Goal: Task Accomplishment & Management: Use online tool/utility

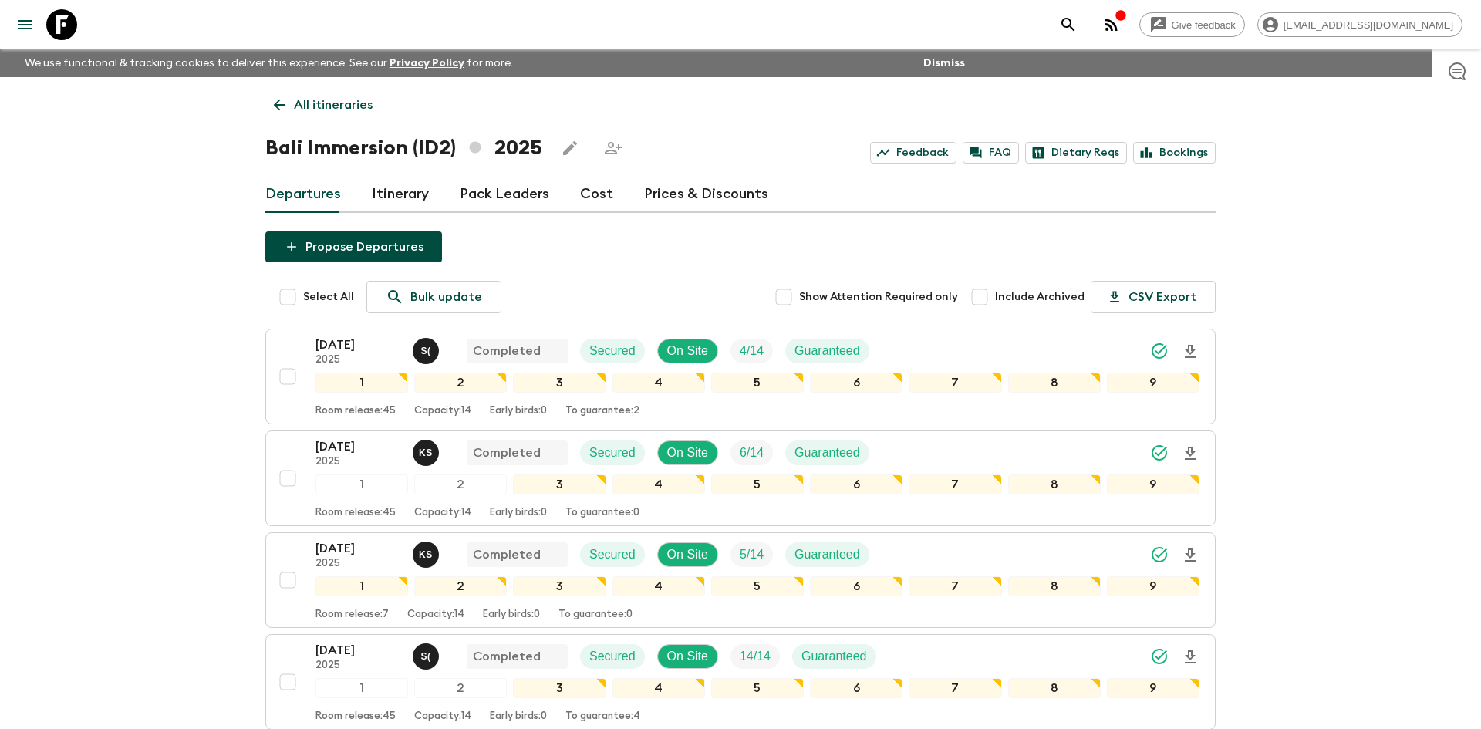
click at [340, 98] on p "All itineraries" at bounding box center [333, 105] width 79 height 19
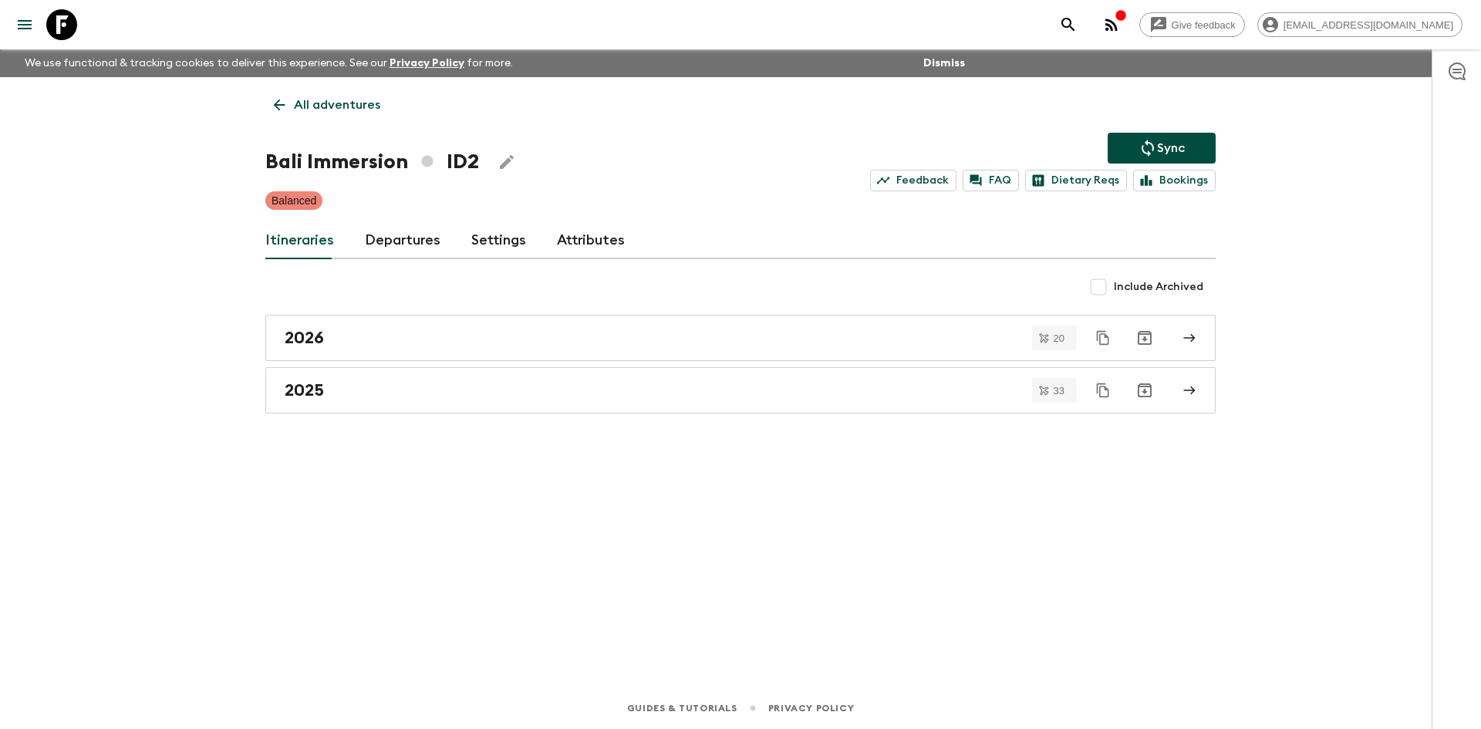
click at [340, 98] on p "All adventures" at bounding box center [337, 105] width 86 height 19
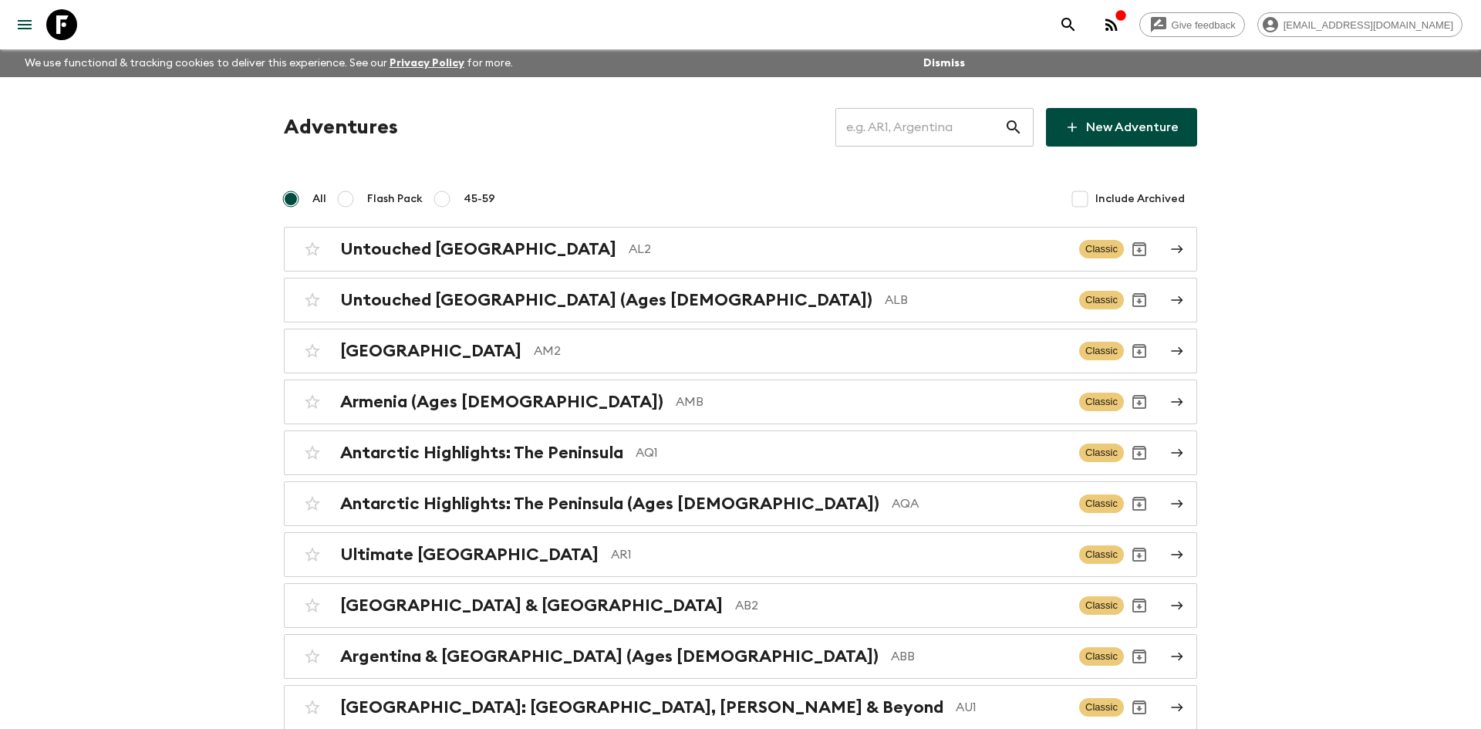
click at [894, 133] on input "text" at bounding box center [919, 127] width 169 height 43
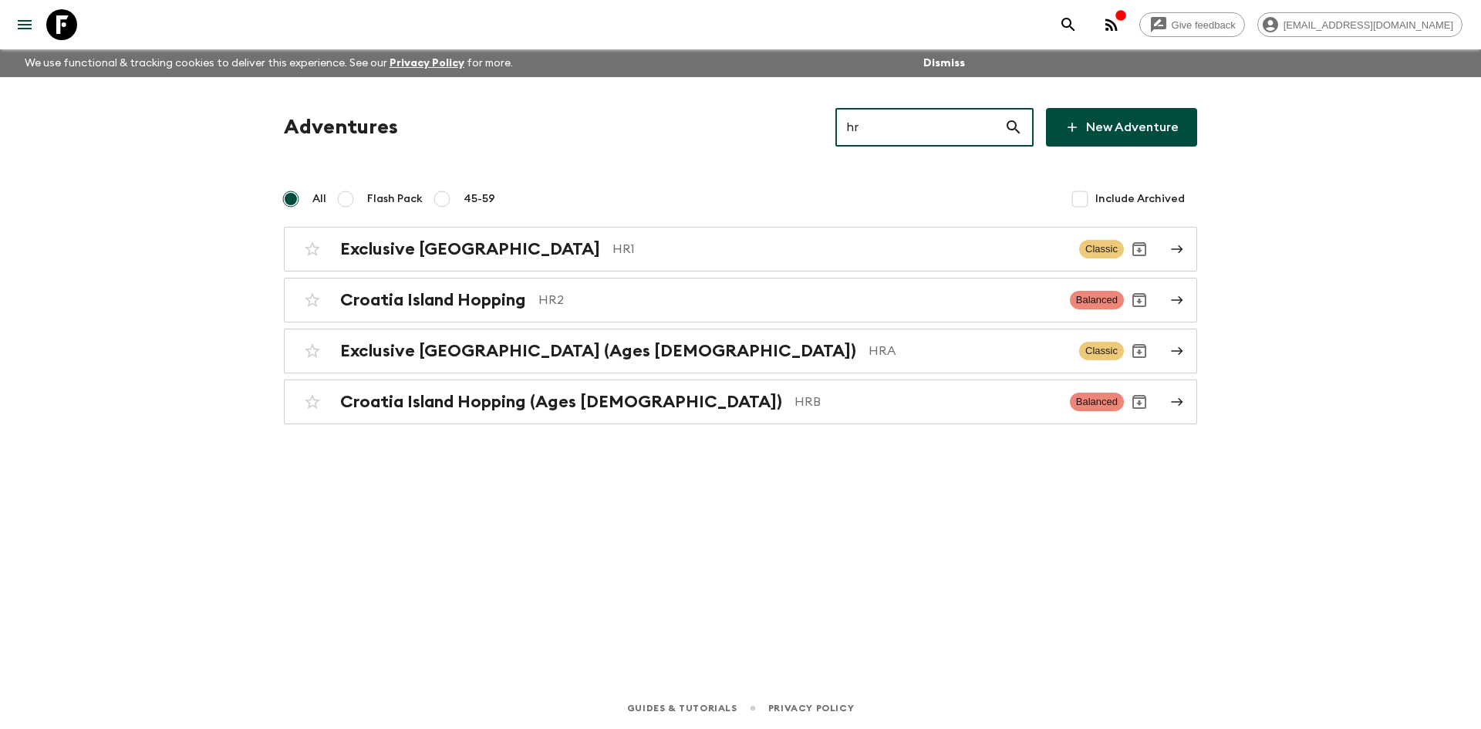
type input "hr2"
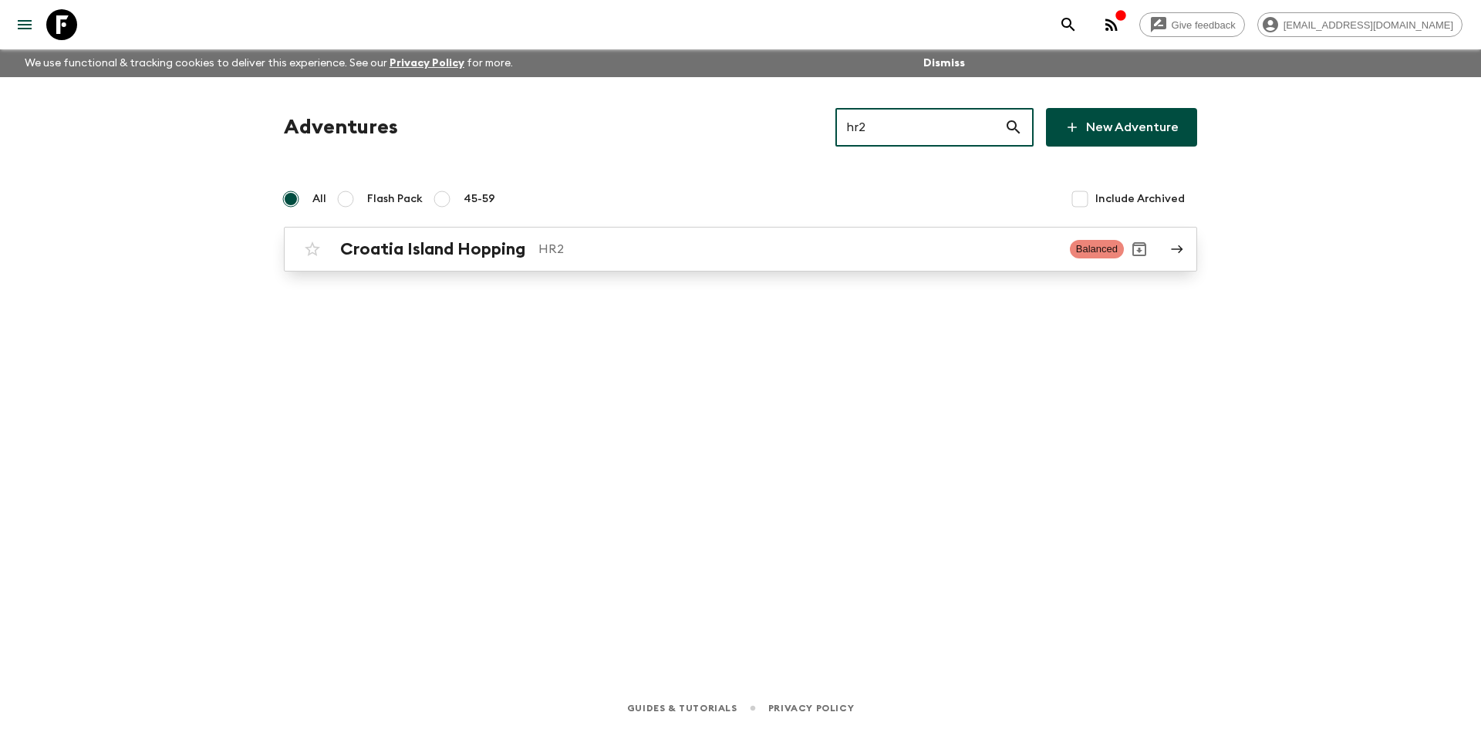
click at [642, 239] on div "Croatia Island Hopping HR2" at bounding box center [698, 249] width 717 height 20
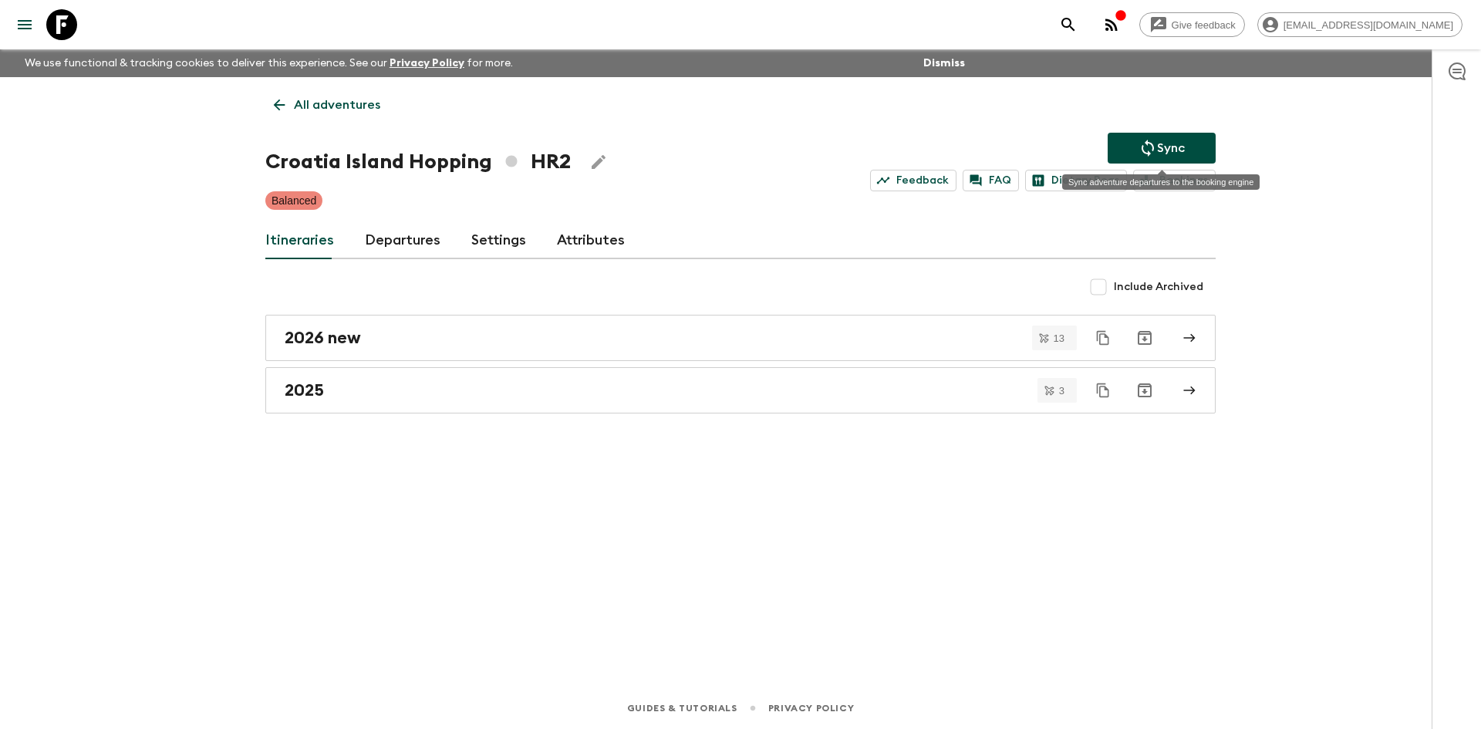
click at [1144, 140] on icon "Sync adventure departures to the booking engine" at bounding box center [1147, 148] width 19 height 19
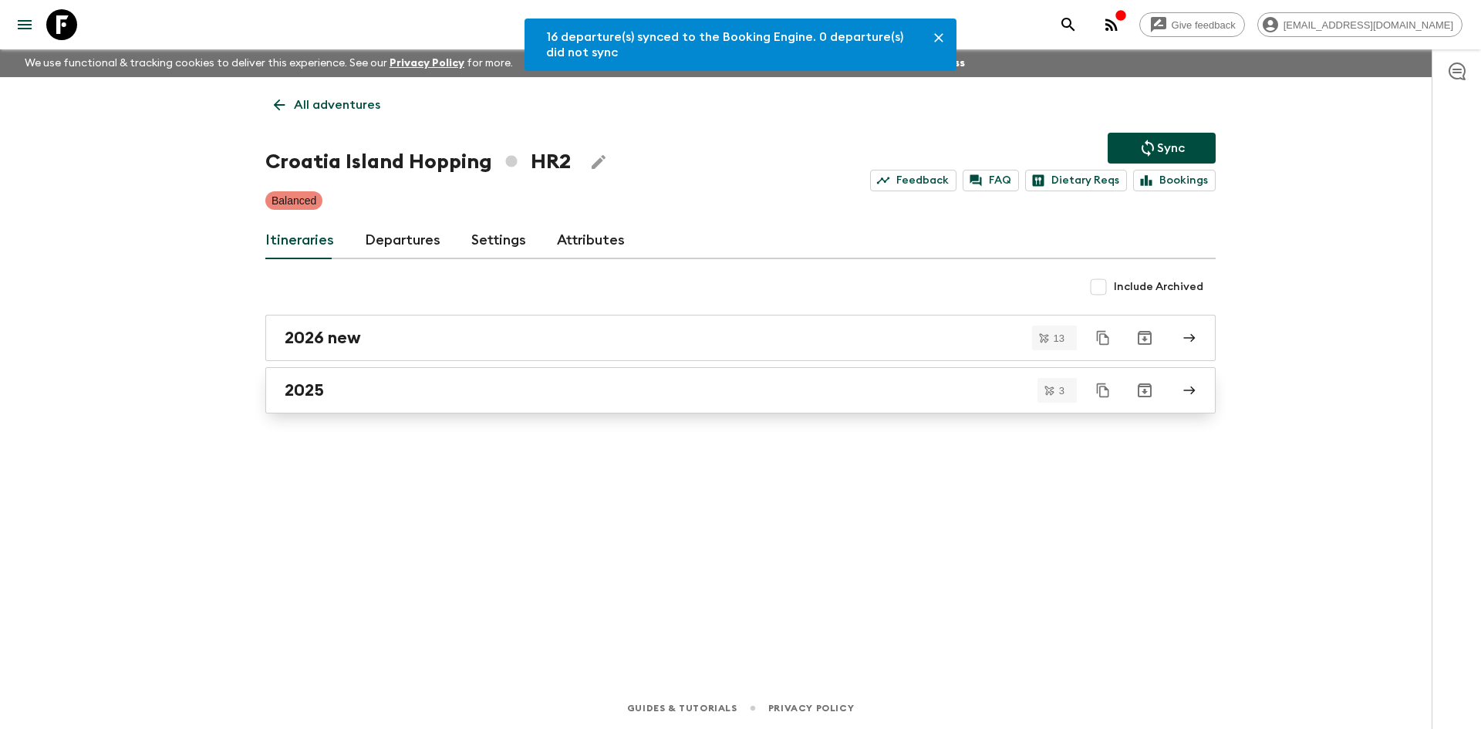
click at [477, 403] on link "2025" at bounding box center [740, 390] width 950 height 46
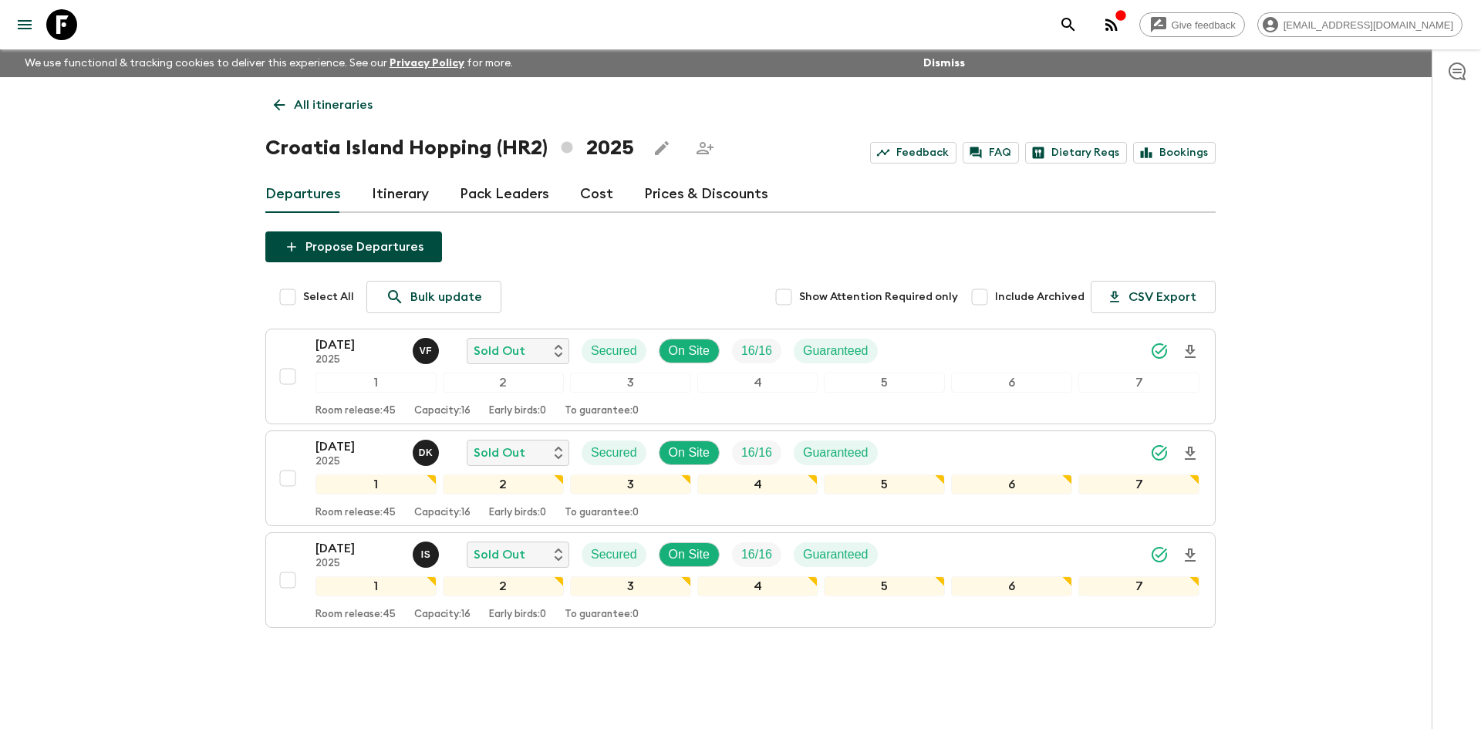
click at [315, 112] on p "All itineraries" at bounding box center [333, 105] width 79 height 19
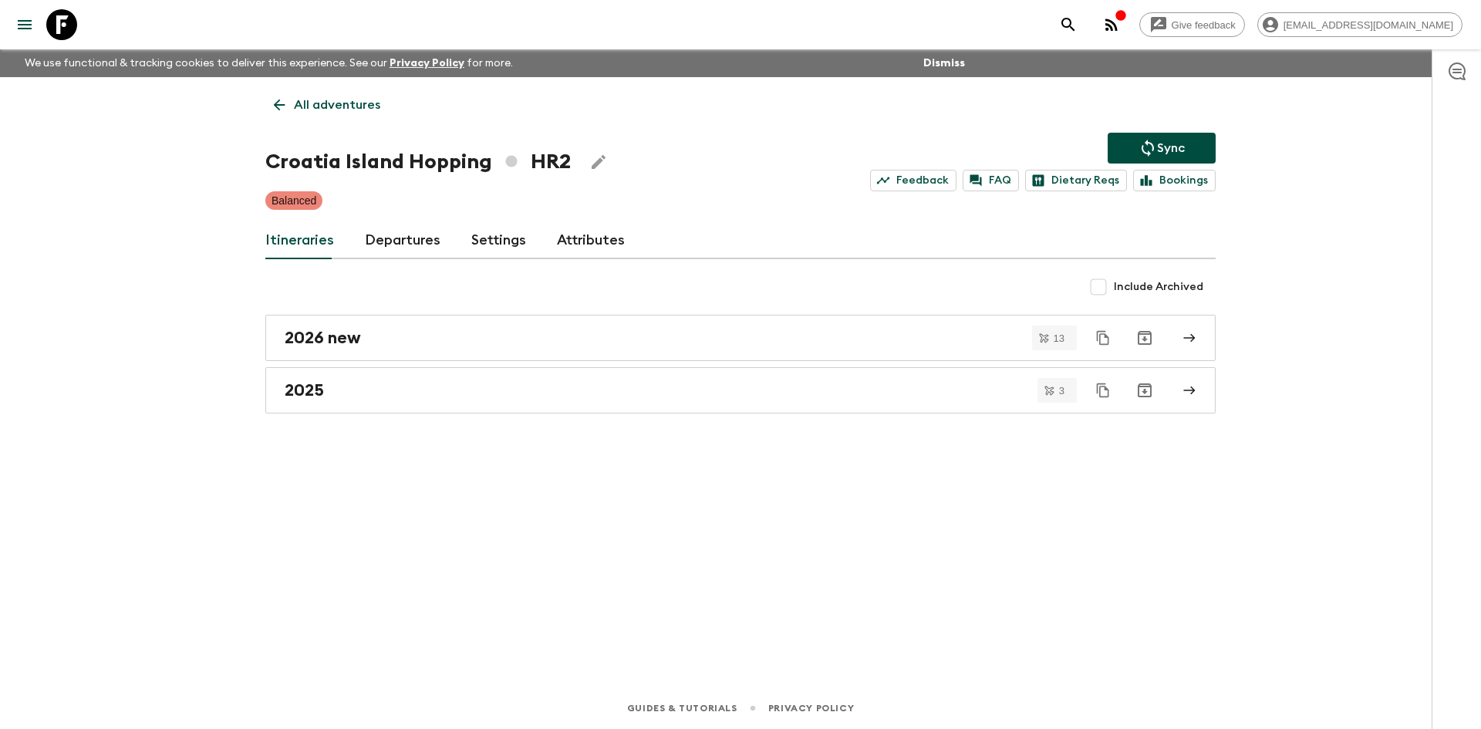
click at [315, 112] on p "All adventures" at bounding box center [337, 105] width 86 height 19
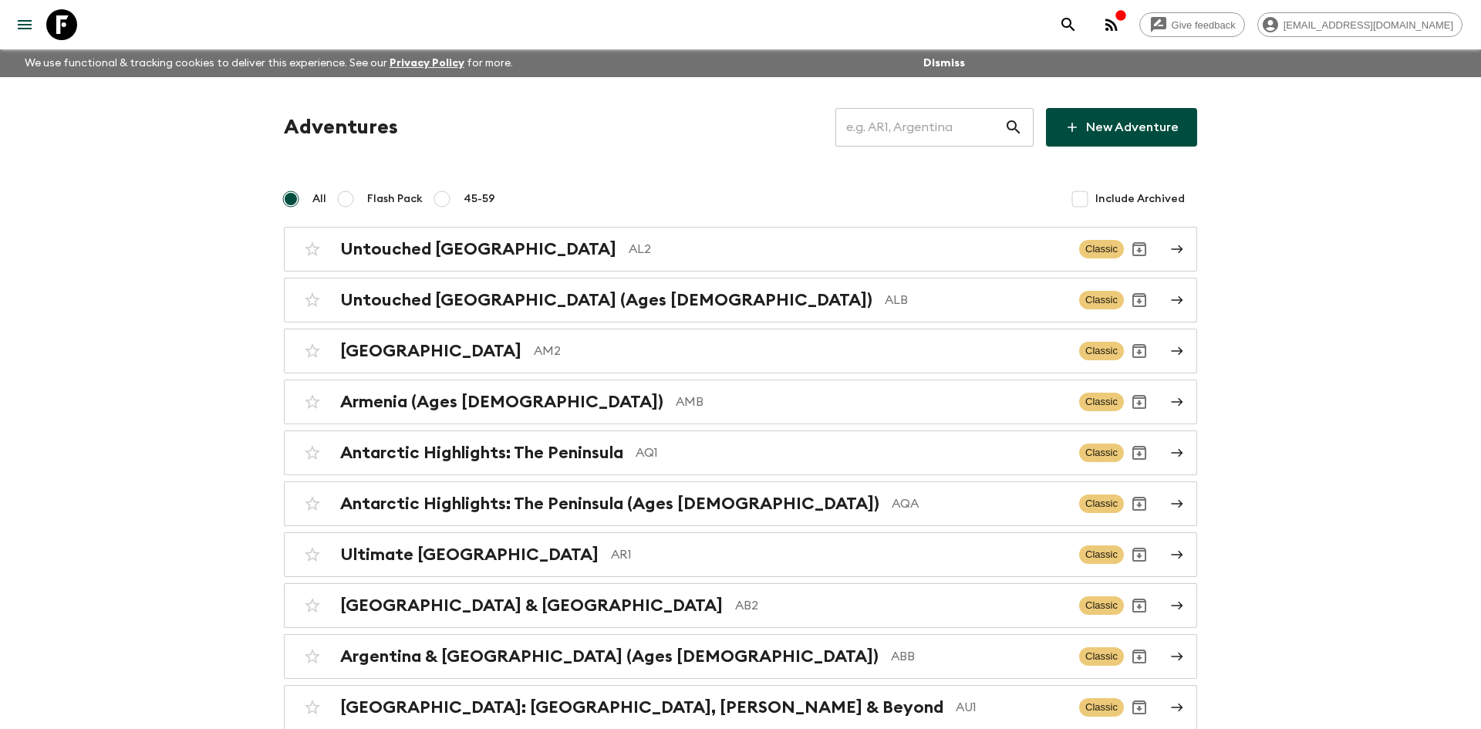
click at [867, 134] on input "text" at bounding box center [919, 127] width 169 height 43
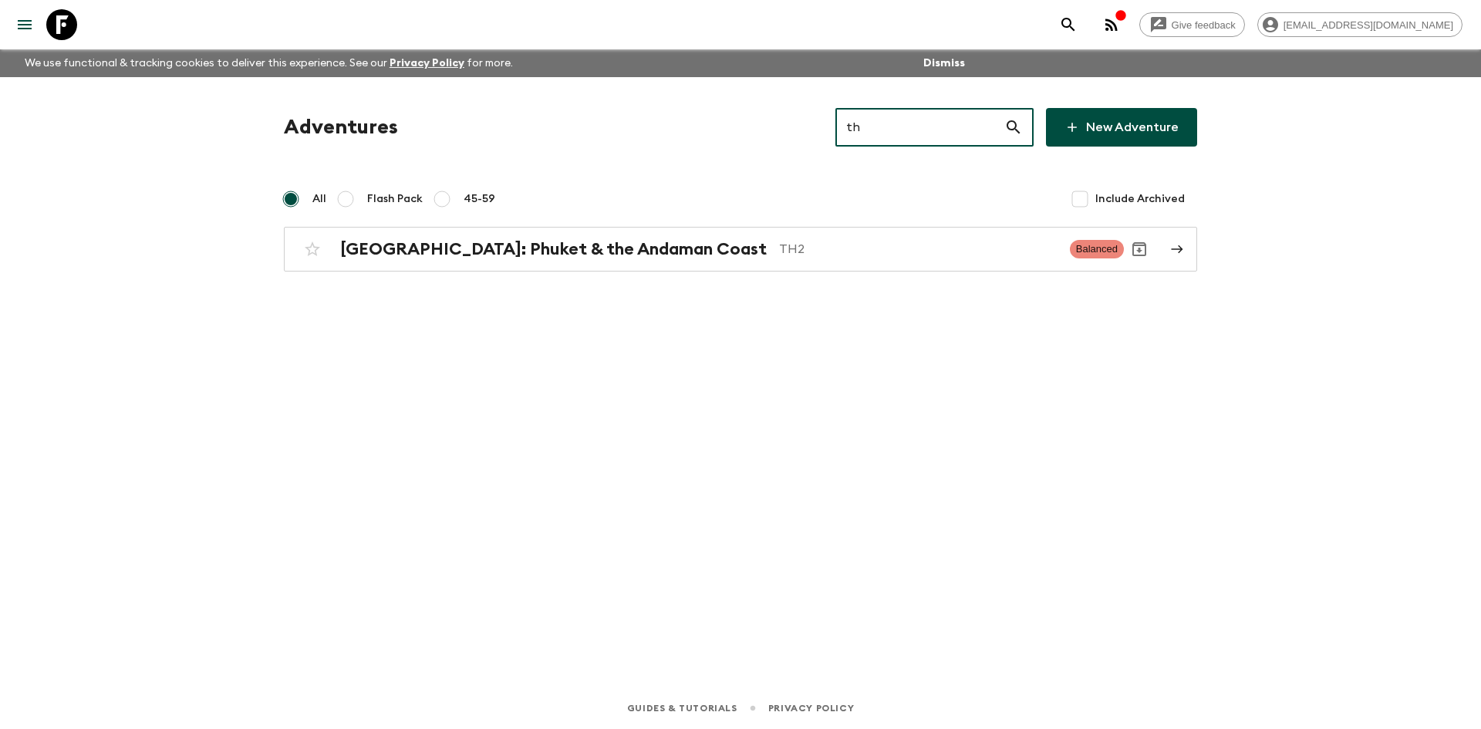
type input "th2"
click at [672, 239] on div "Thailand: Phuket & the Andaman Coast TH2" at bounding box center [698, 249] width 717 height 20
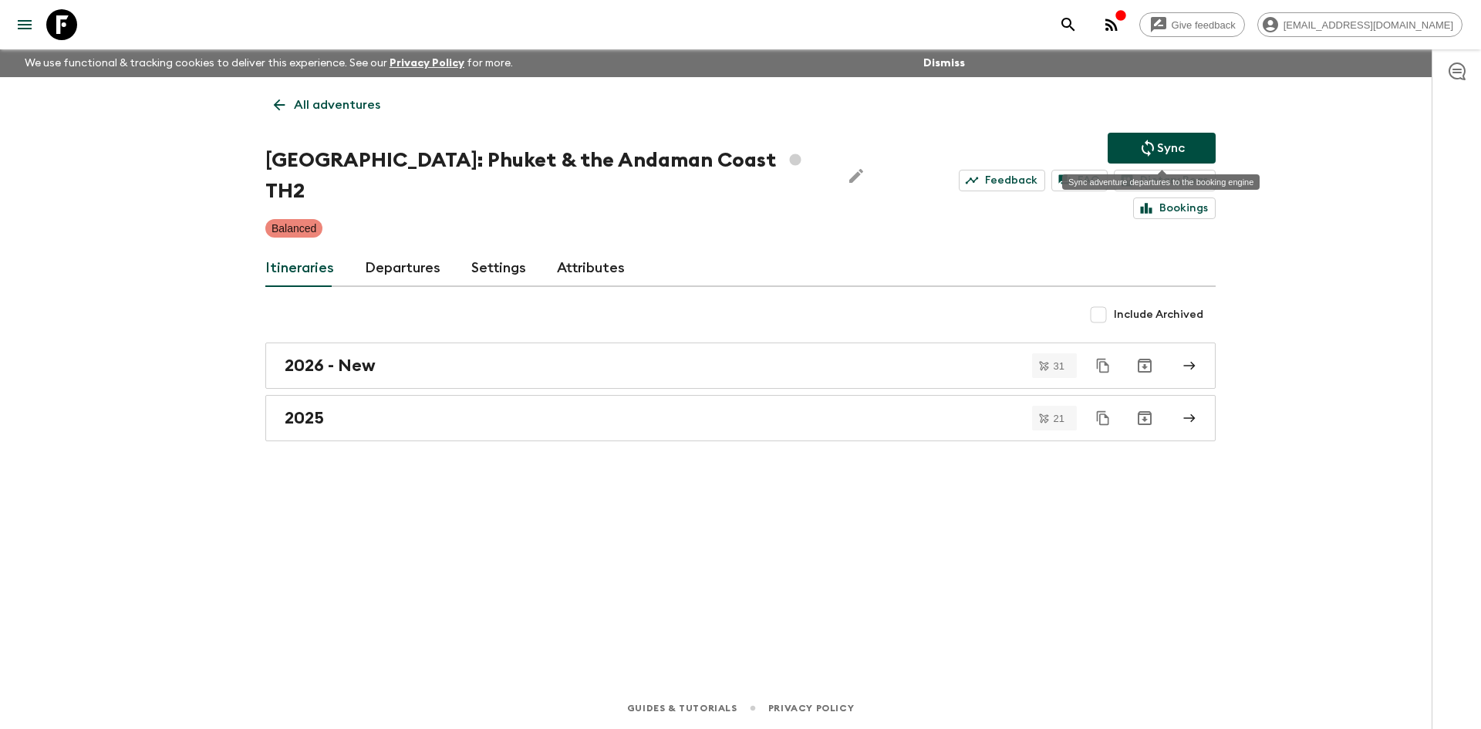
click at [1184, 143] on p "Sync" at bounding box center [1171, 148] width 28 height 19
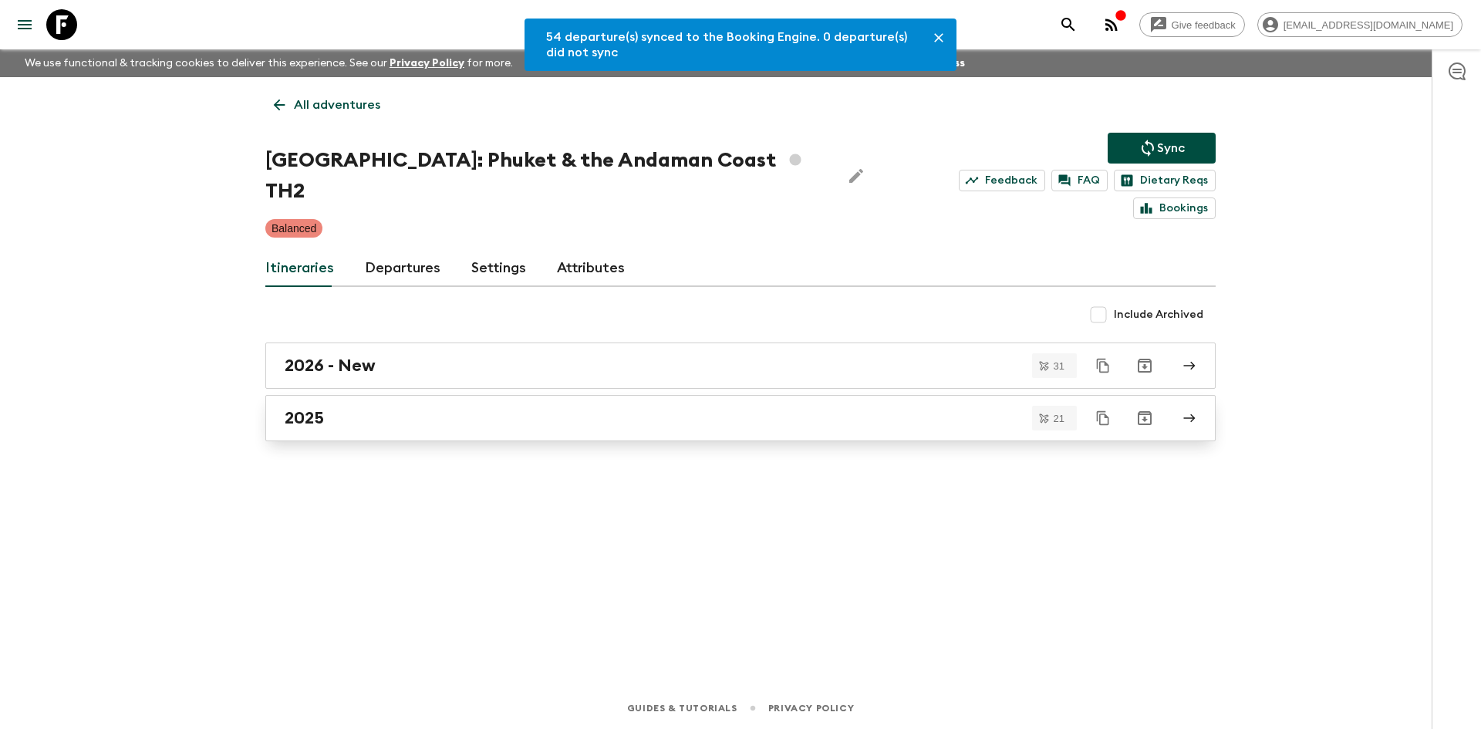
click at [421, 408] on div "2025" at bounding box center [726, 418] width 882 height 20
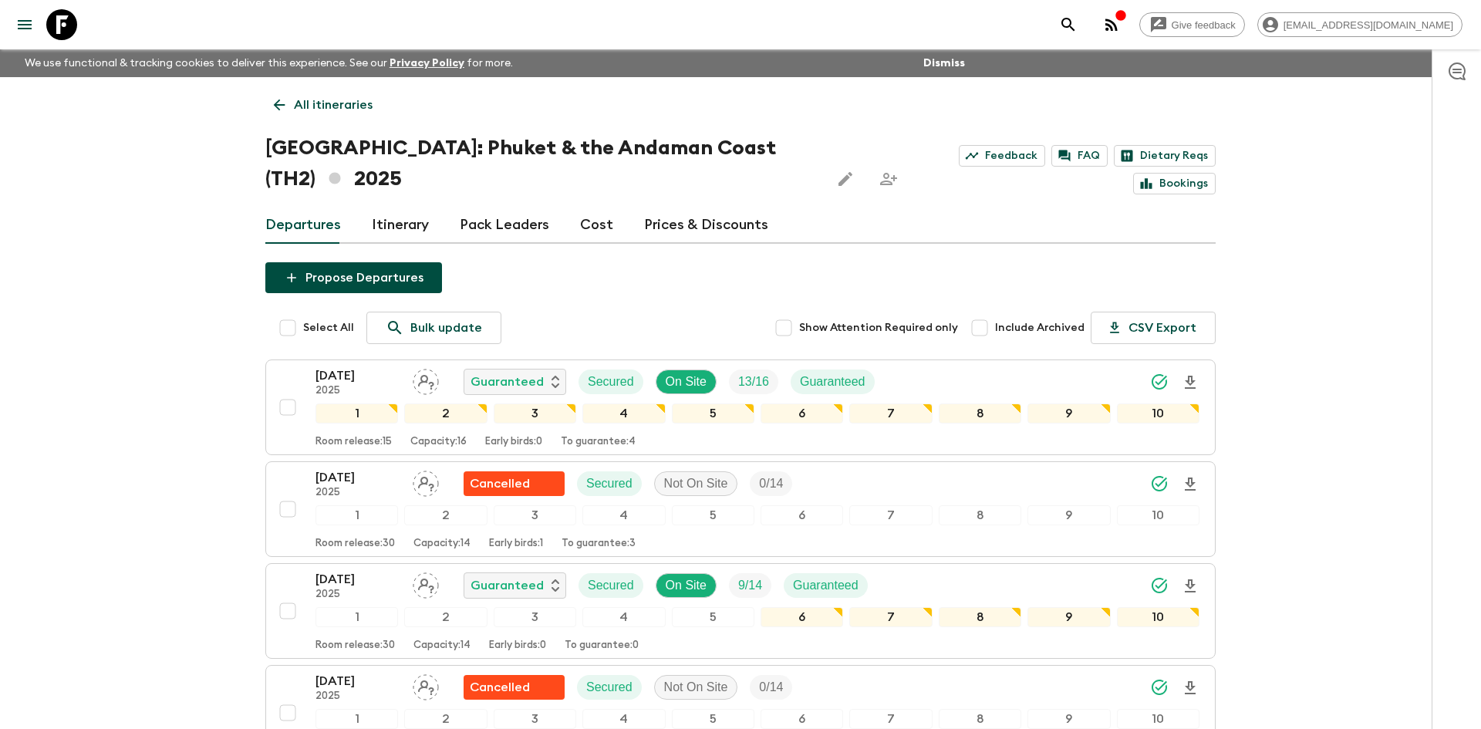
click at [344, 96] on p "All itineraries" at bounding box center [333, 105] width 79 height 19
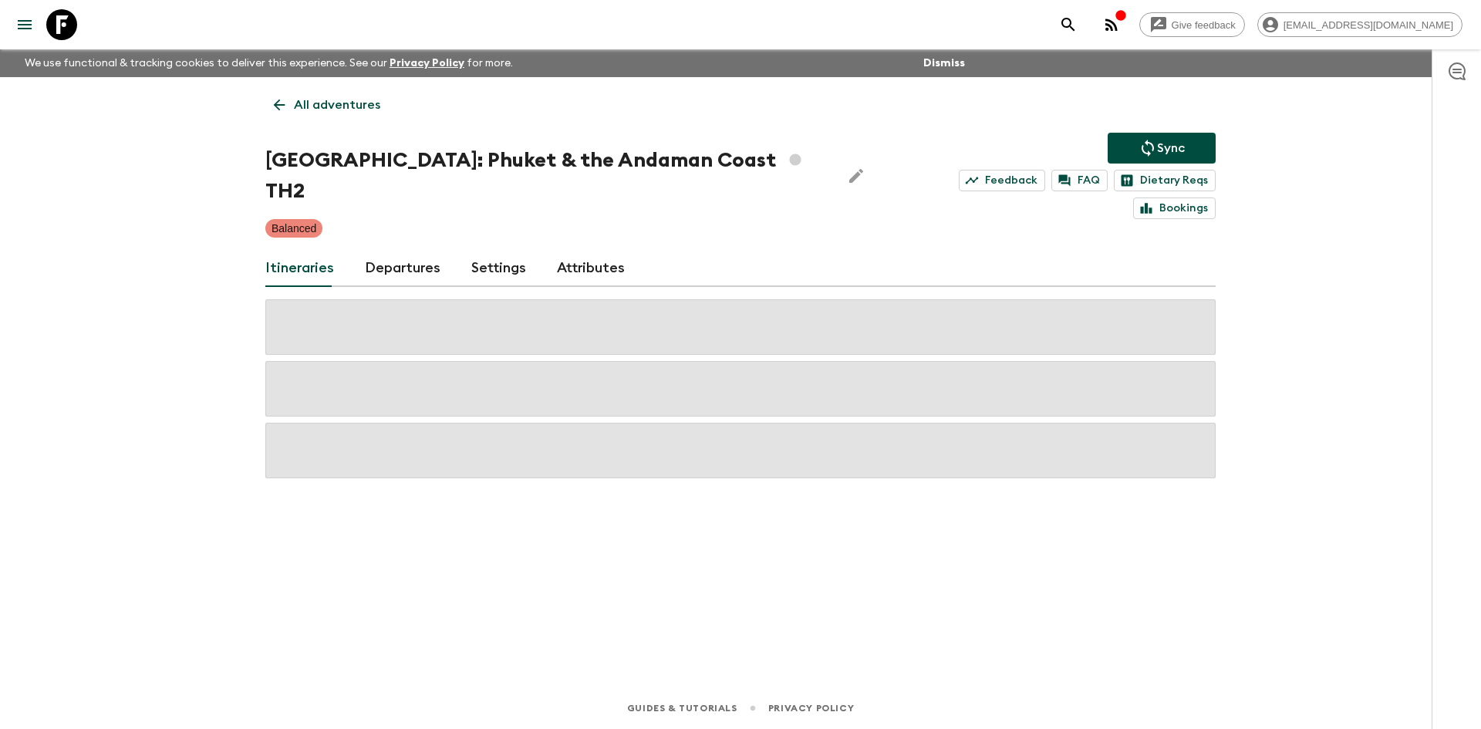
click at [344, 96] on p "All adventures" at bounding box center [337, 105] width 86 height 19
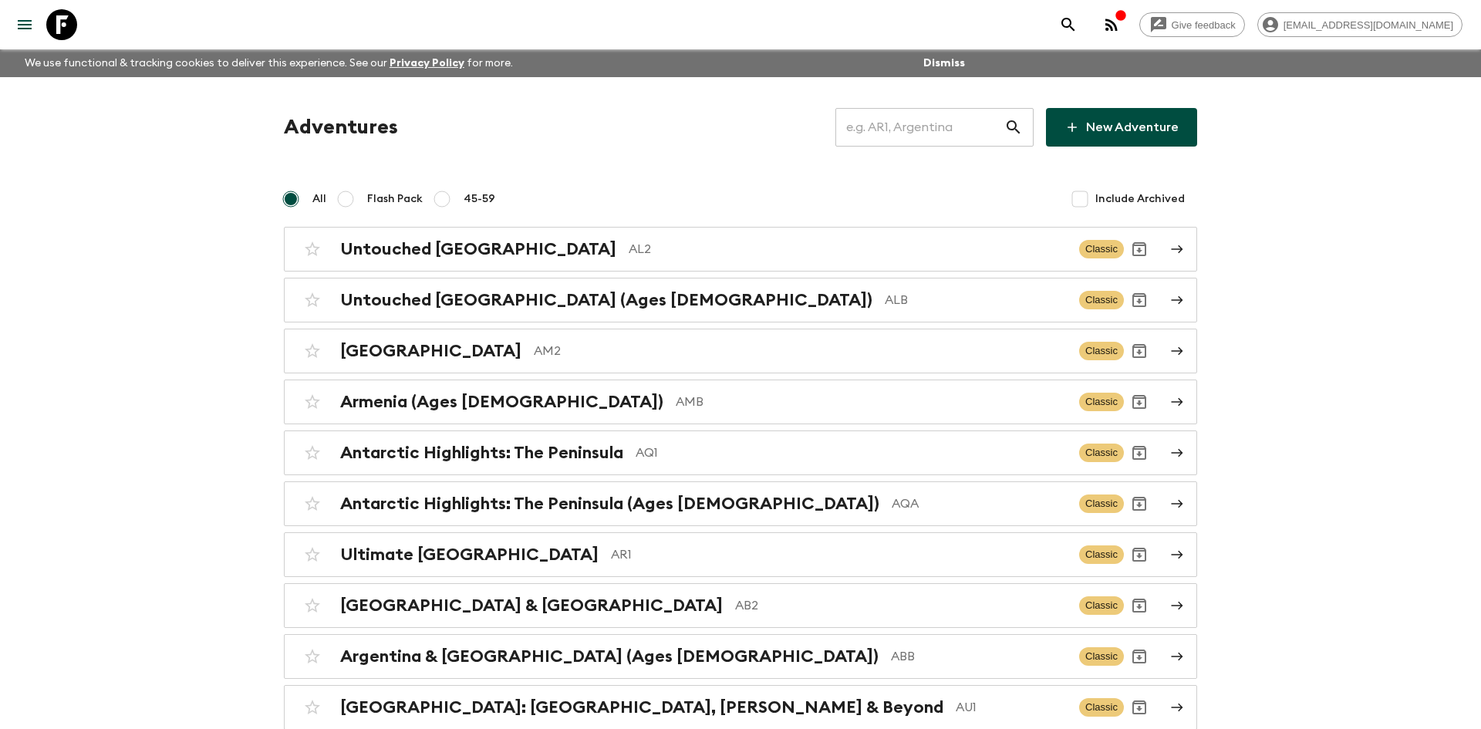
click at [904, 130] on input "text" at bounding box center [919, 127] width 169 height 43
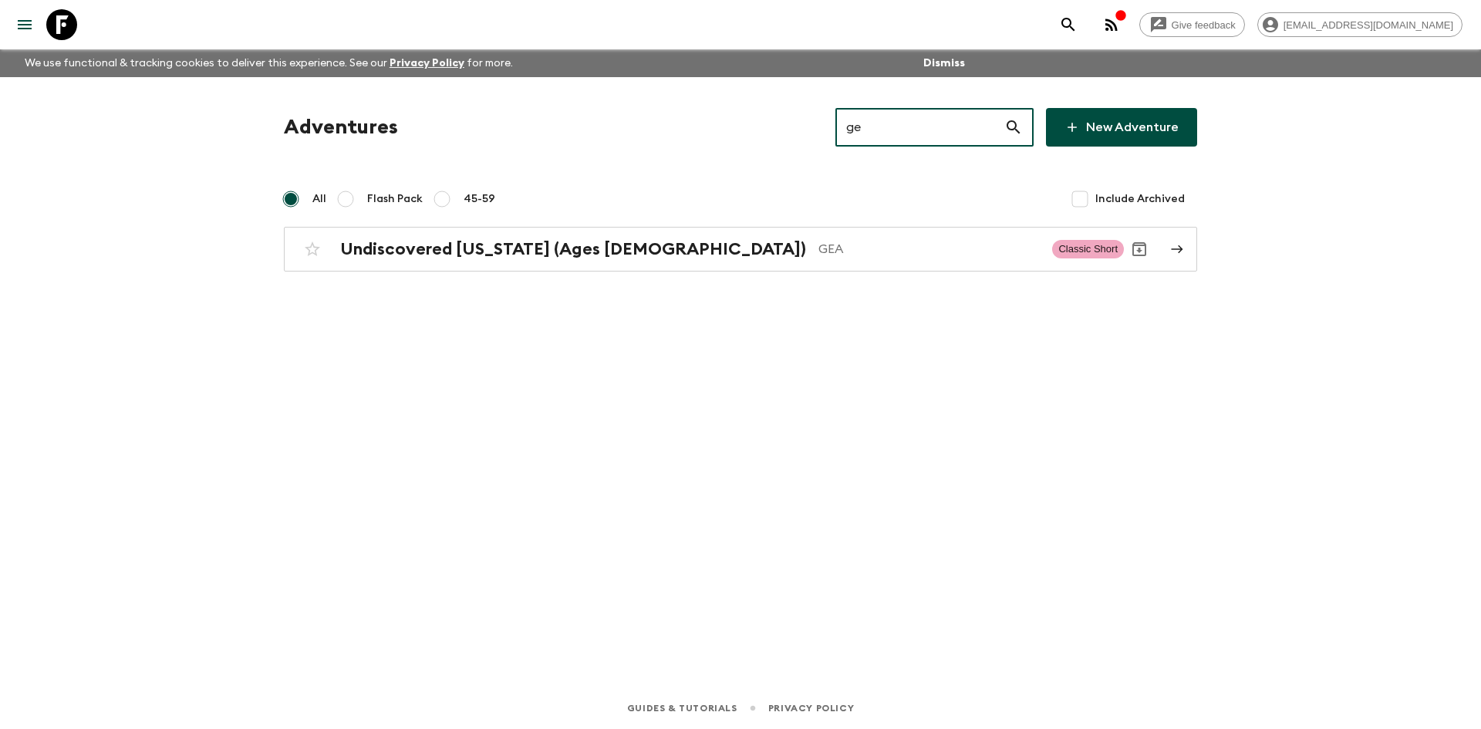
type input "gea"
click at [539, 242] on h2 "Undiscovered [US_STATE] (Ages [DEMOGRAPHIC_DATA])" at bounding box center [573, 249] width 466 height 20
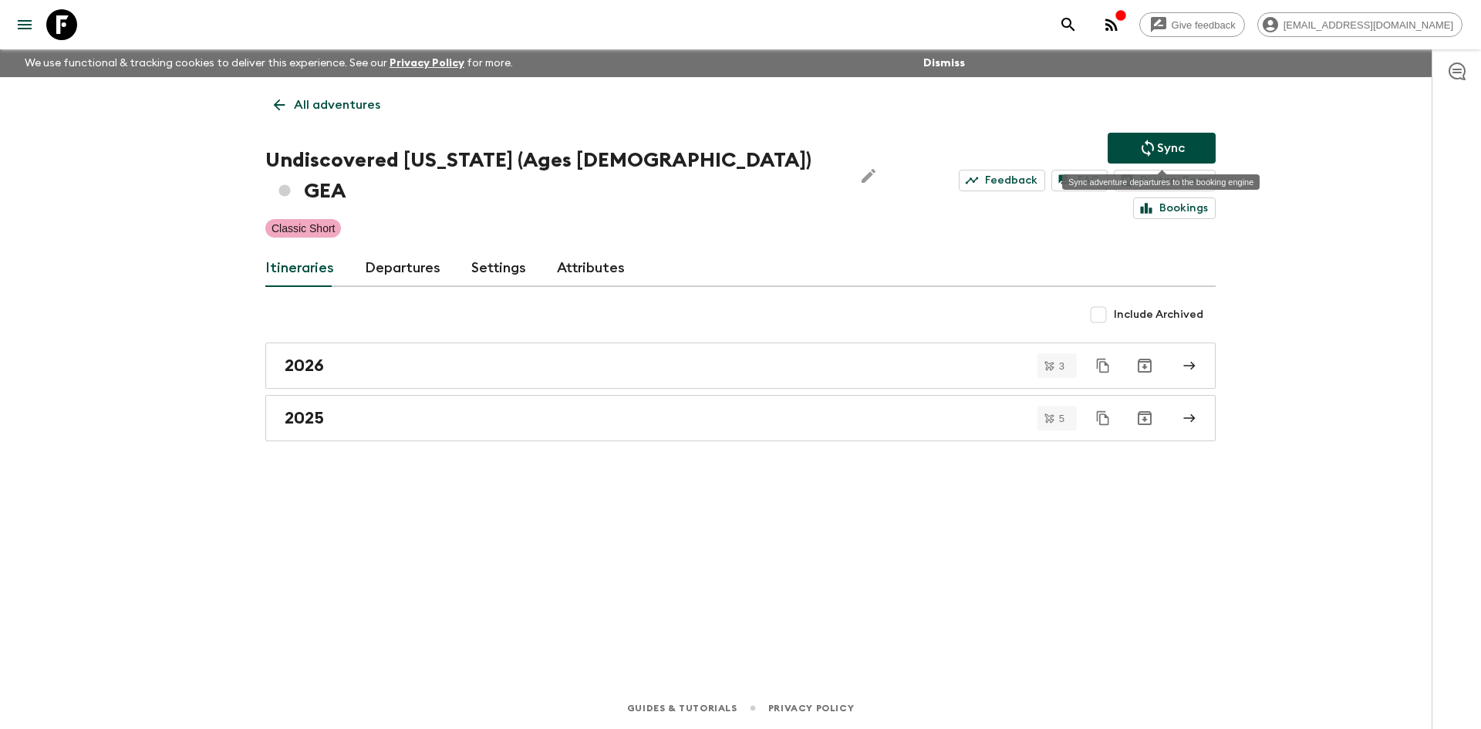
click at [1124, 145] on button "Sync" at bounding box center [1161, 148] width 108 height 31
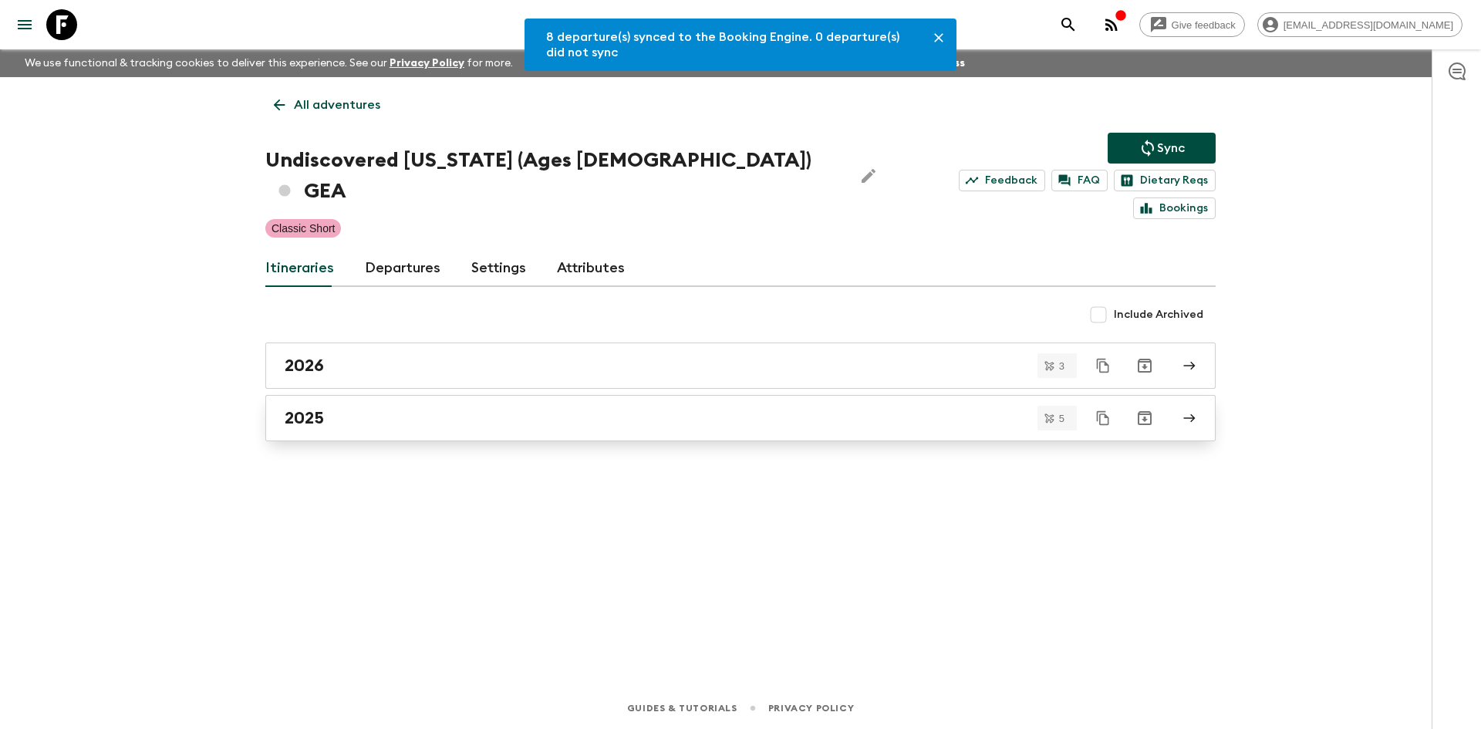
click at [335, 408] on div "2025" at bounding box center [726, 418] width 882 height 20
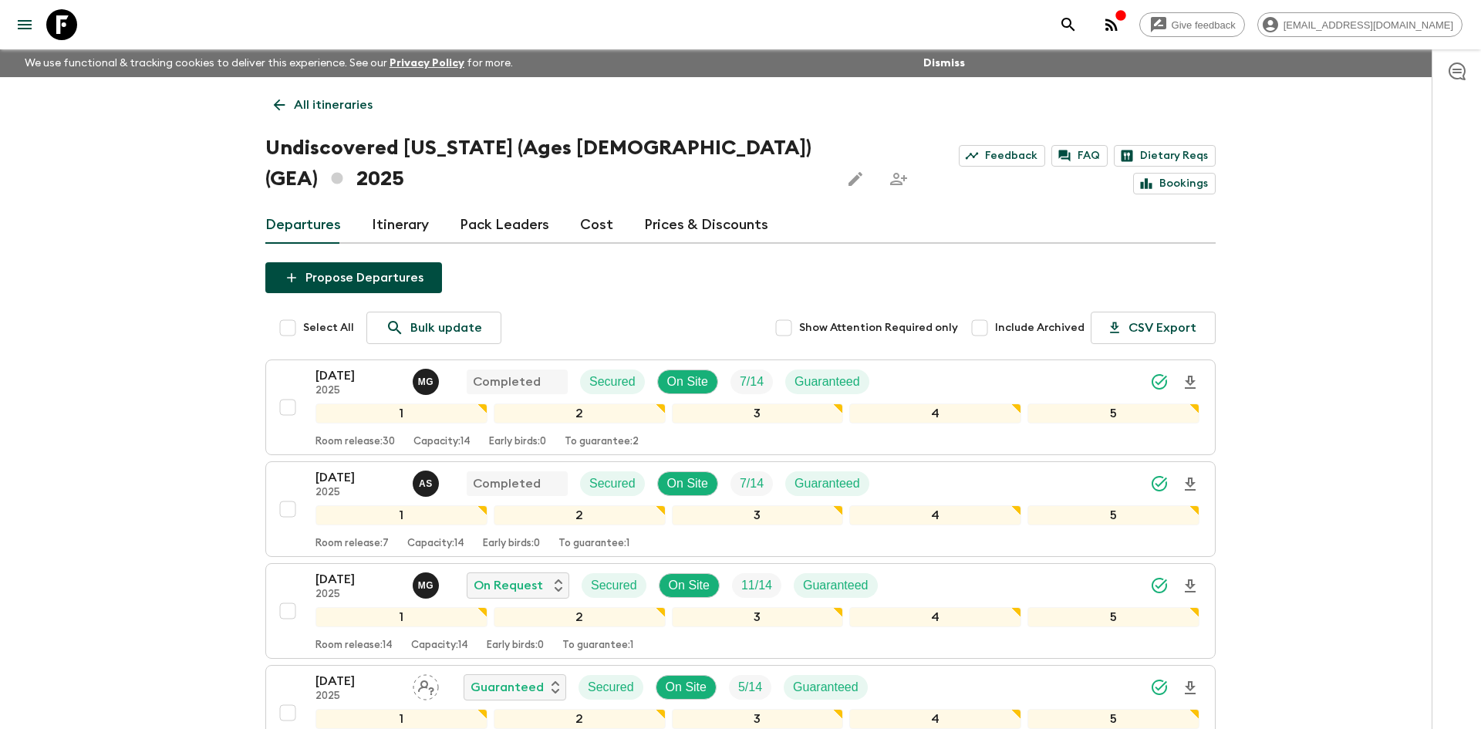
click at [305, 100] on p "All itineraries" at bounding box center [333, 105] width 79 height 19
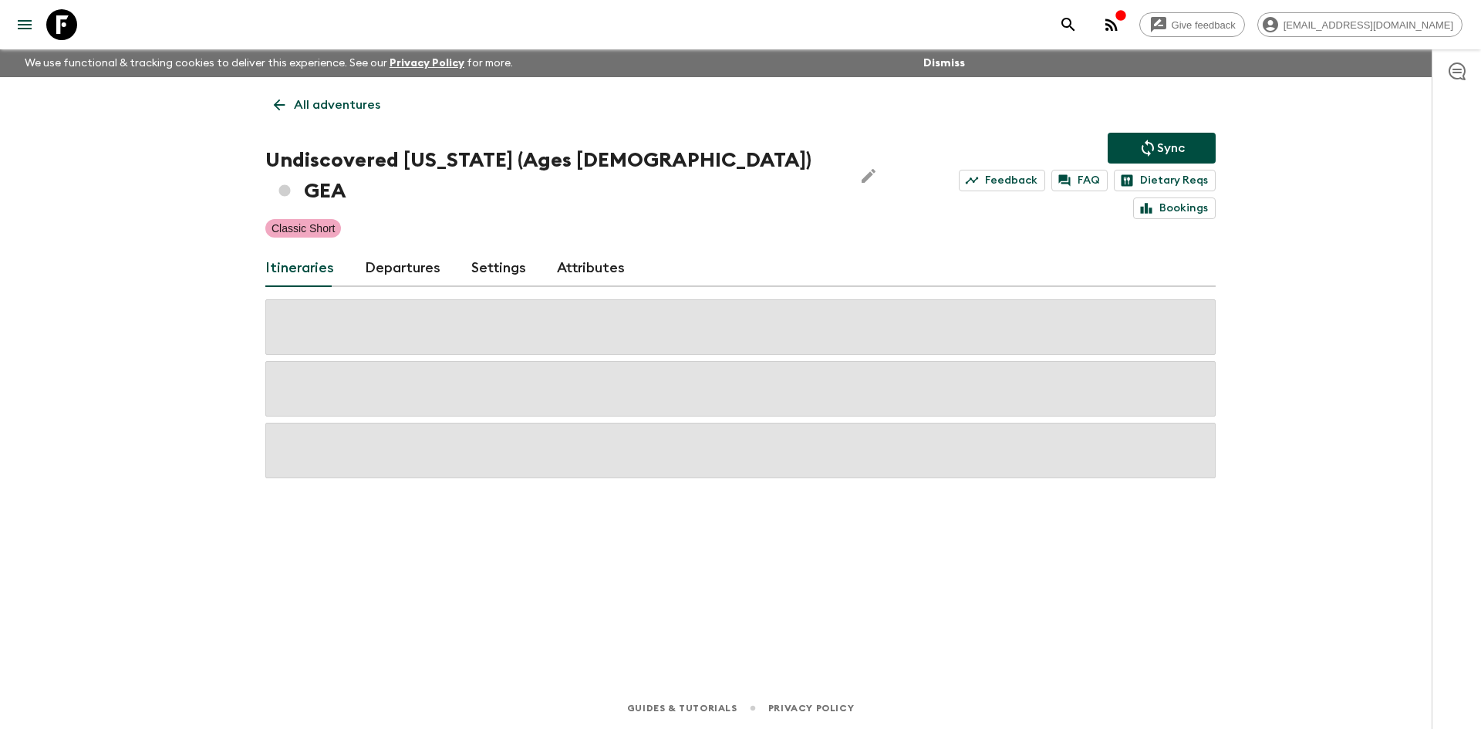
click at [305, 100] on p "All adventures" at bounding box center [337, 105] width 86 height 19
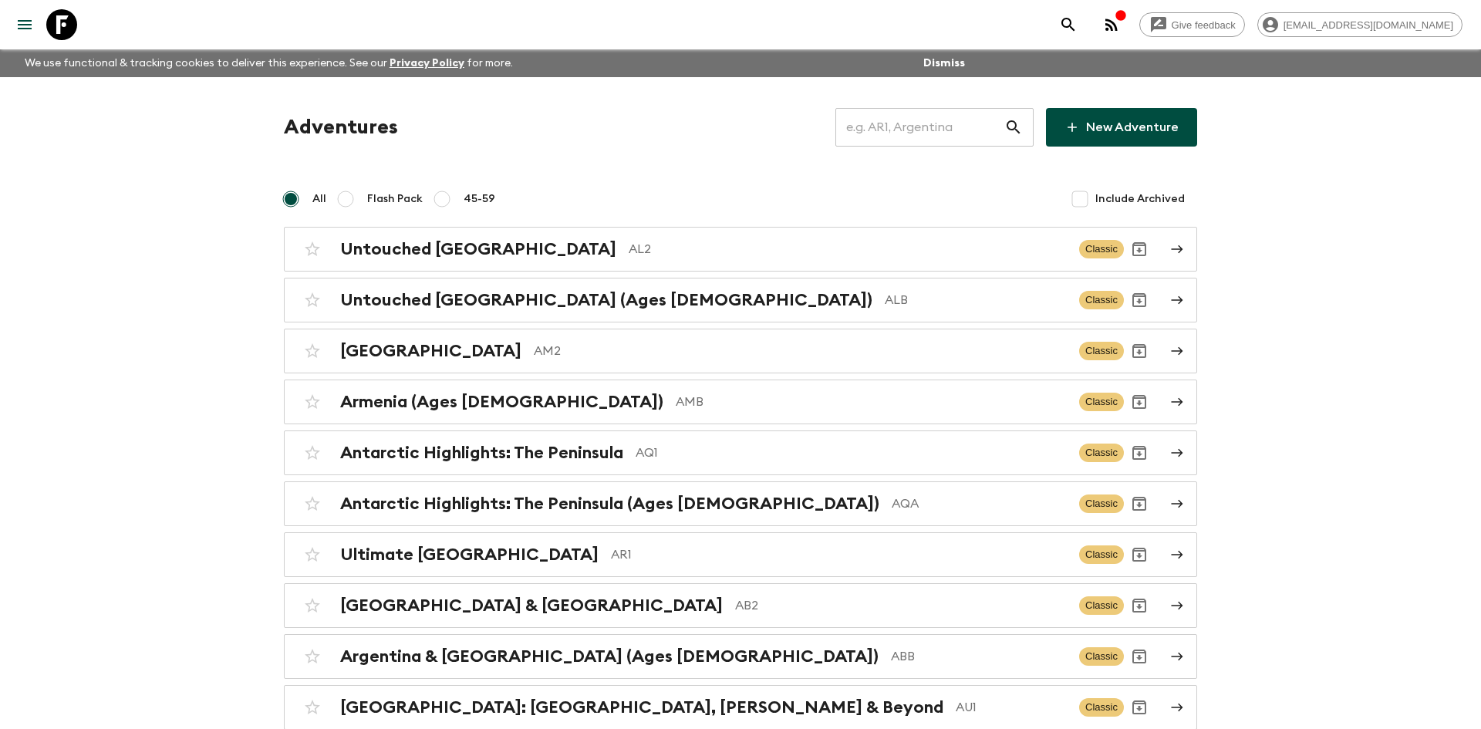
click at [850, 133] on input "text" at bounding box center [919, 127] width 169 height 43
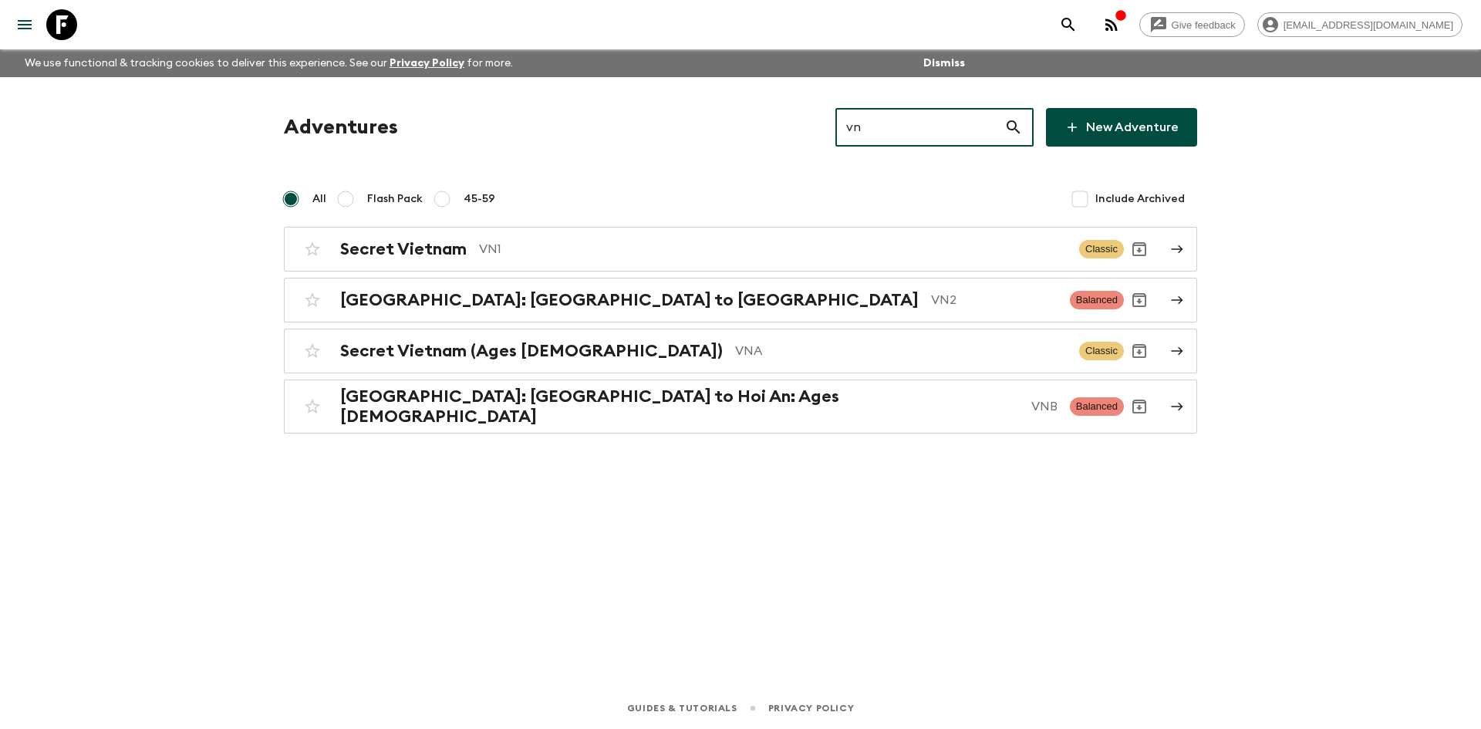
type input "vn1"
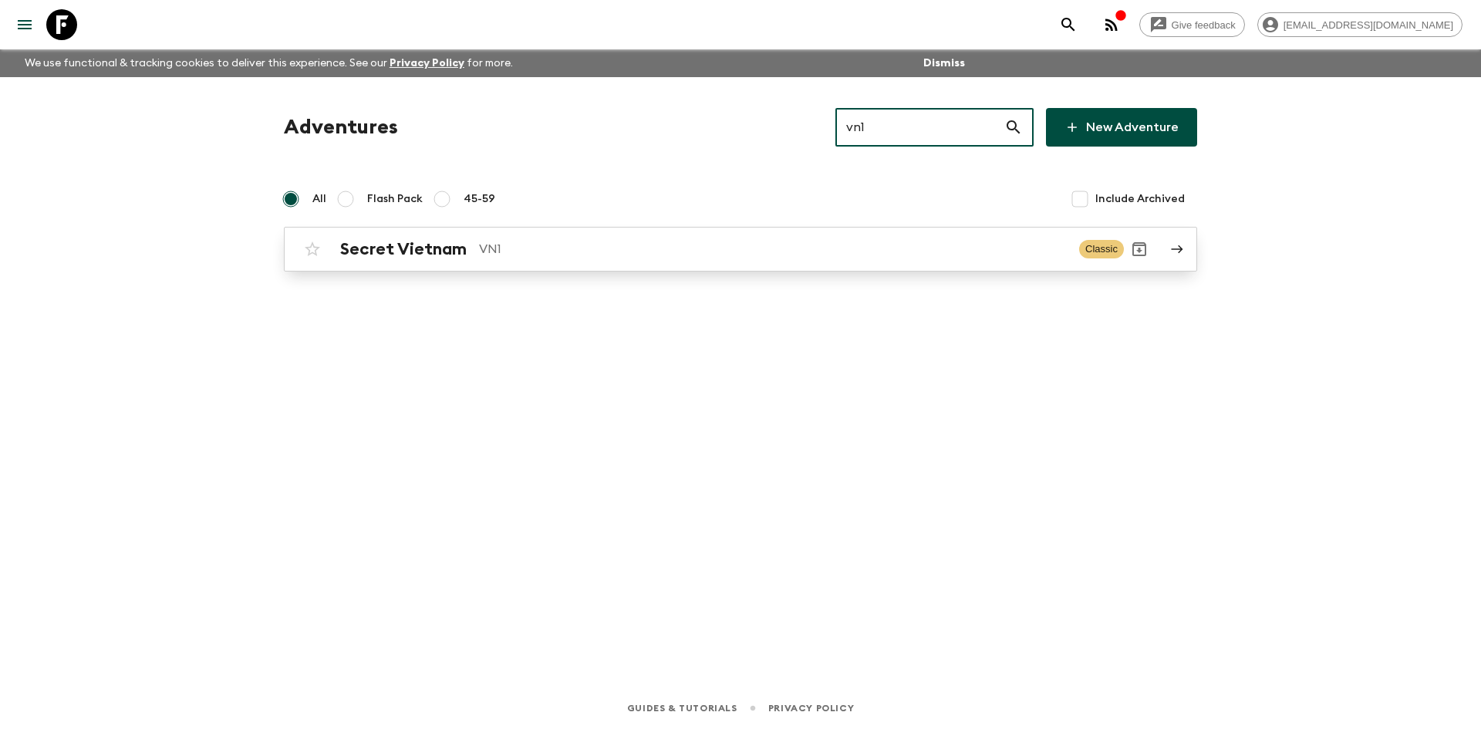
click at [436, 268] on link "Secret Vietnam VN1 Classic" at bounding box center [740, 249] width 913 height 45
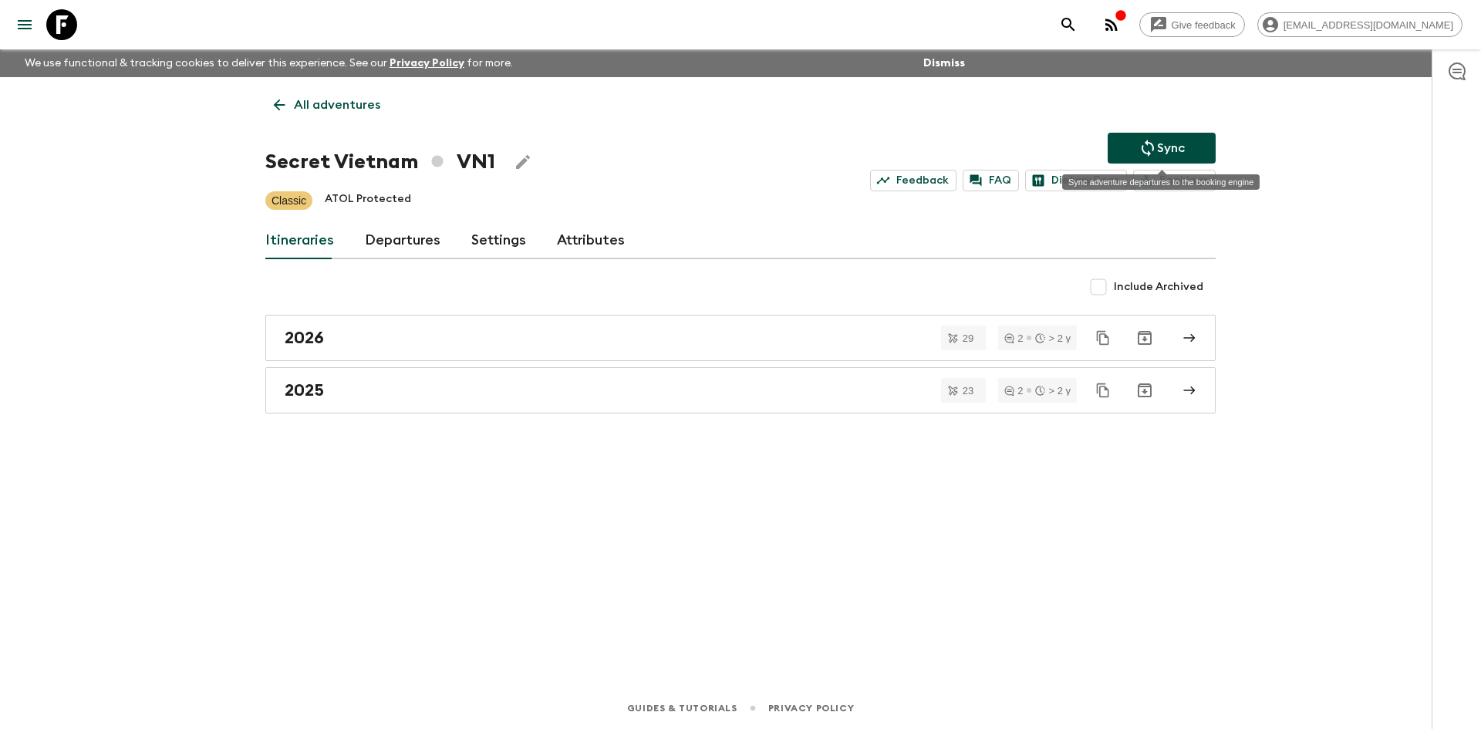
click at [1183, 136] on button "Sync" at bounding box center [1161, 148] width 108 height 31
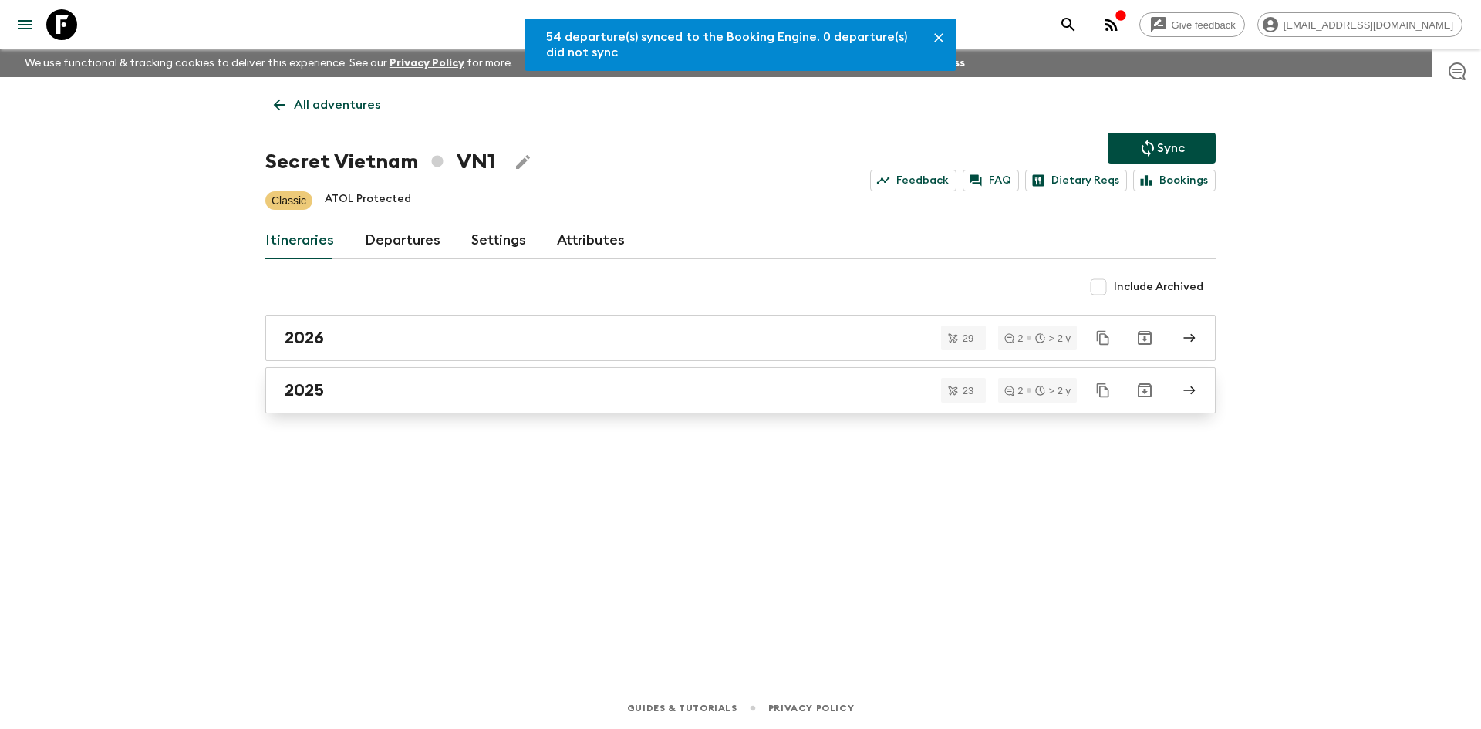
click at [397, 395] on div "2025" at bounding box center [726, 390] width 882 height 20
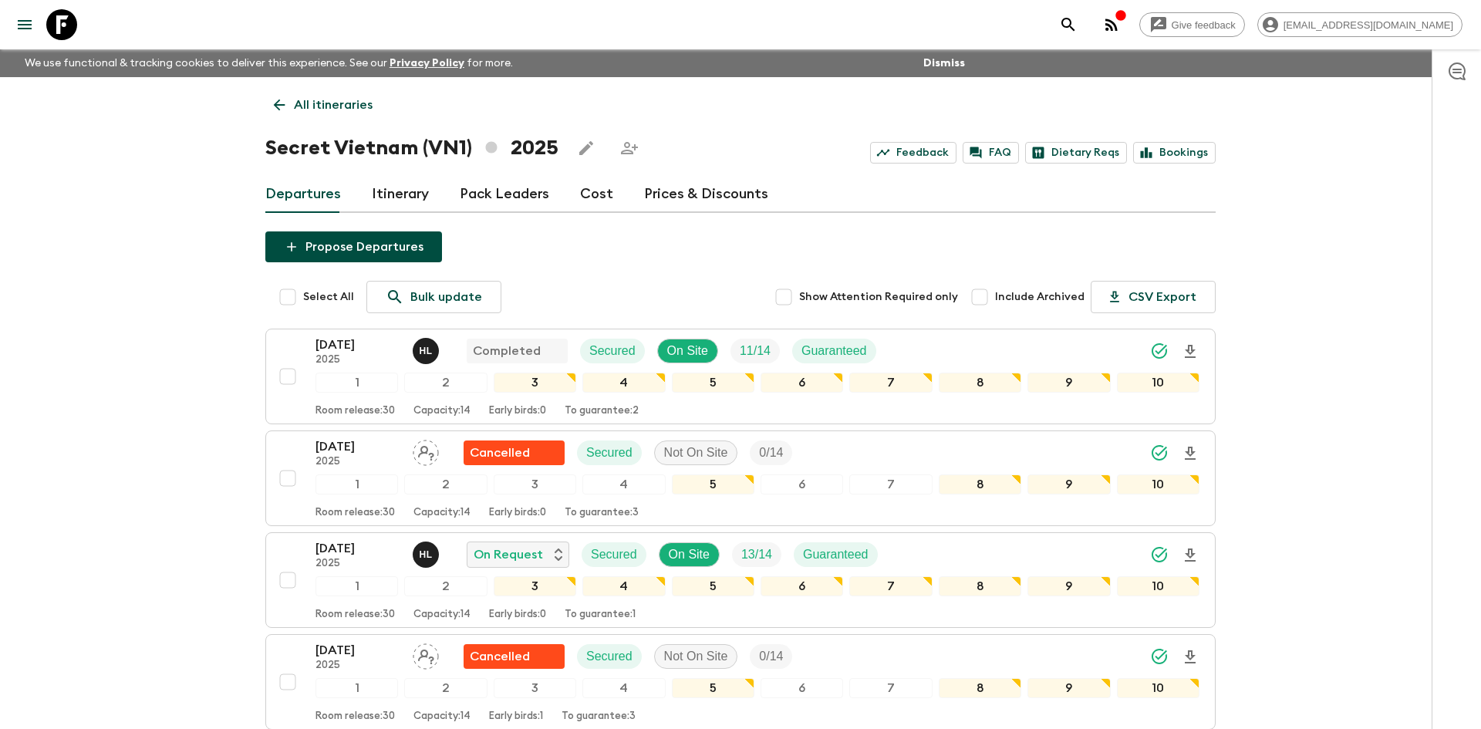
click at [362, 109] on p "All itineraries" at bounding box center [333, 105] width 79 height 19
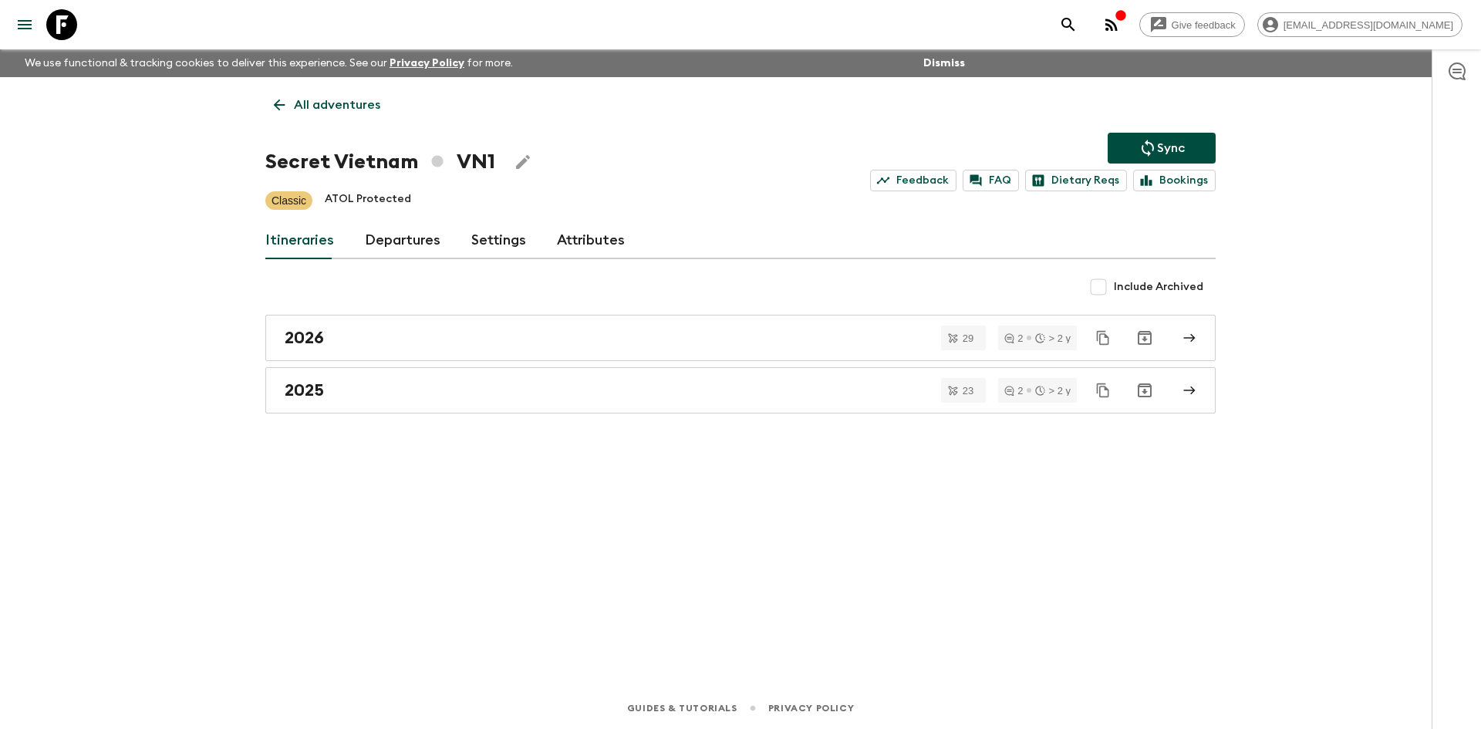
click at [362, 109] on p "All adventures" at bounding box center [337, 105] width 86 height 19
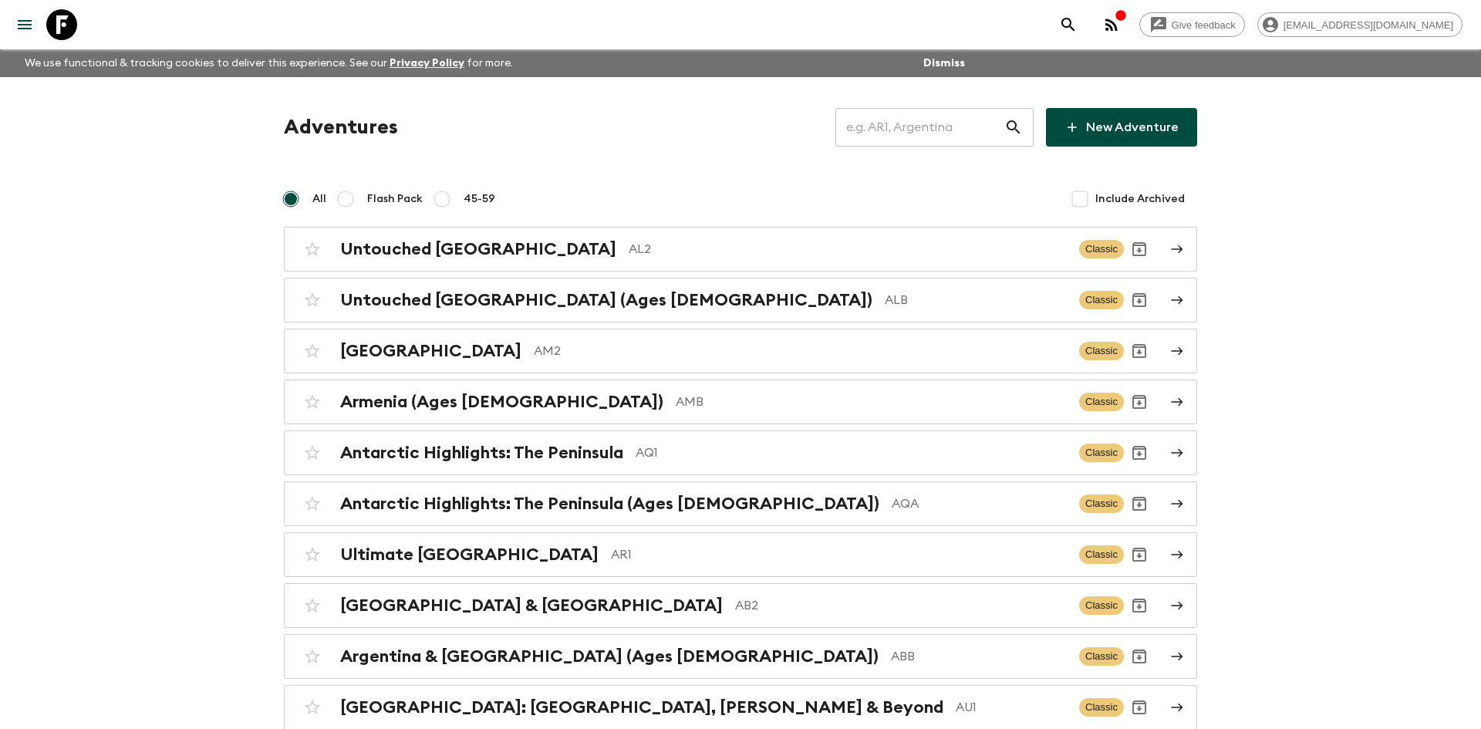
click at [879, 130] on input "text" at bounding box center [919, 127] width 169 height 43
type input "al2"
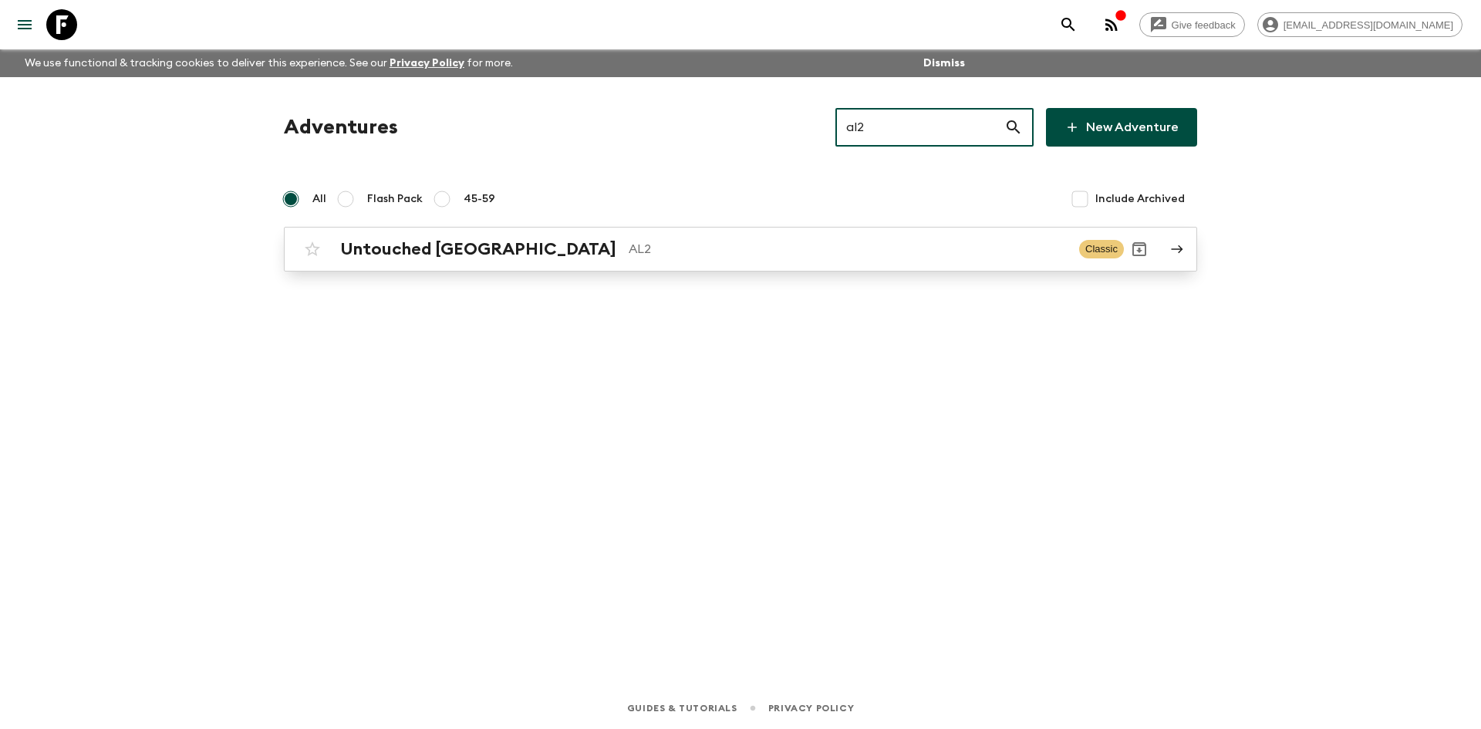
click at [628, 246] on p "AL2" at bounding box center [847, 249] width 438 height 19
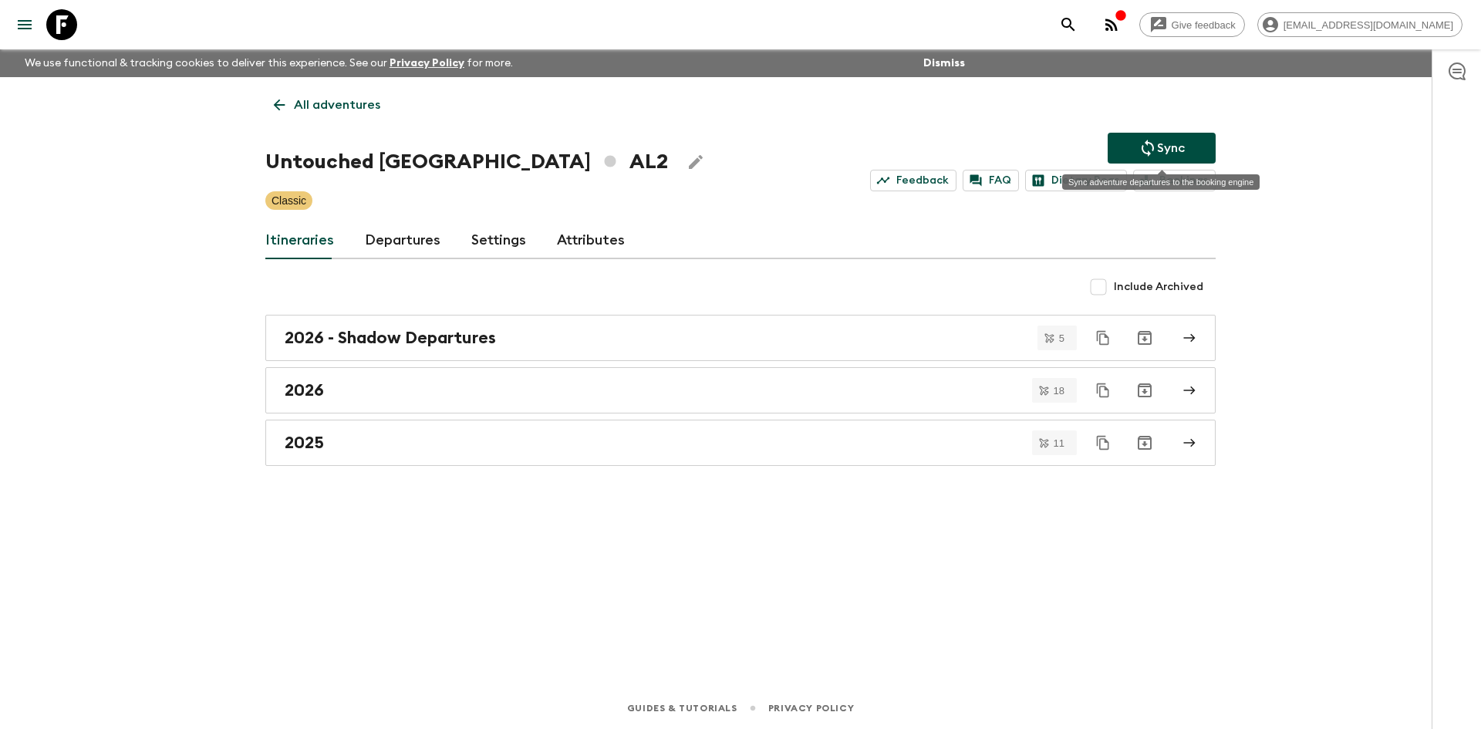
click at [1142, 152] on icon "Sync adventure departures to the booking engine" at bounding box center [1147, 148] width 19 height 19
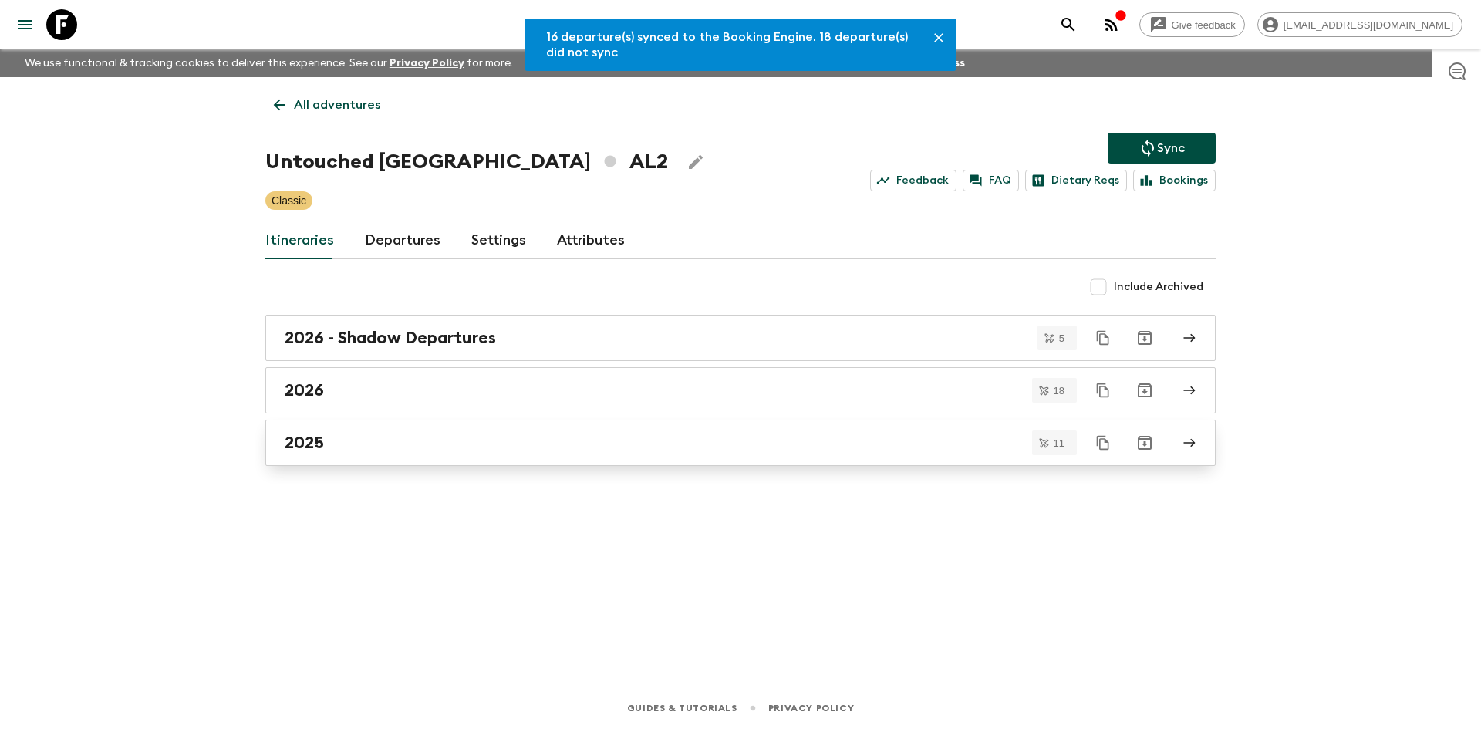
click at [288, 454] on link "2025" at bounding box center [740, 442] width 950 height 46
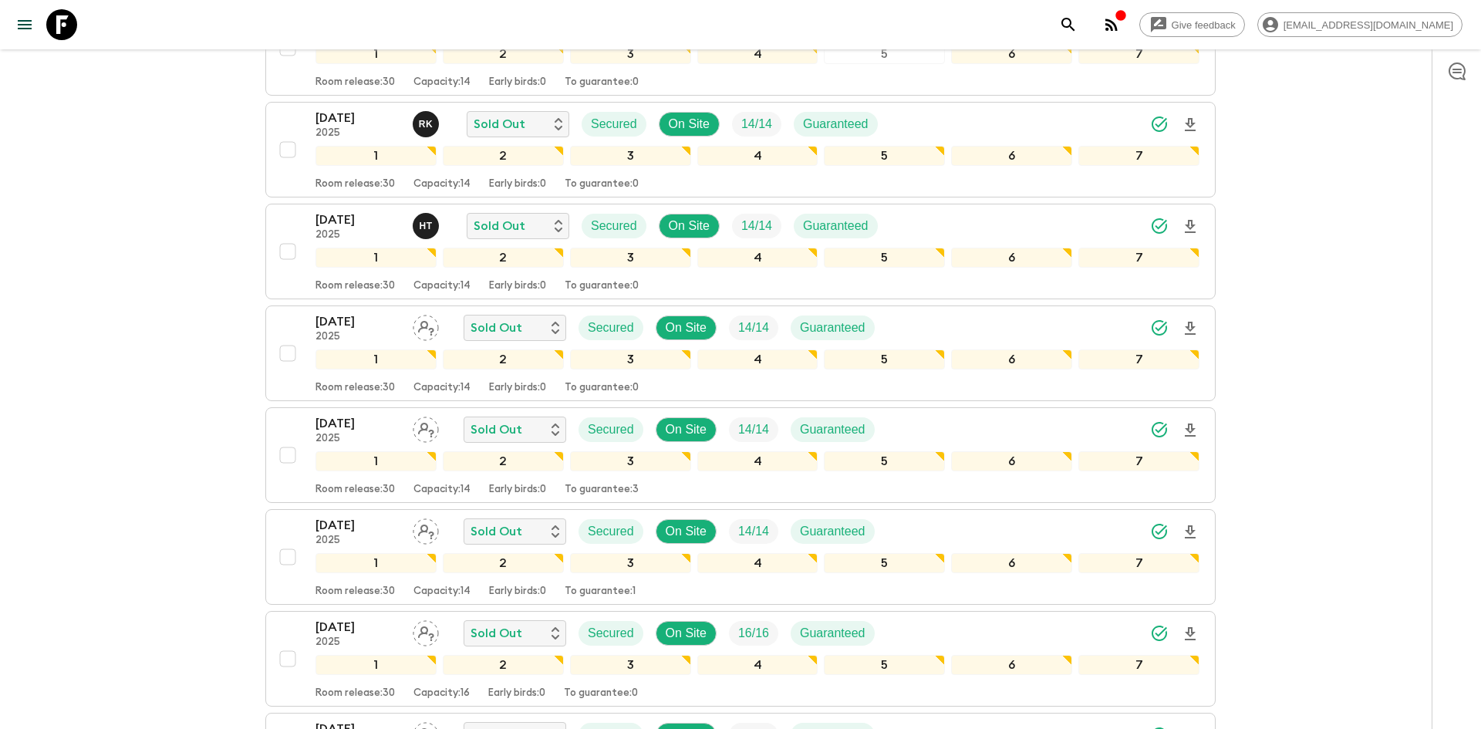
scroll to position [773, 0]
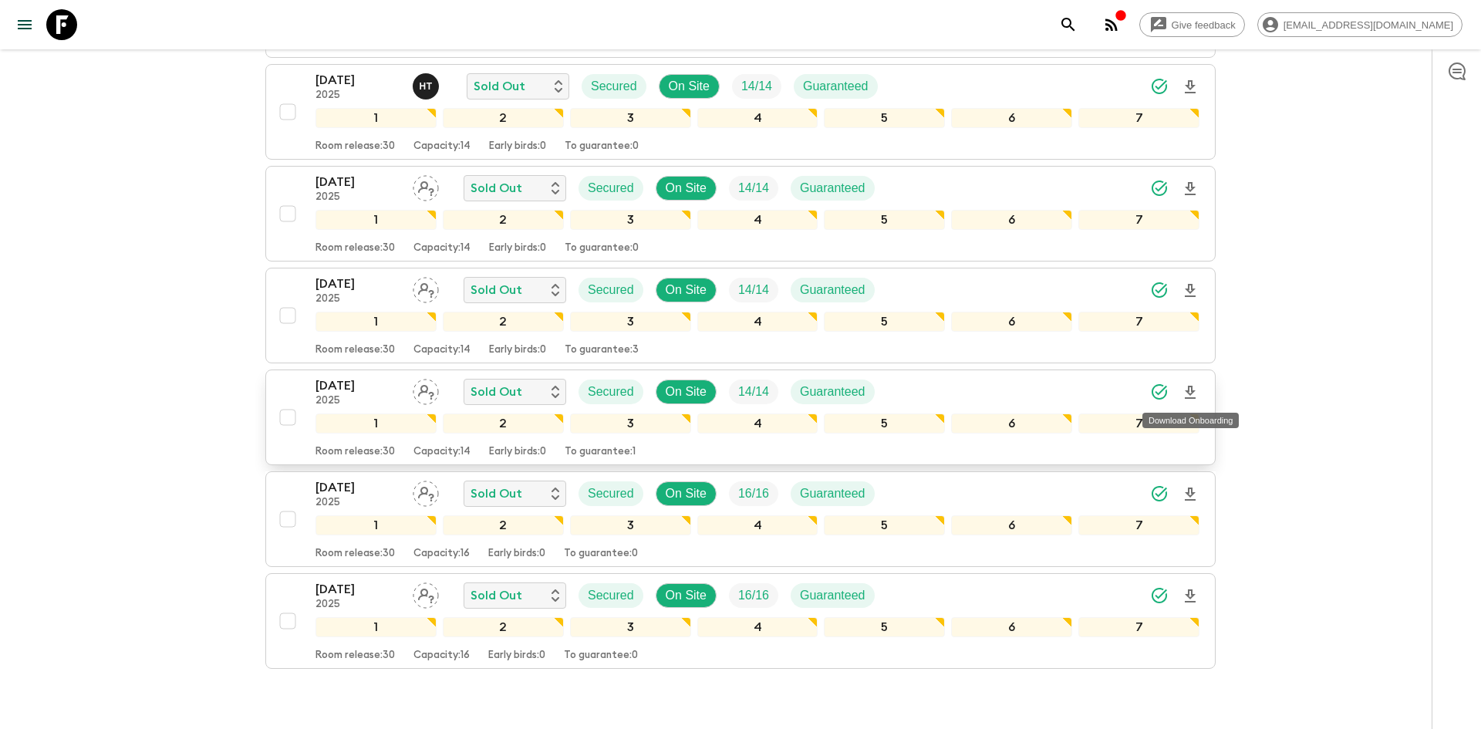
click at [1193, 392] on icon "Download Onboarding" at bounding box center [1190, 392] width 19 height 19
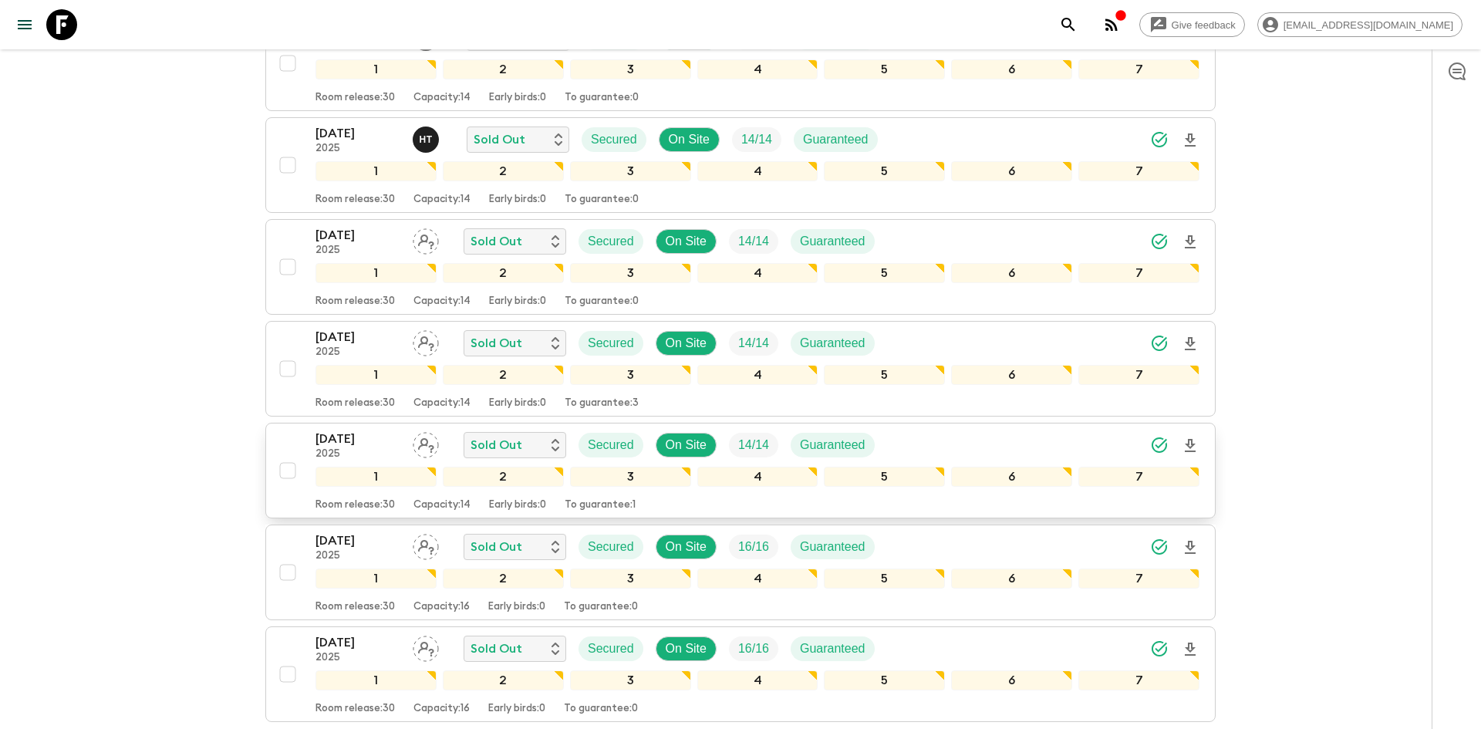
scroll to position [741, 0]
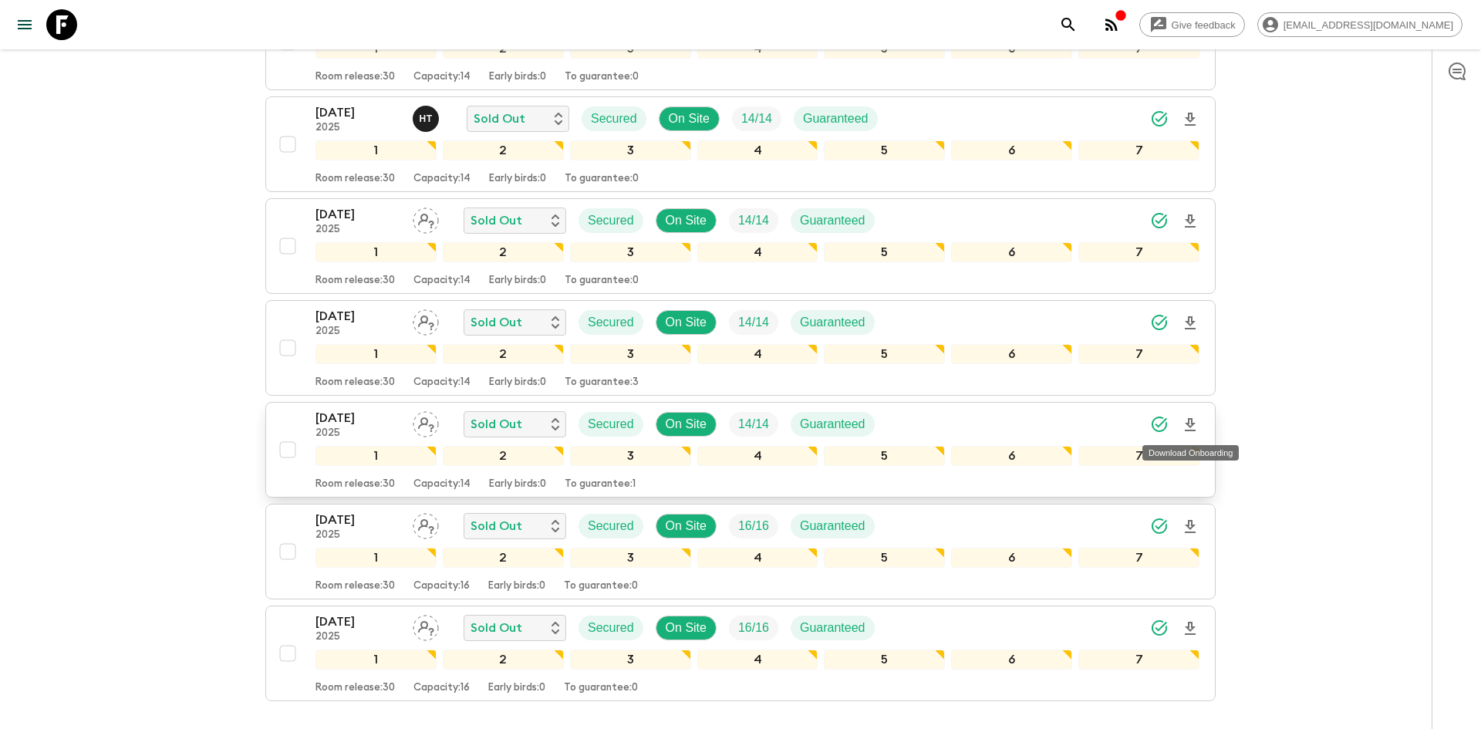
click at [1195, 419] on icon "Download Onboarding" at bounding box center [1190, 425] width 19 height 19
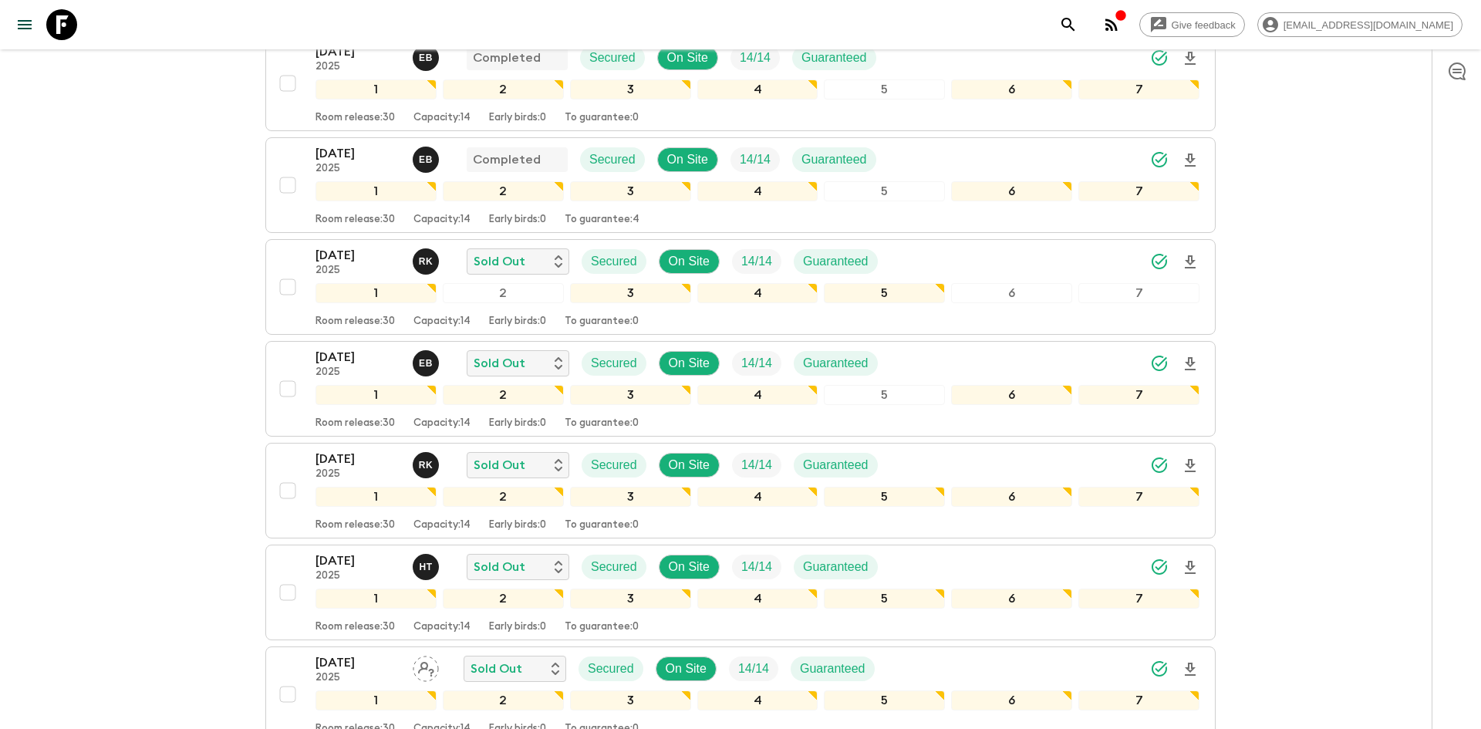
scroll to position [0, 0]
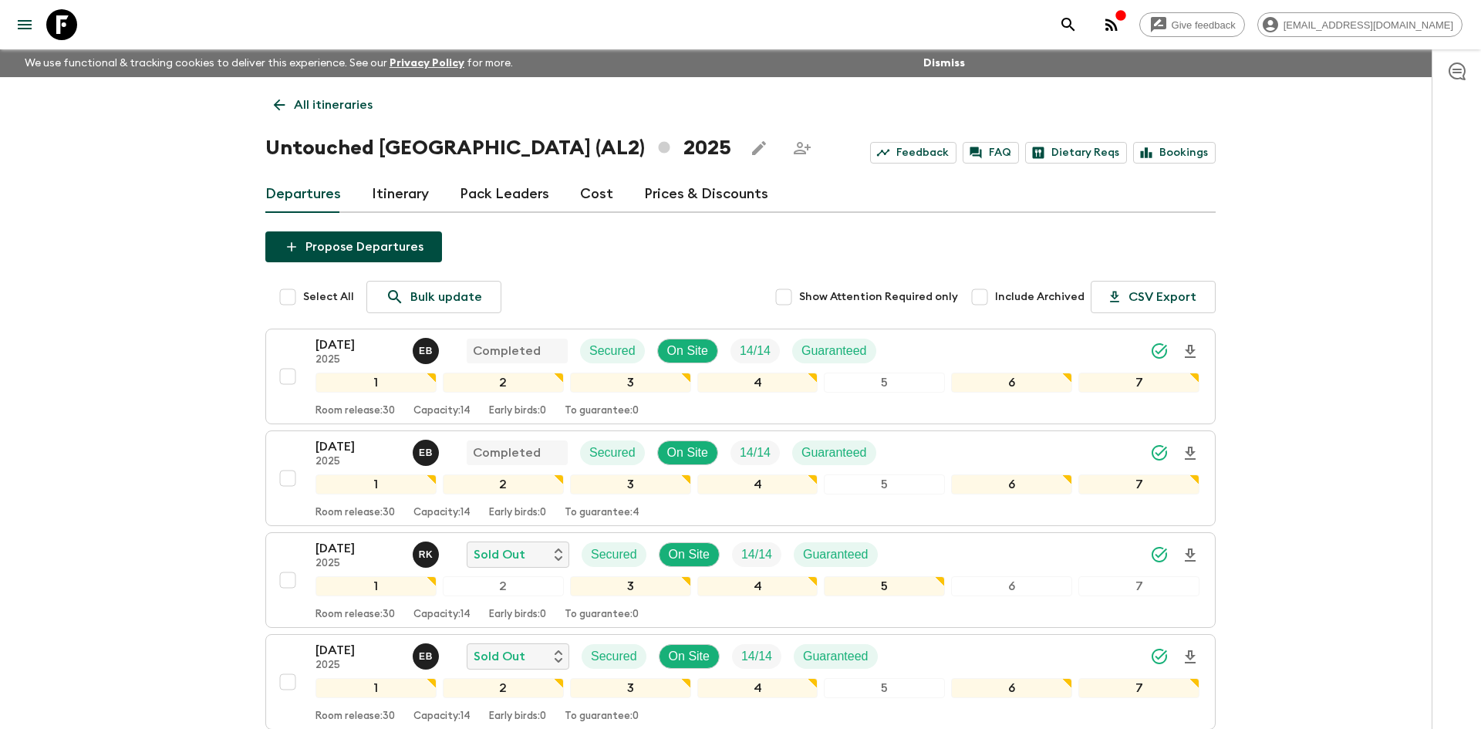
click at [357, 96] on p "All itineraries" at bounding box center [333, 105] width 79 height 19
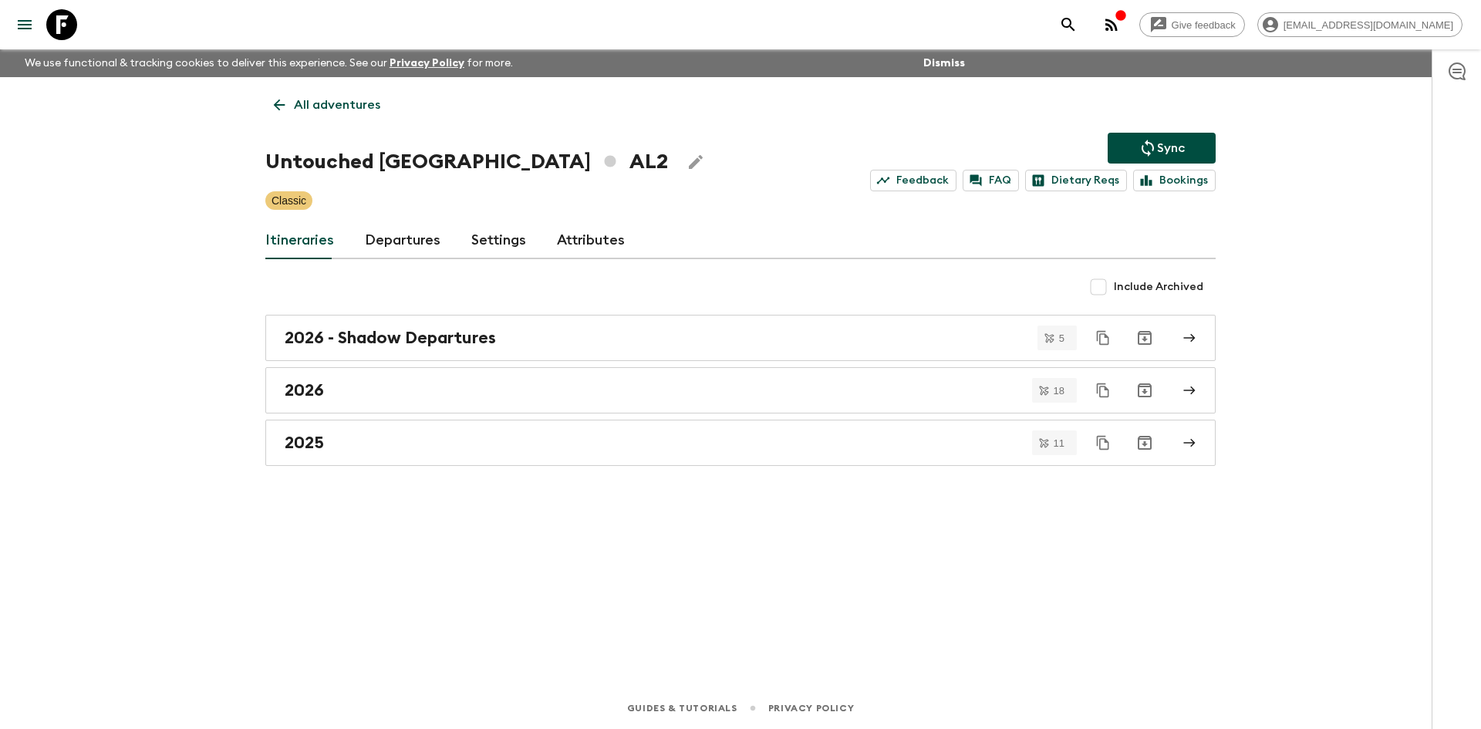
click at [357, 96] on p "All adventures" at bounding box center [337, 105] width 86 height 19
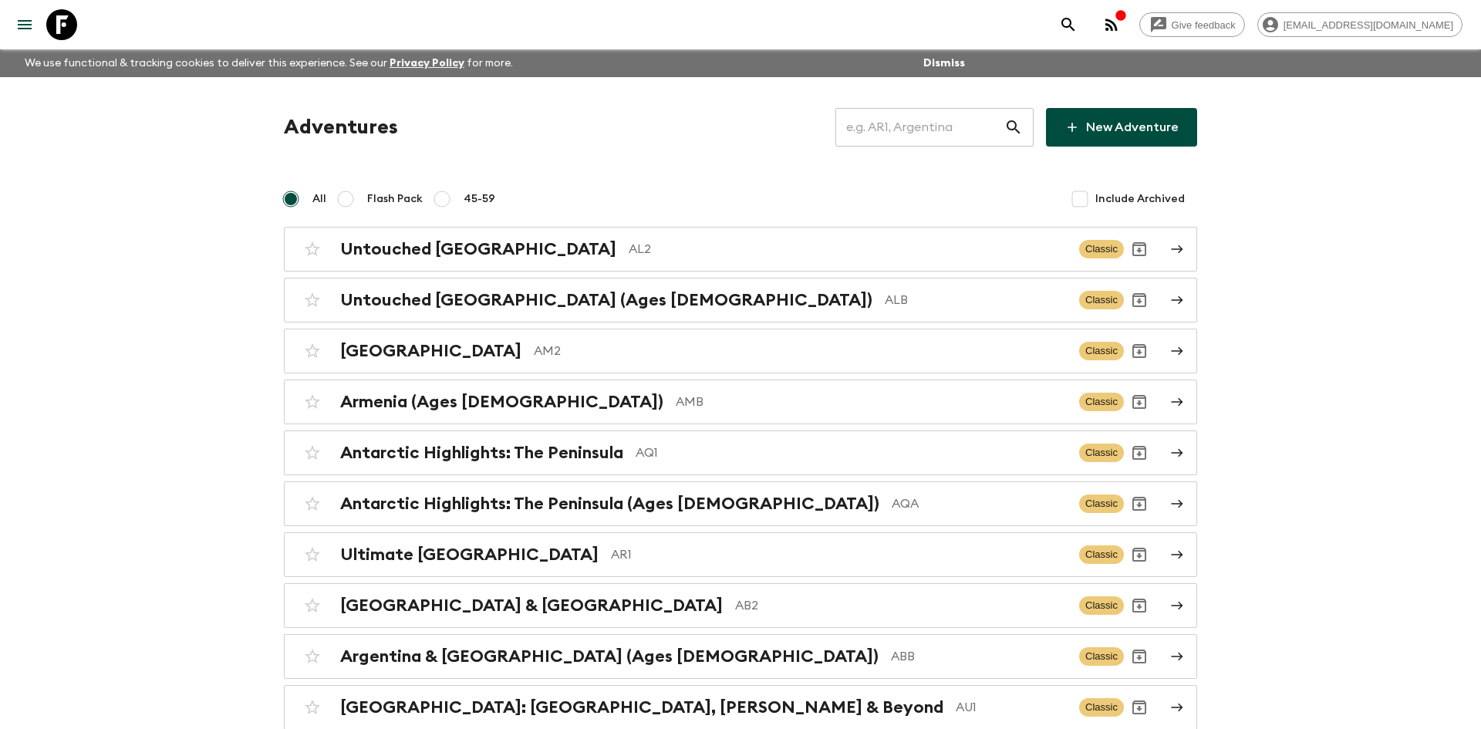
click at [860, 130] on input "text" at bounding box center [919, 127] width 169 height 43
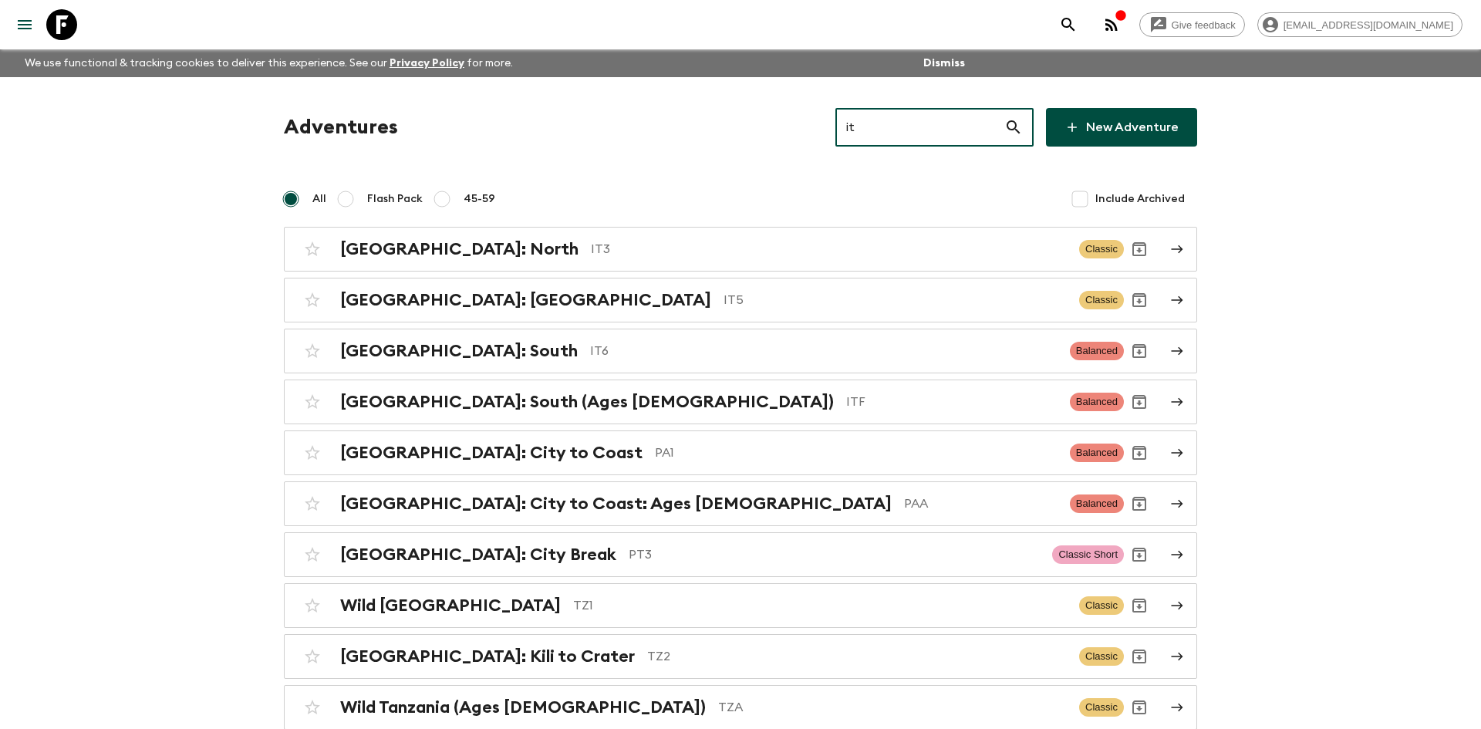
type input "it3"
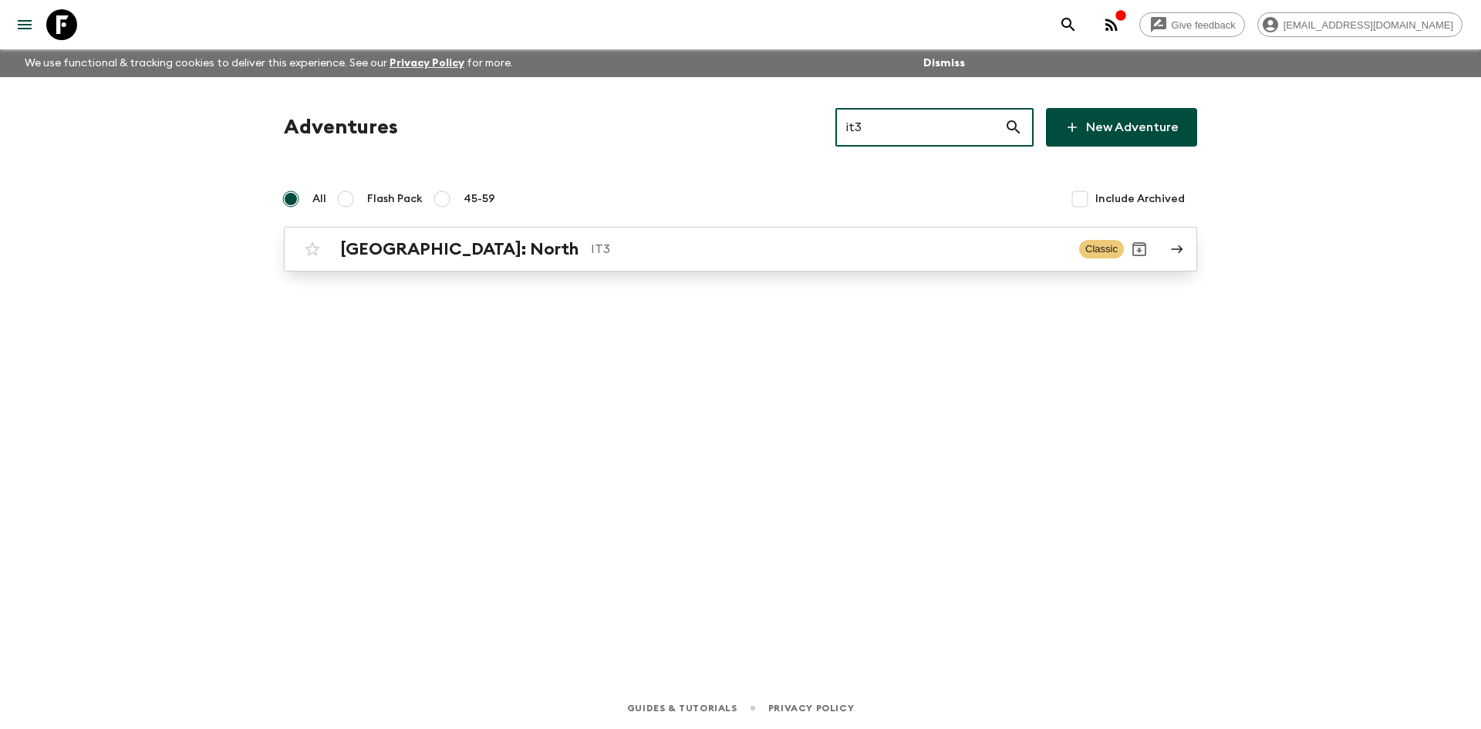
click at [360, 253] on h2 "[GEOGRAPHIC_DATA]: North" at bounding box center [459, 249] width 238 height 20
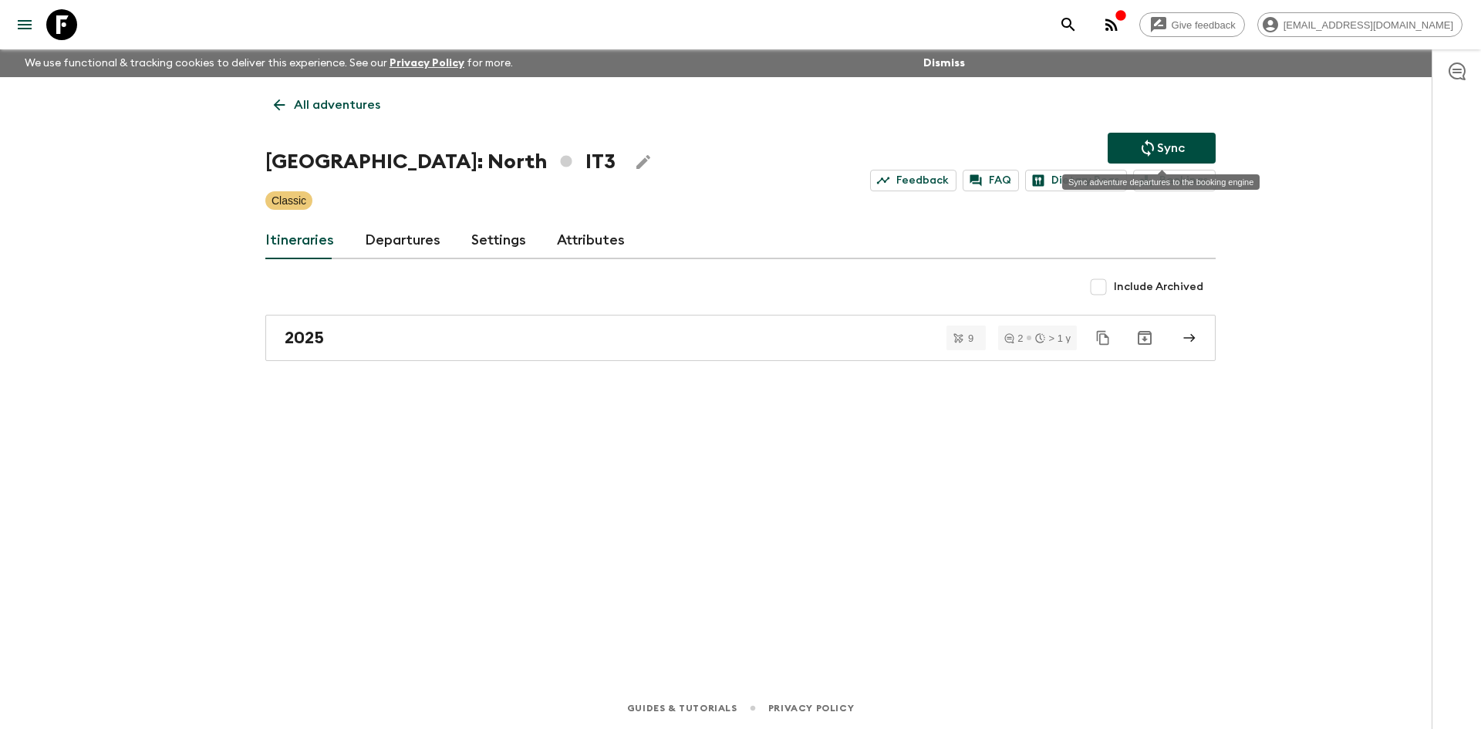
click at [1132, 154] on button "Sync" at bounding box center [1161, 148] width 108 height 31
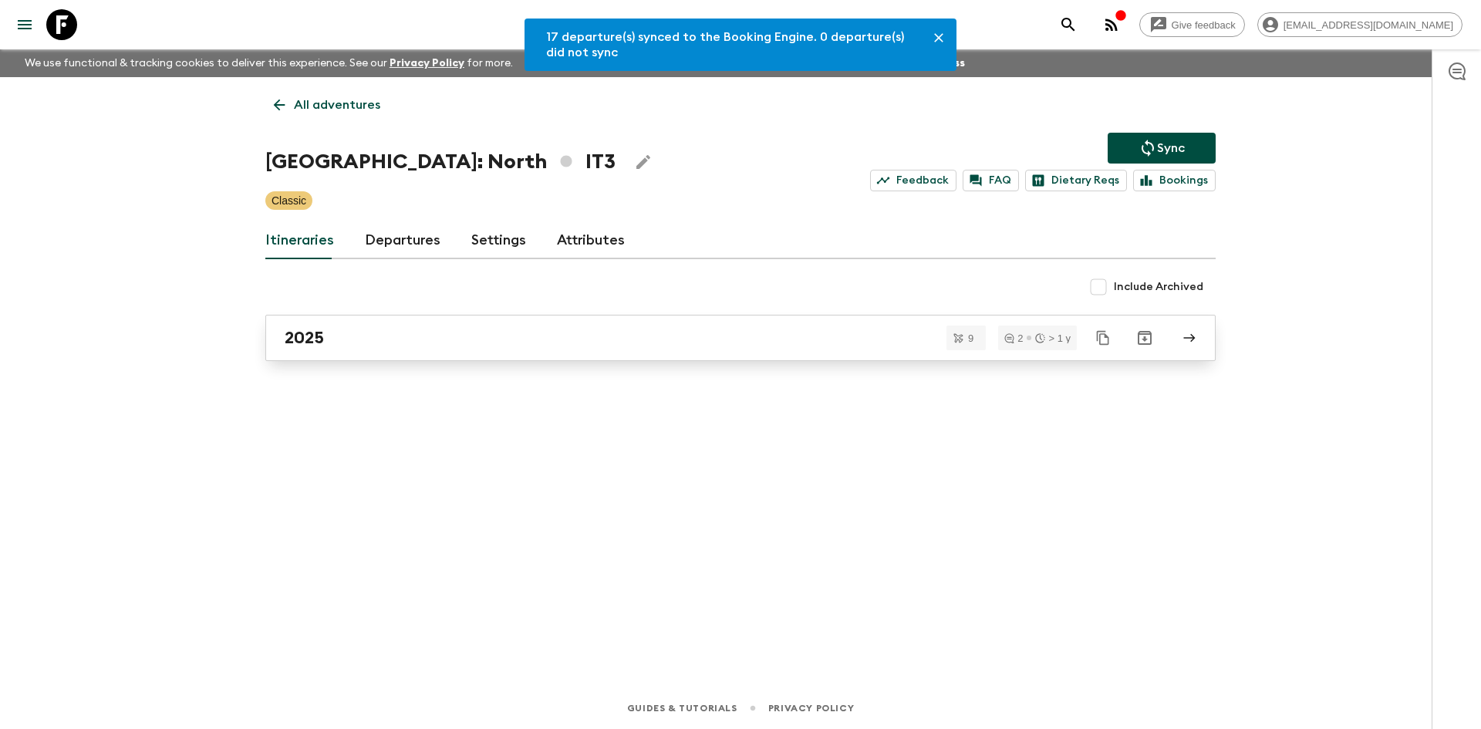
click at [518, 323] on link "2025" at bounding box center [740, 338] width 950 height 46
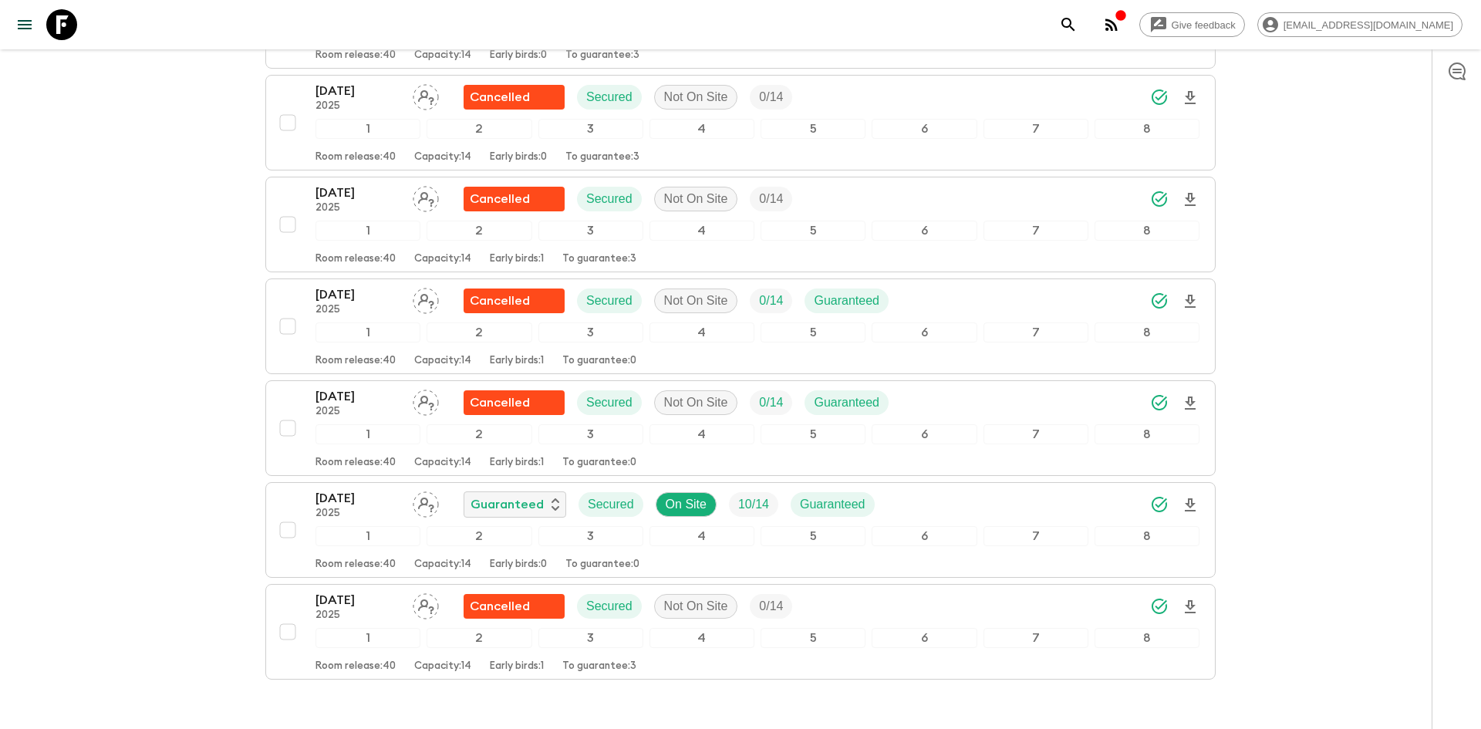
scroll to position [650, 0]
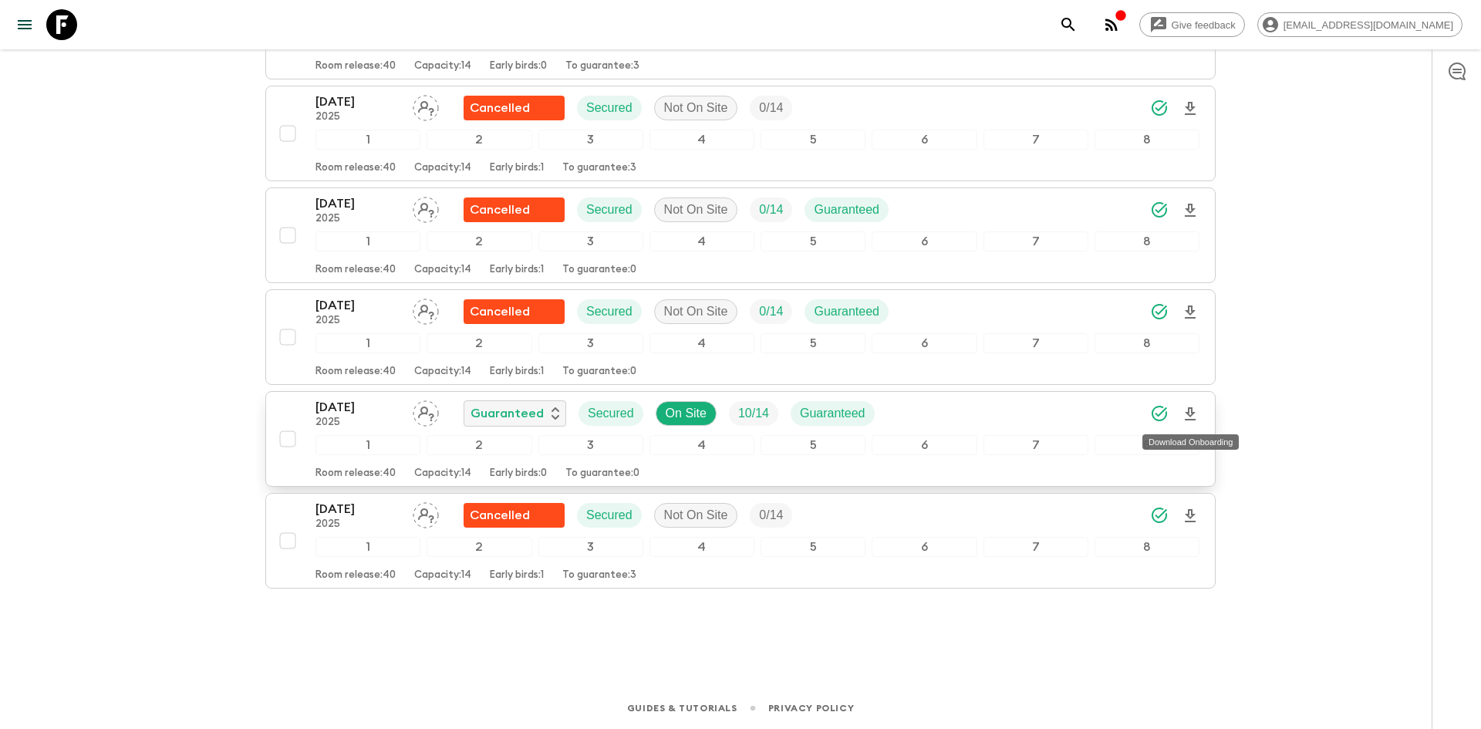
click at [1193, 409] on icon "Download Onboarding" at bounding box center [1190, 414] width 19 height 19
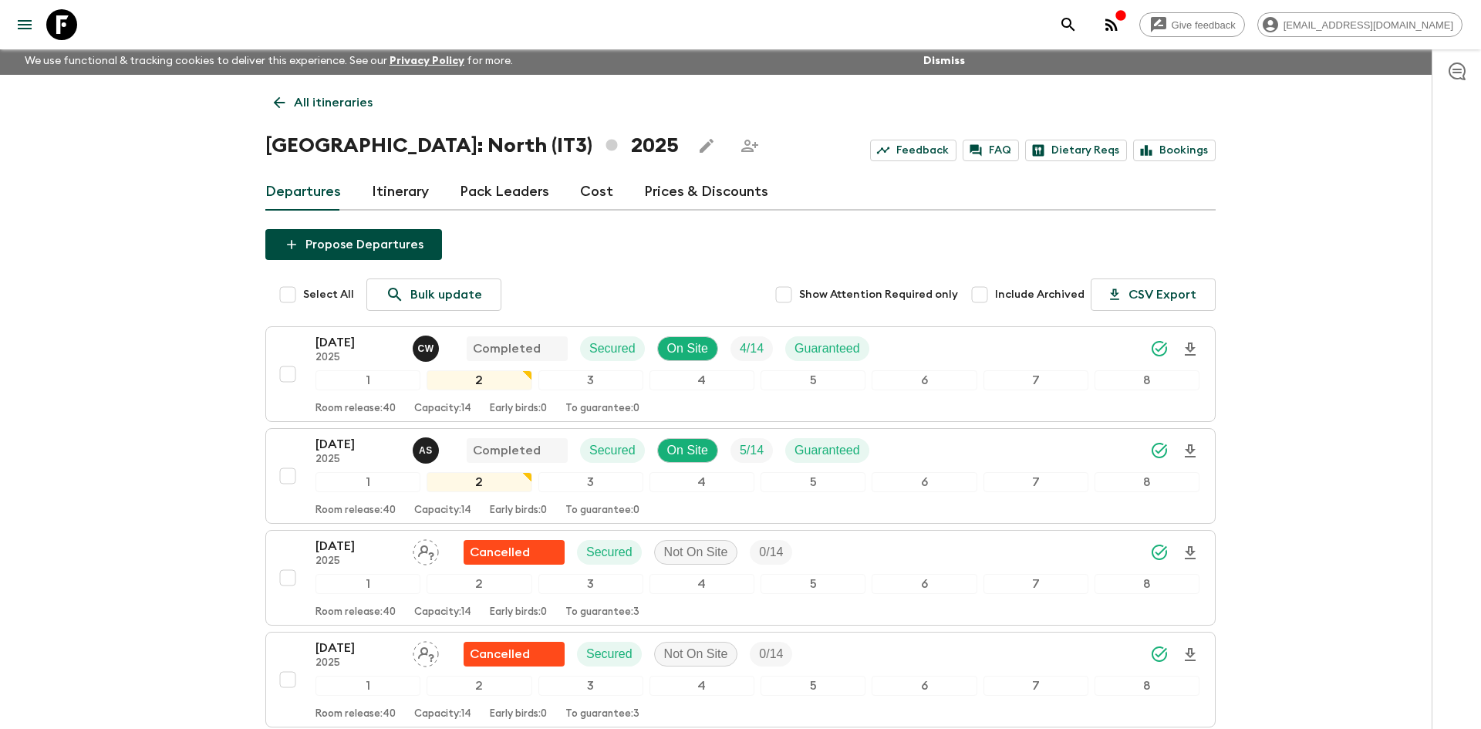
scroll to position [0, 0]
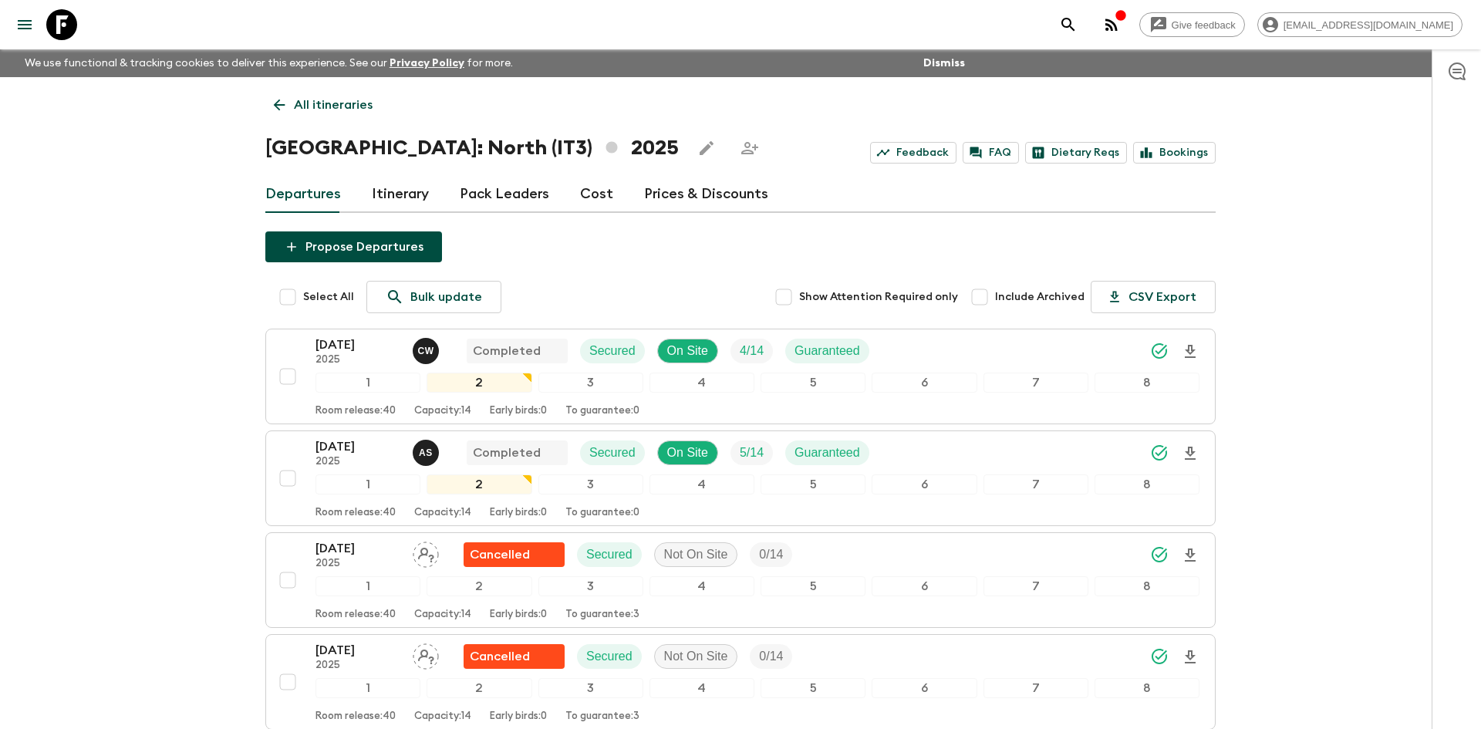
click at [297, 98] on p "All itineraries" at bounding box center [333, 105] width 79 height 19
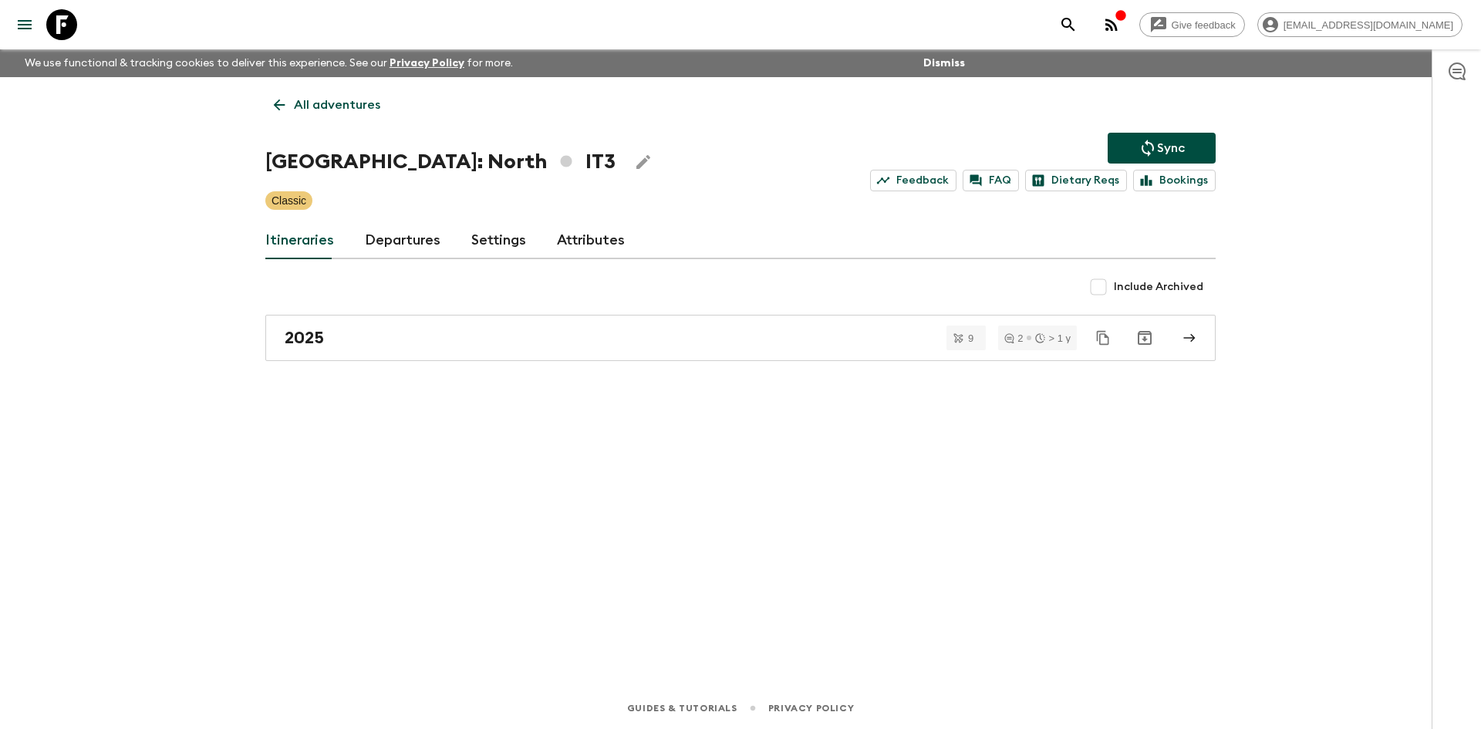
click at [339, 106] on p "All adventures" at bounding box center [337, 105] width 86 height 19
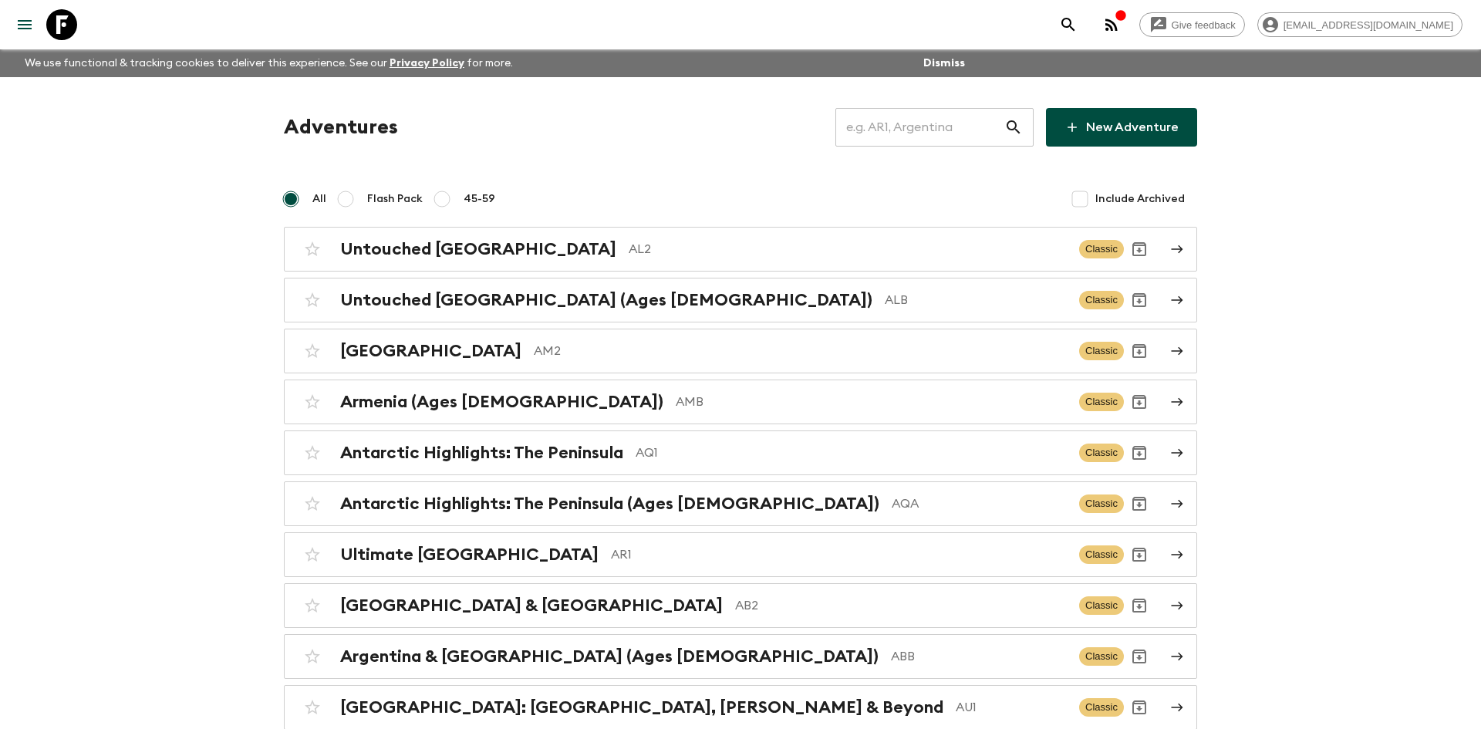
click at [879, 133] on input "text" at bounding box center [919, 127] width 169 height 43
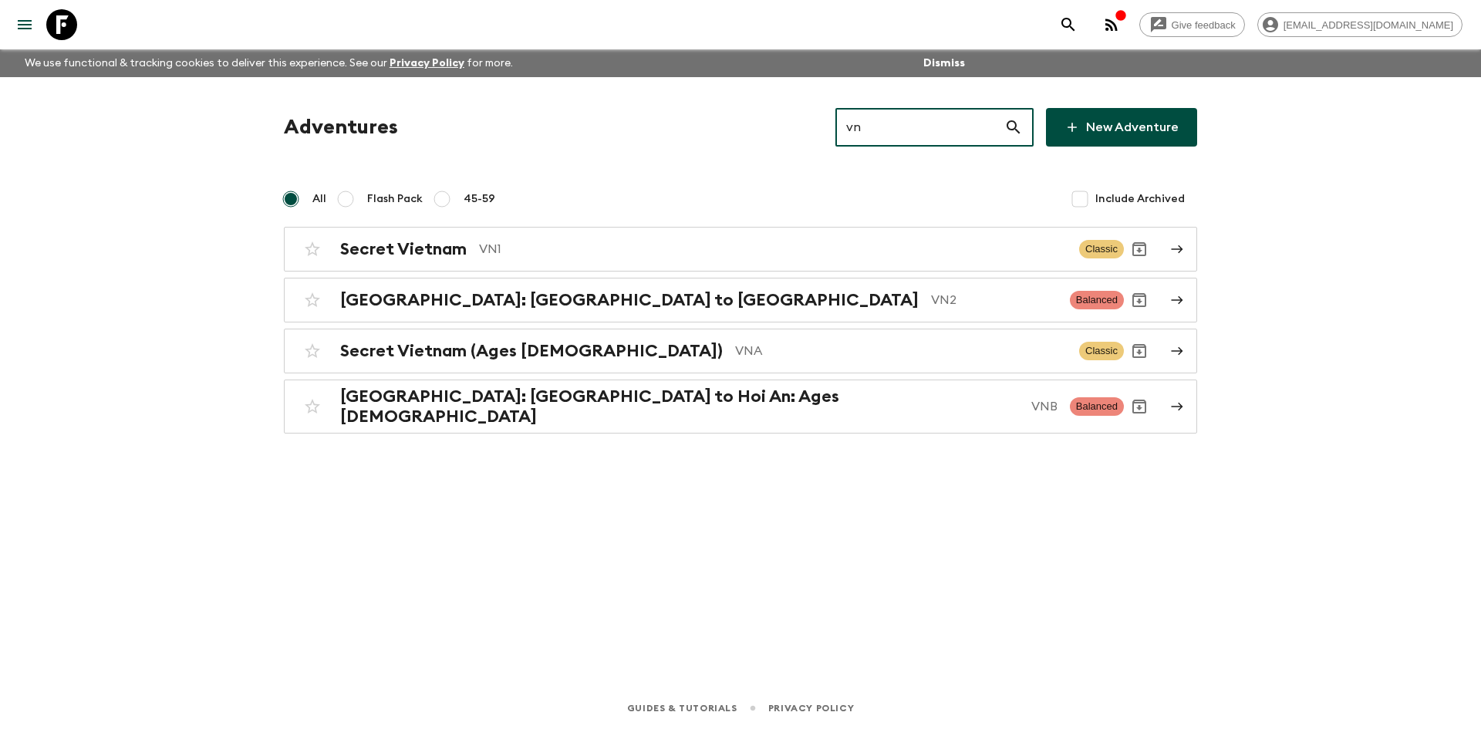
type input "vn1"
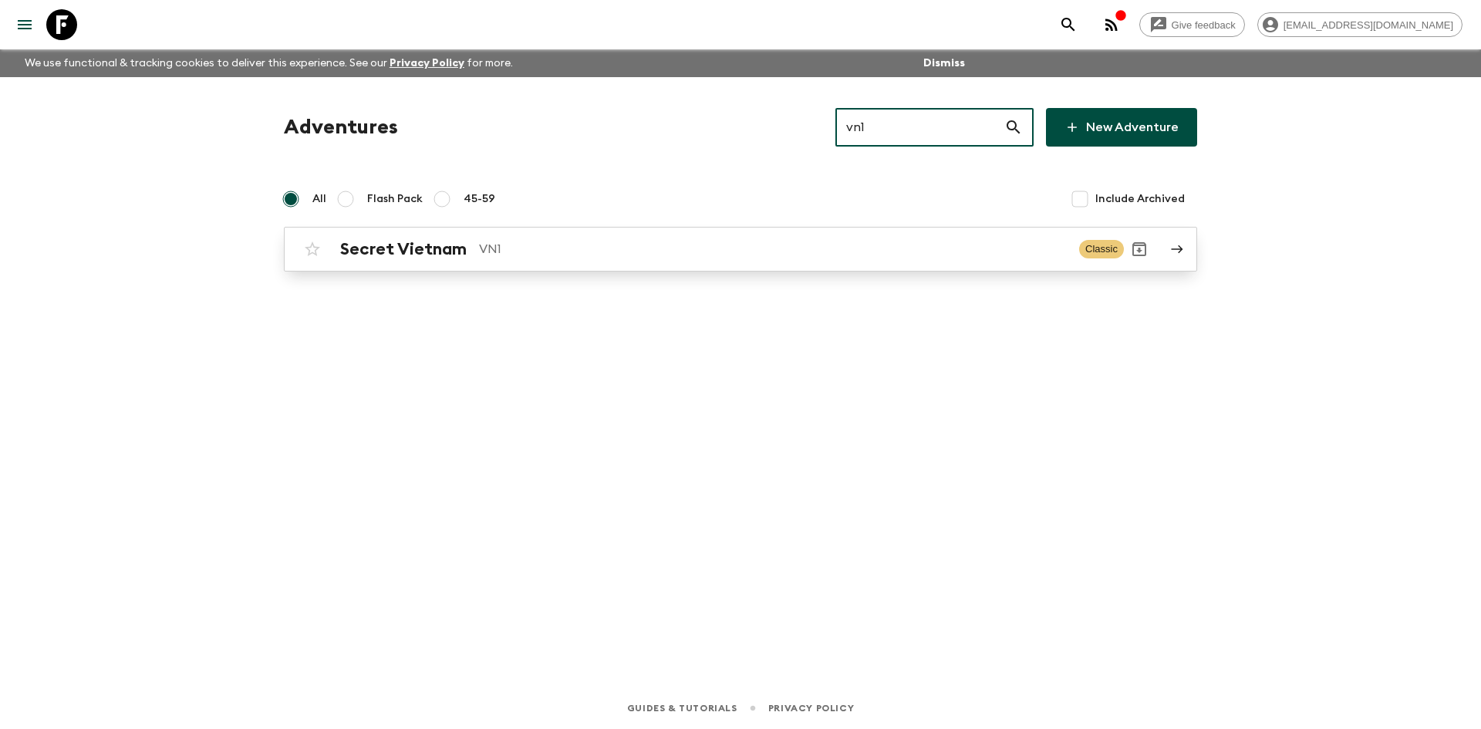
click at [445, 260] on div "Secret Vietnam VN1 Classic" at bounding box center [710, 249] width 827 height 31
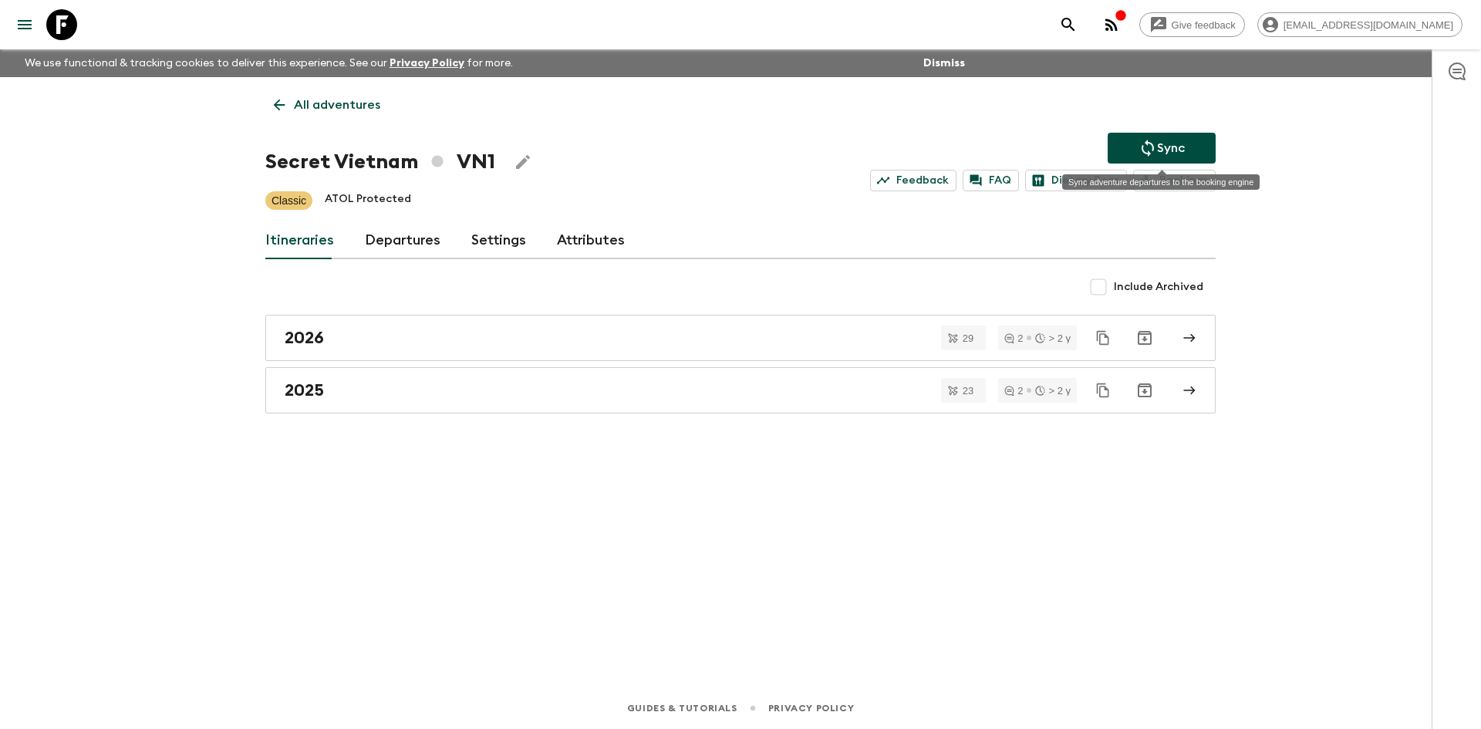
click at [1151, 155] on icon "Sync adventure departures to the booking engine" at bounding box center [1147, 148] width 19 height 19
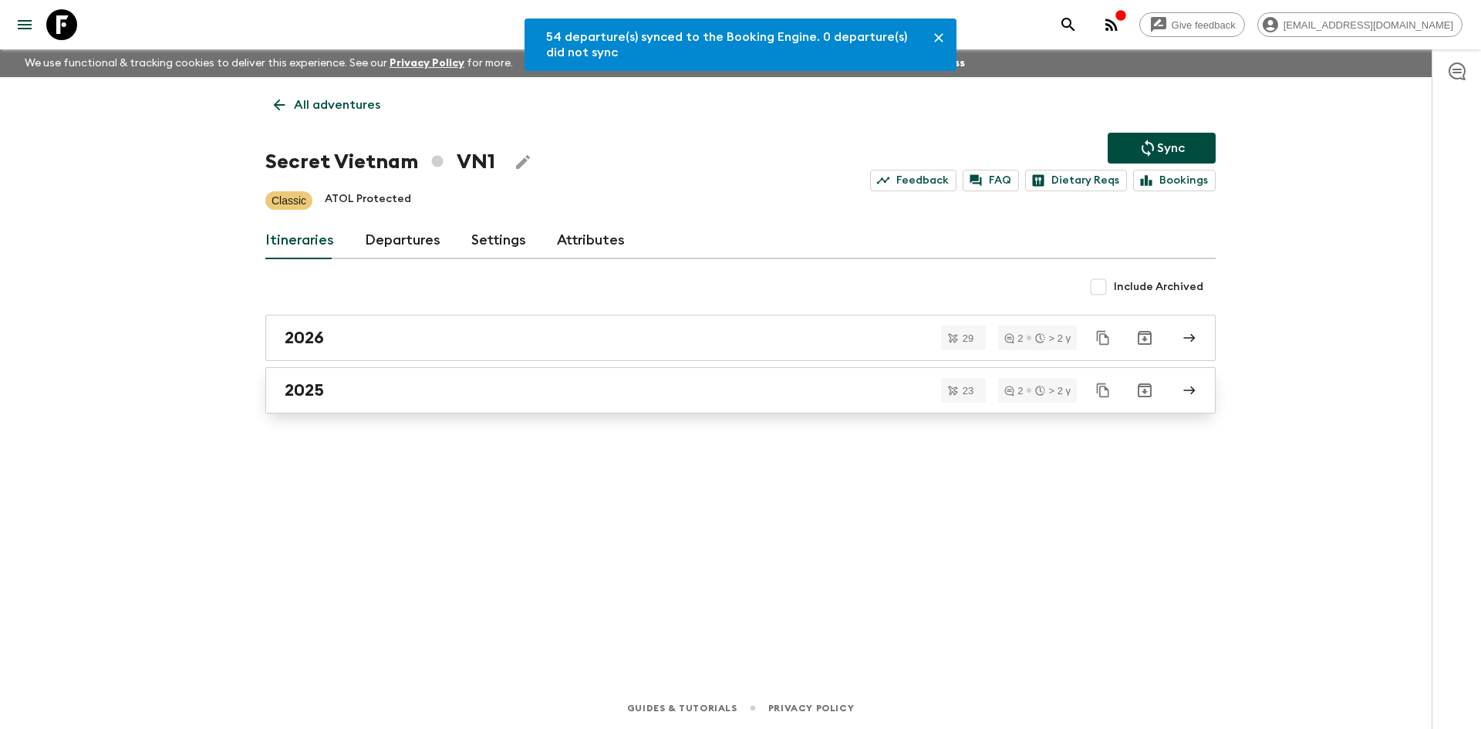
click at [364, 383] on div "2025" at bounding box center [726, 390] width 882 height 20
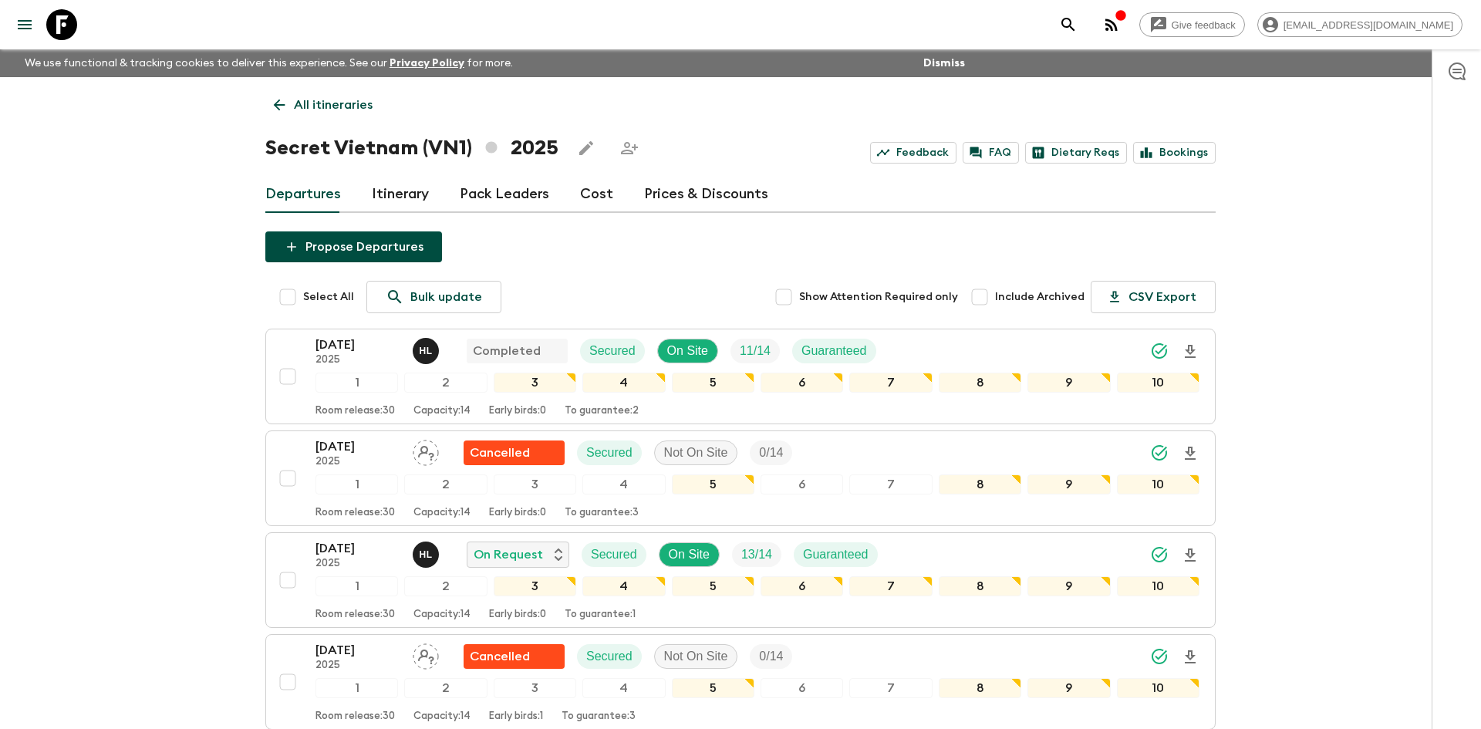
click at [298, 104] on p "All itineraries" at bounding box center [333, 105] width 79 height 19
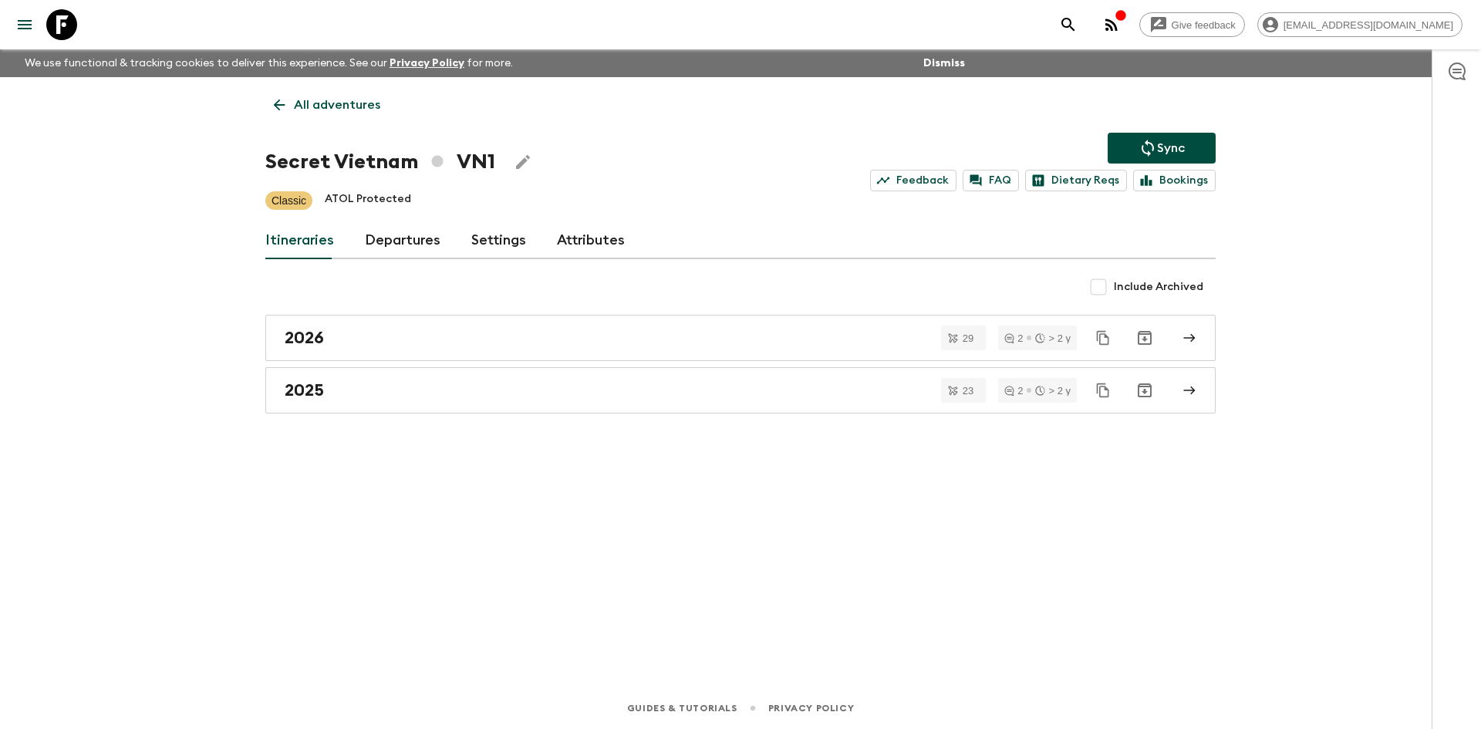
click at [298, 104] on p "All adventures" at bounding box center [337, 105] width 86 height 19
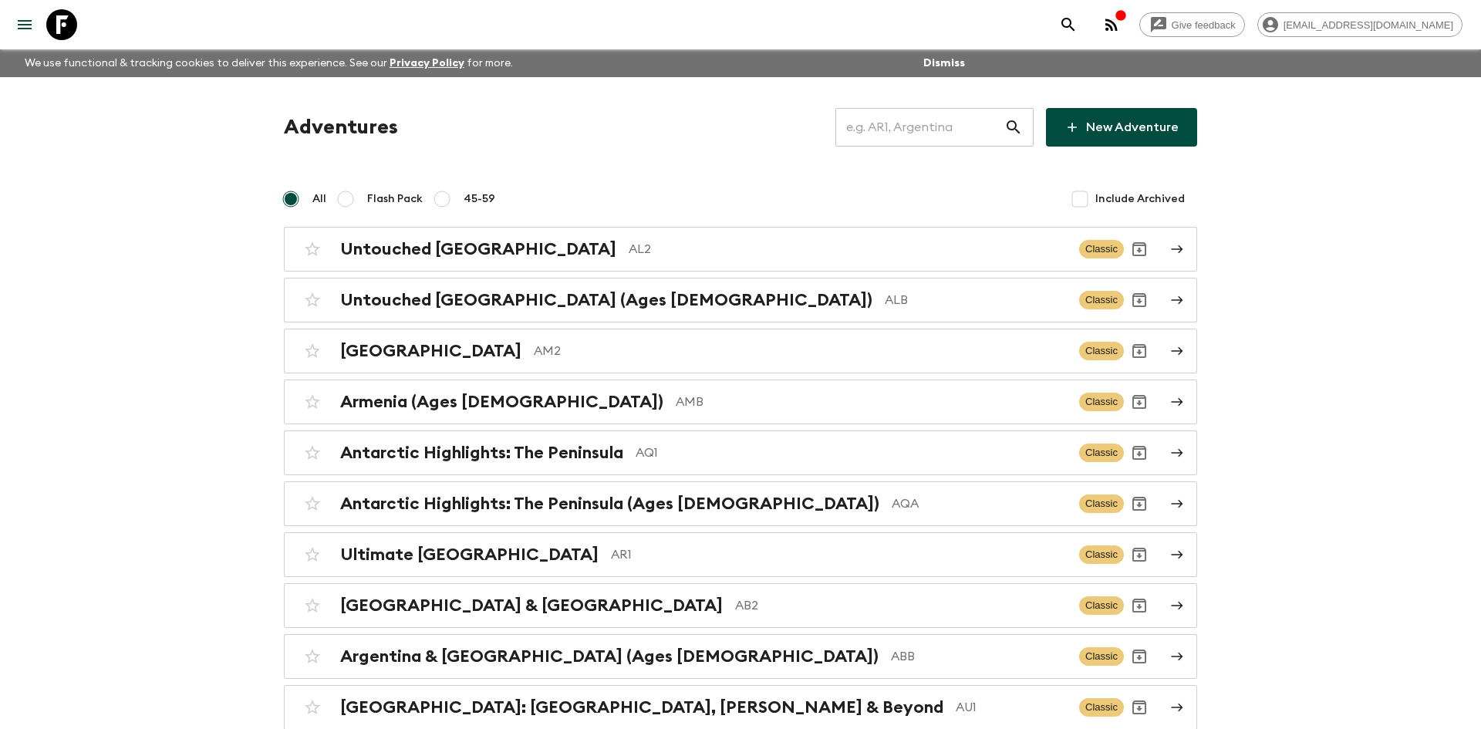
click at [888, 126] on input "text" at bounding box center [919, 127] width 169 height 43
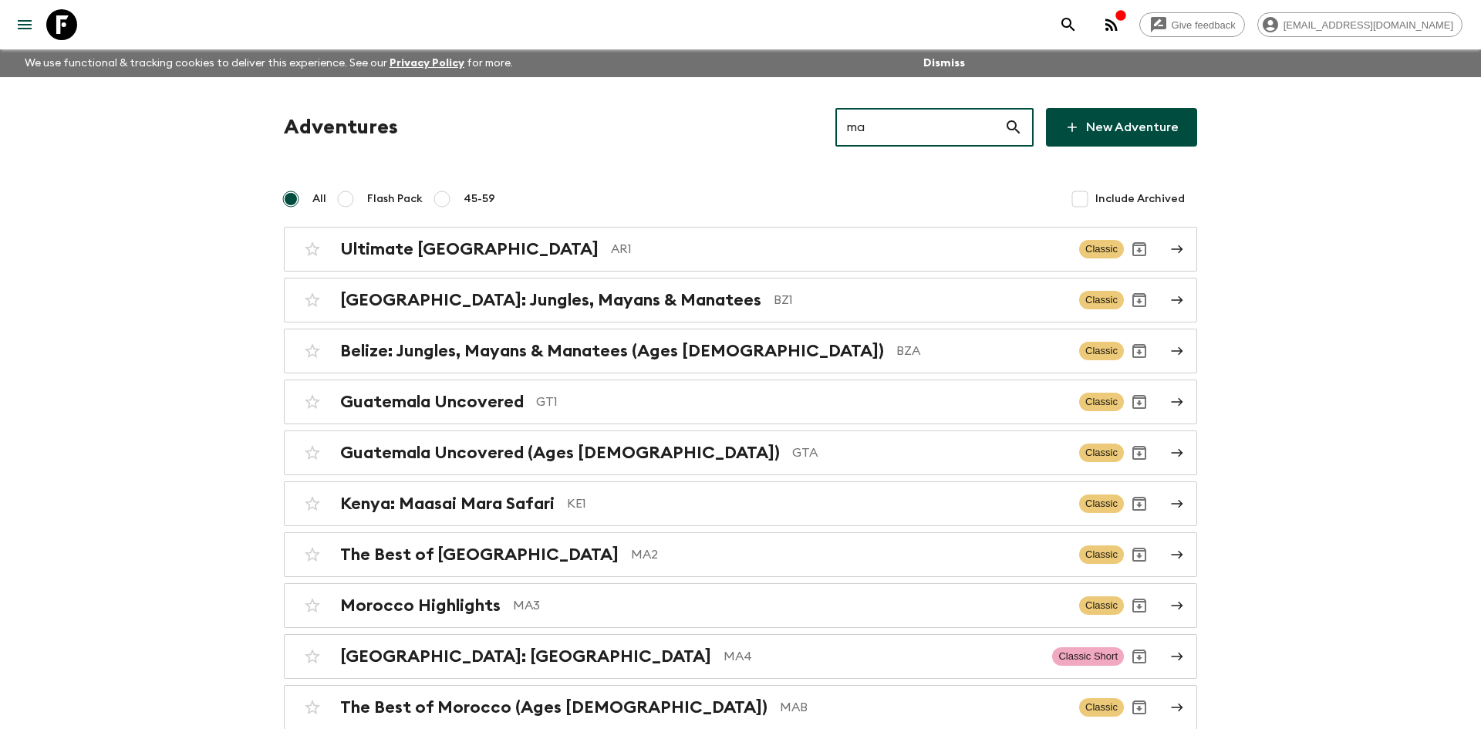
type input "ma2"
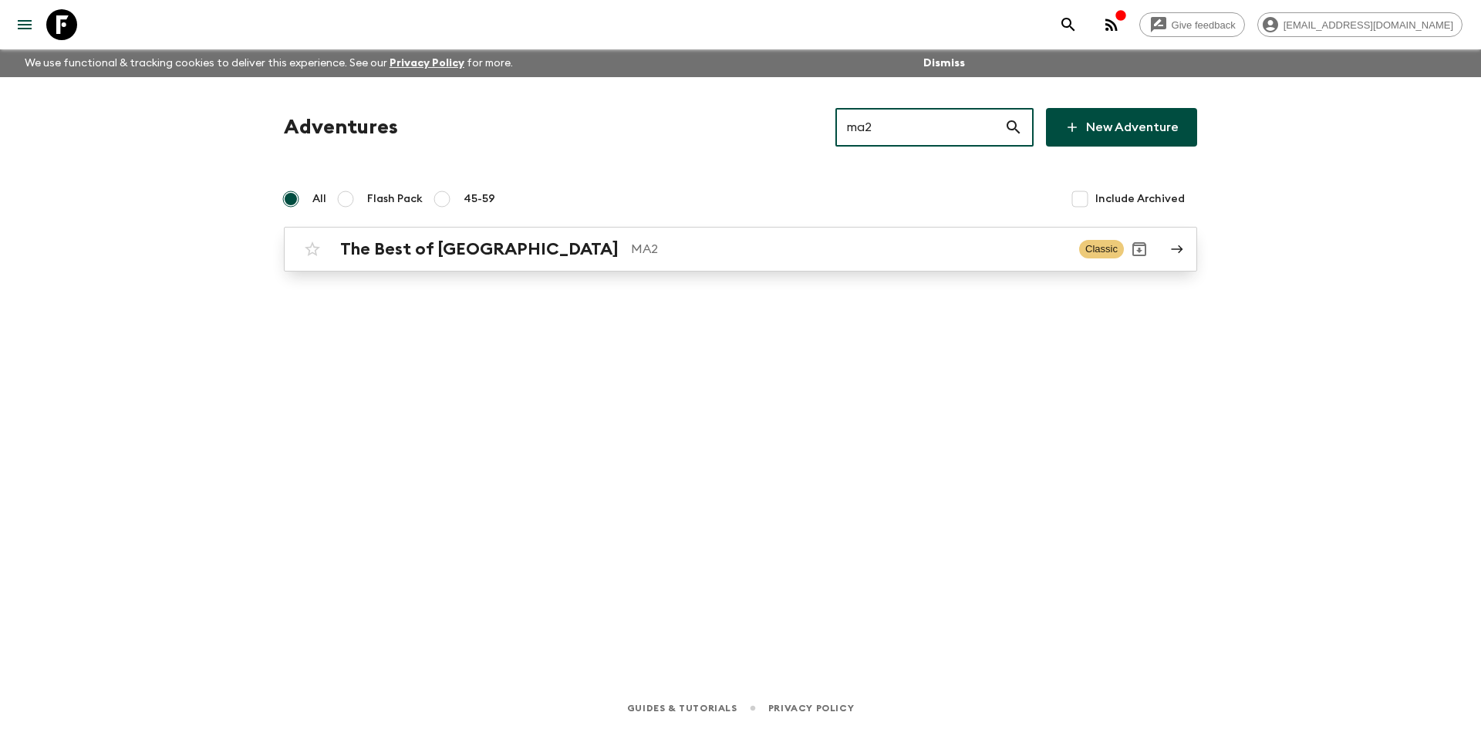
click at [525, 237] on div "The Best of Morocco MA2 Classic" at bounding box center [710, 249] width 827 height 31
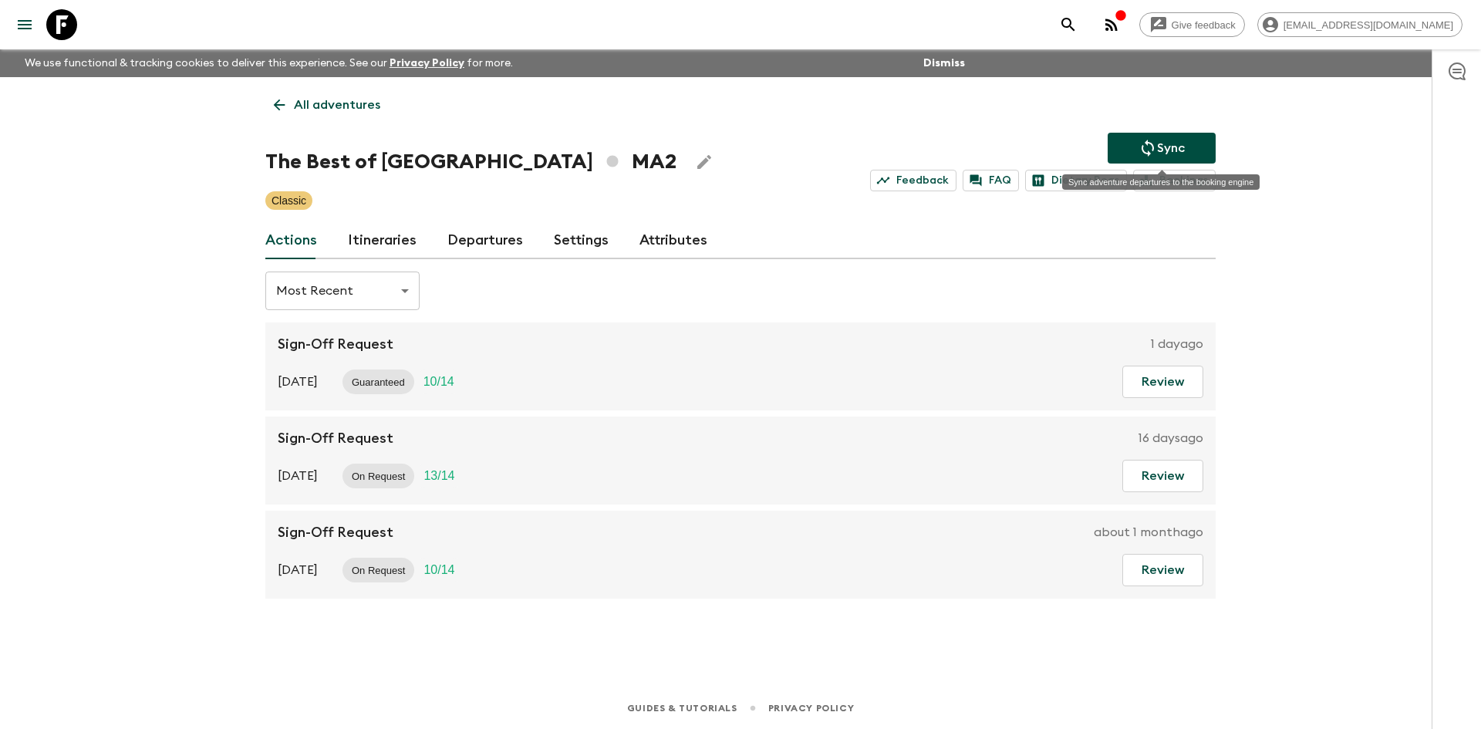
click at [1134, 145] on button "Sync" at bounding box center [1161, 148] width 108 height 31
click at [508, 243] on link "Departures" at bounding box center [485, 240] width 76 height 37
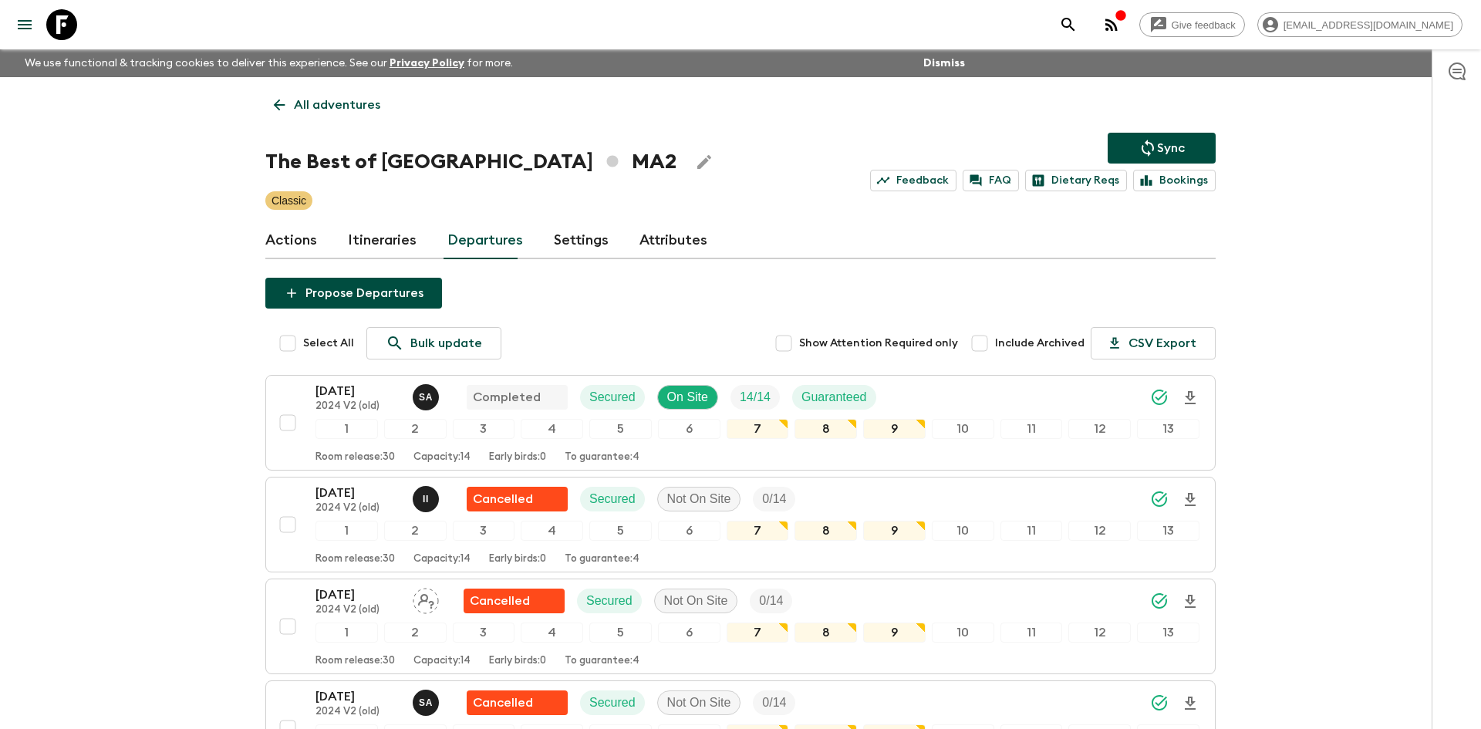
click at [360, 97] on p "All adventures" at bounding box center [337, 105] width 86 height 19
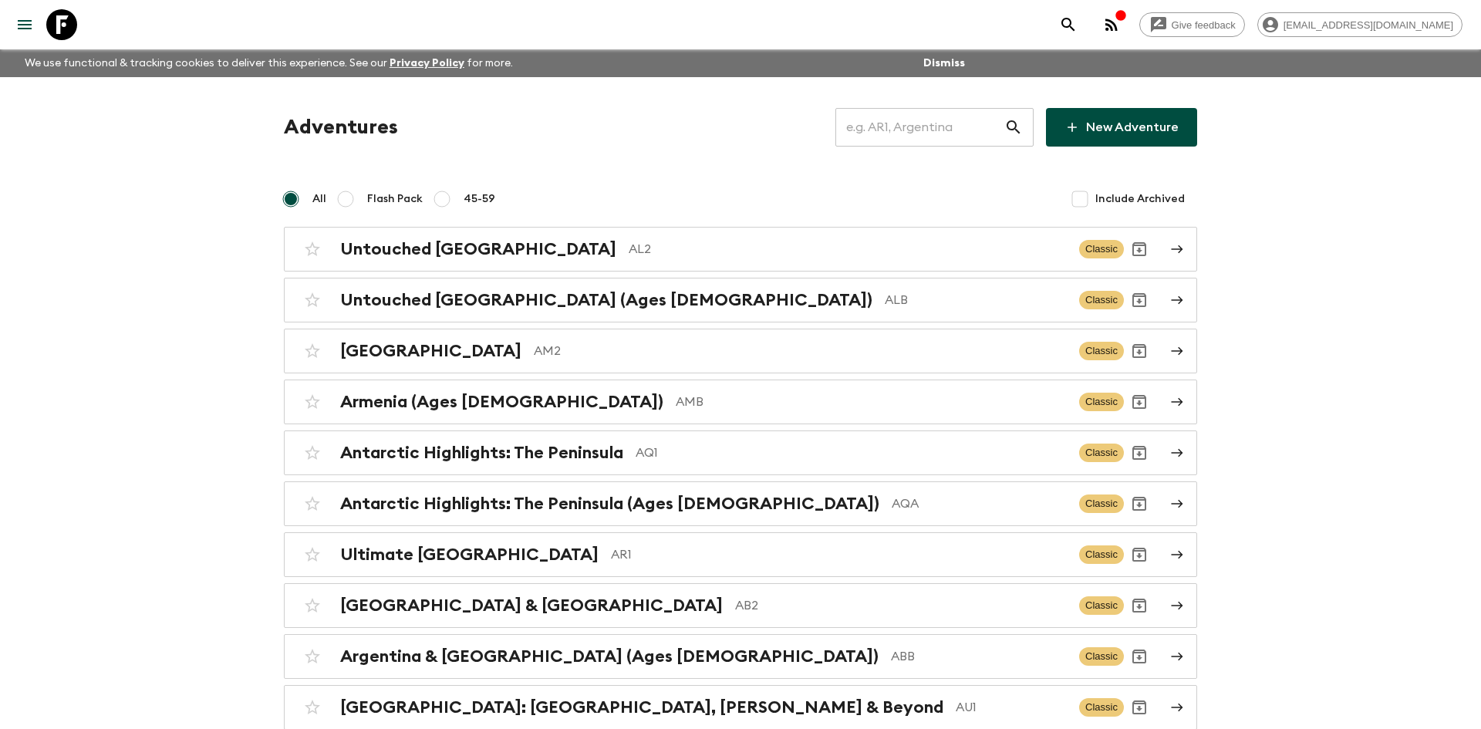
click at [931, 126] on input "text" at bounding box center [919, 127] width 169 height 43
type input "co1"
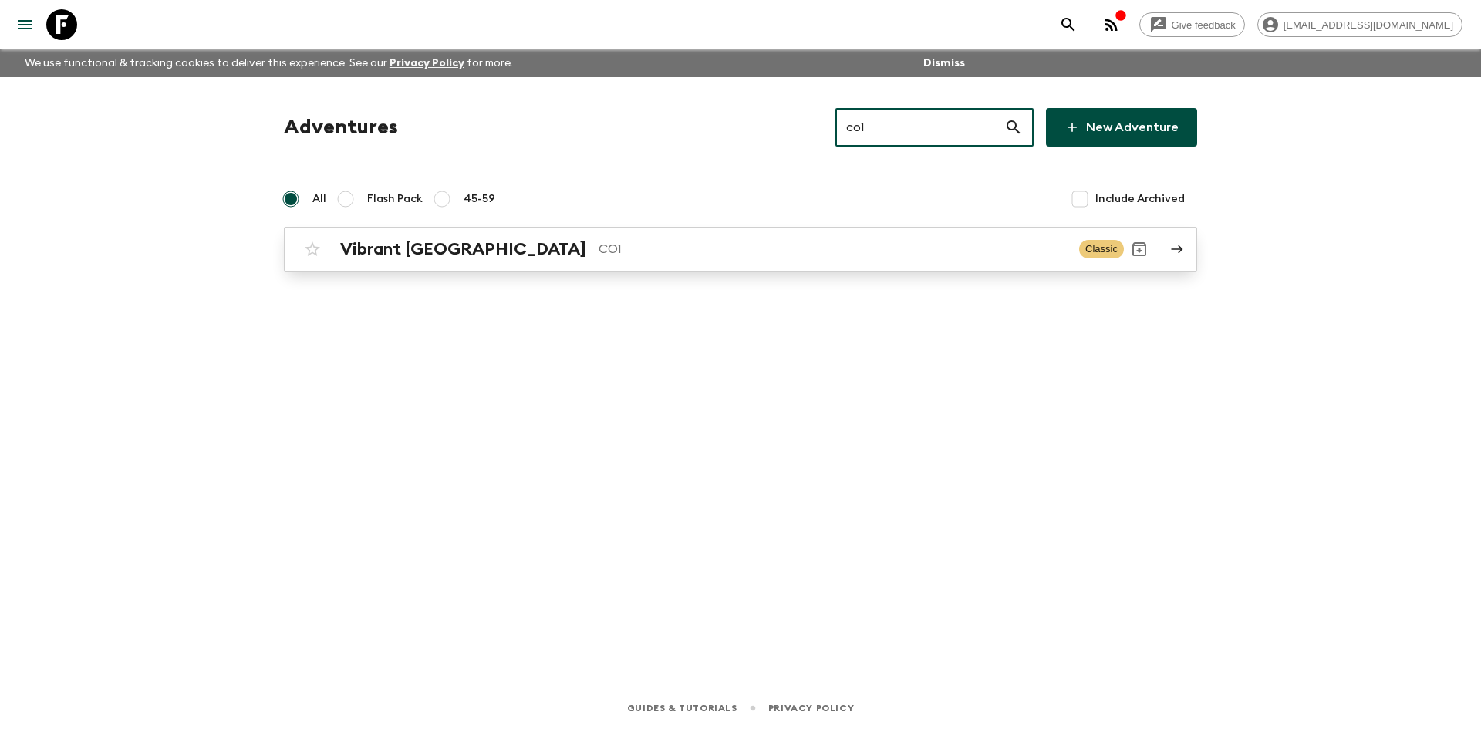
click at [372, 244] on h2 "Vibrant [GEOGRAPHIC_DATA]" at bounding box center [463, 249] width 246 height 20
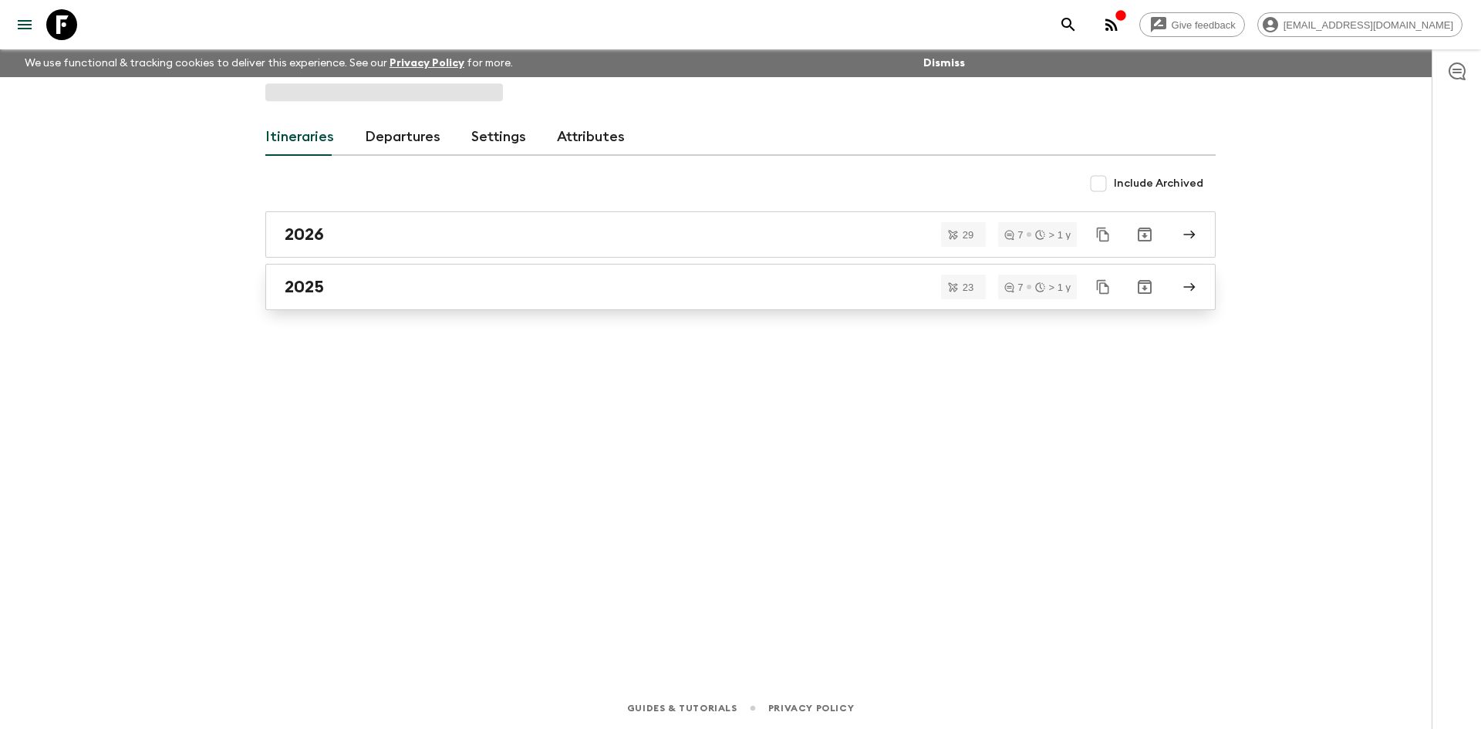
click at [305, 291] on h2 "2025" at bounding box center [304, 287] width 39 height 20
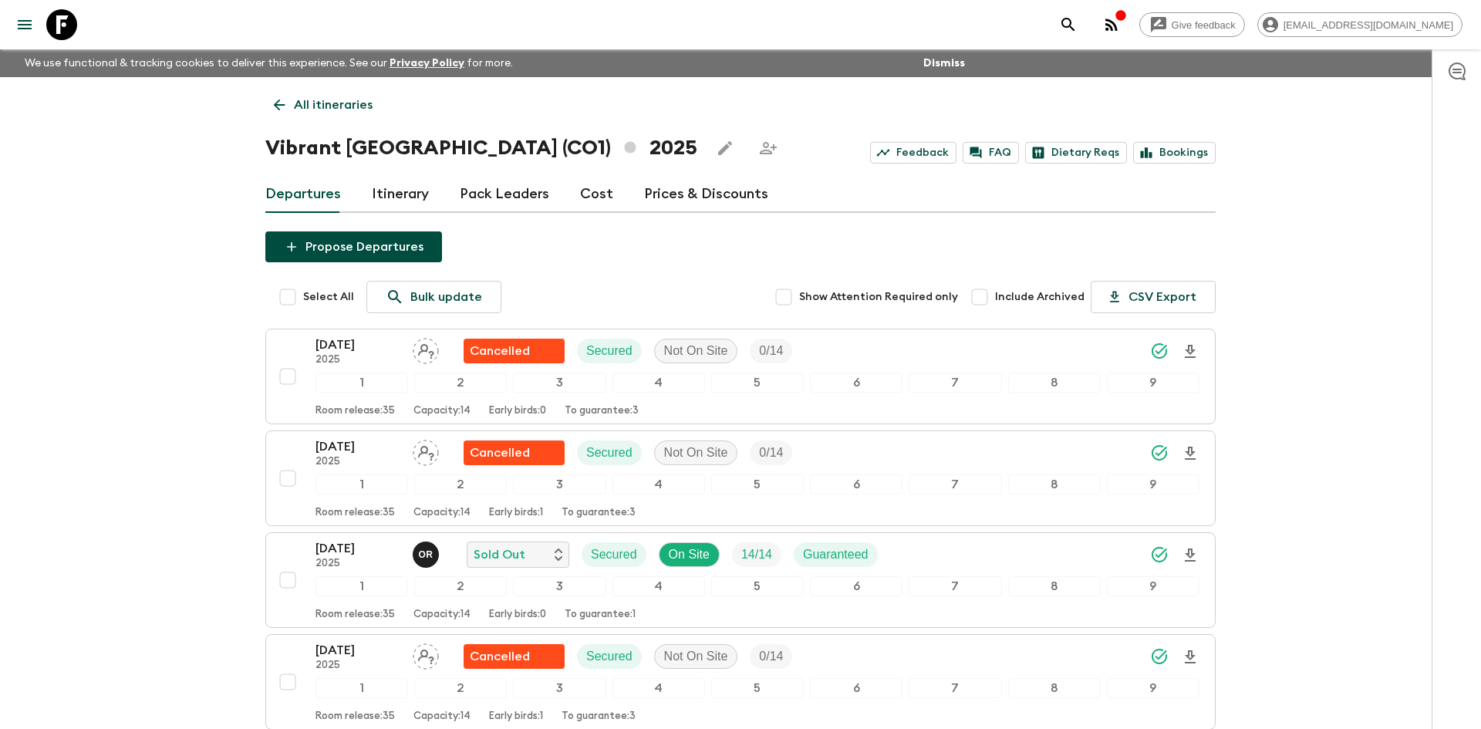
click at [347, 111] on p "All itineraries" at bounding box center [333, 105] width 79 height 19
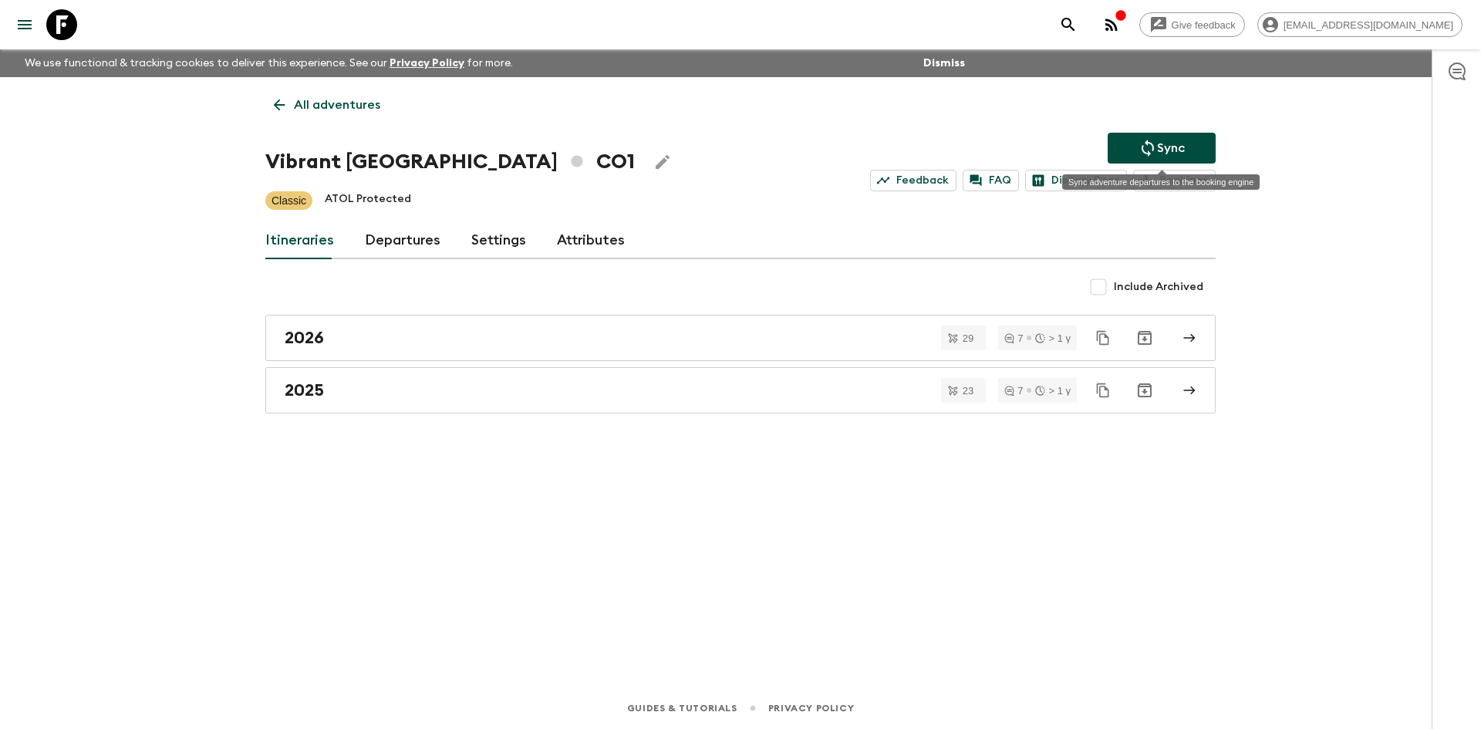
click at [1163, 135] on button "Sync" at bounding box center [1161, 148] width 108 height 31
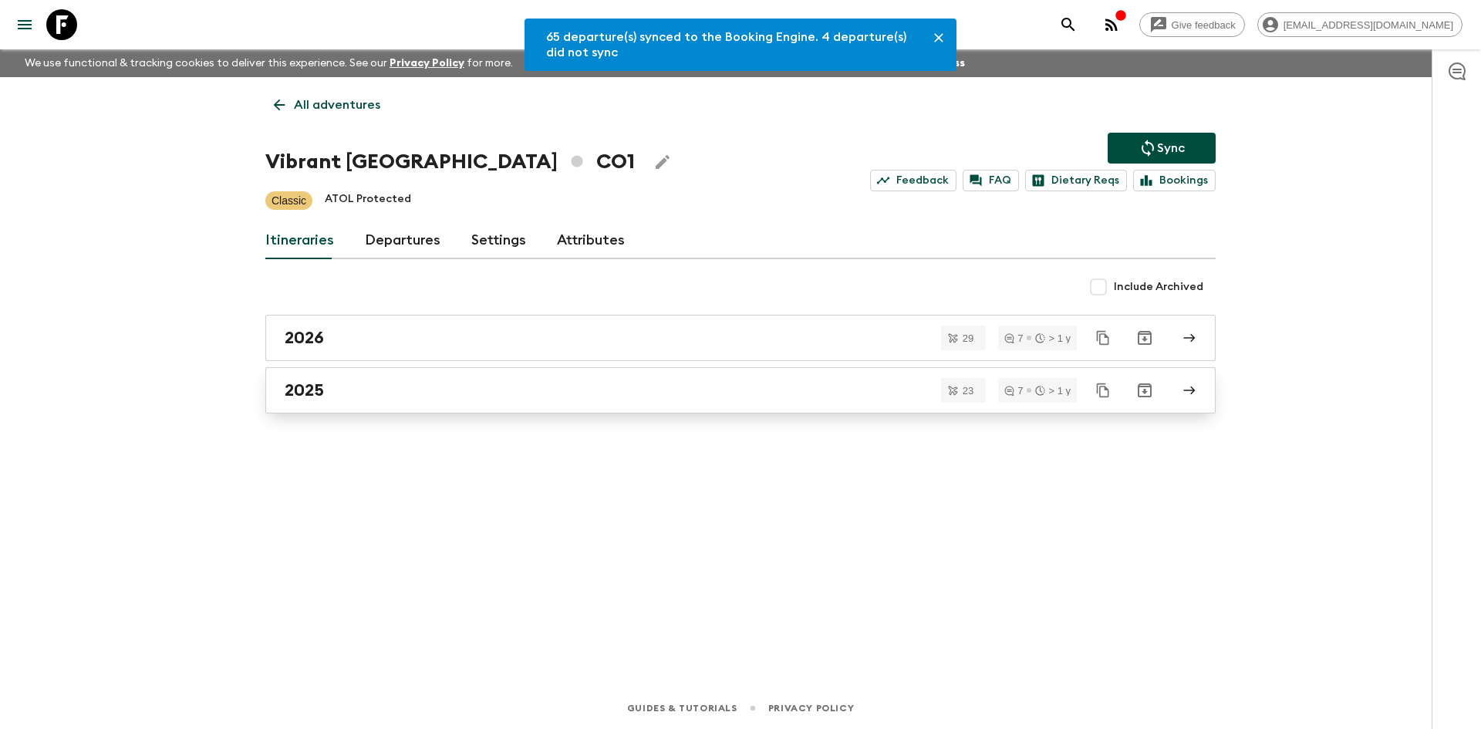
click at [490, 396] on div "2025" at bounding box center [726, 390] width 882 height 20
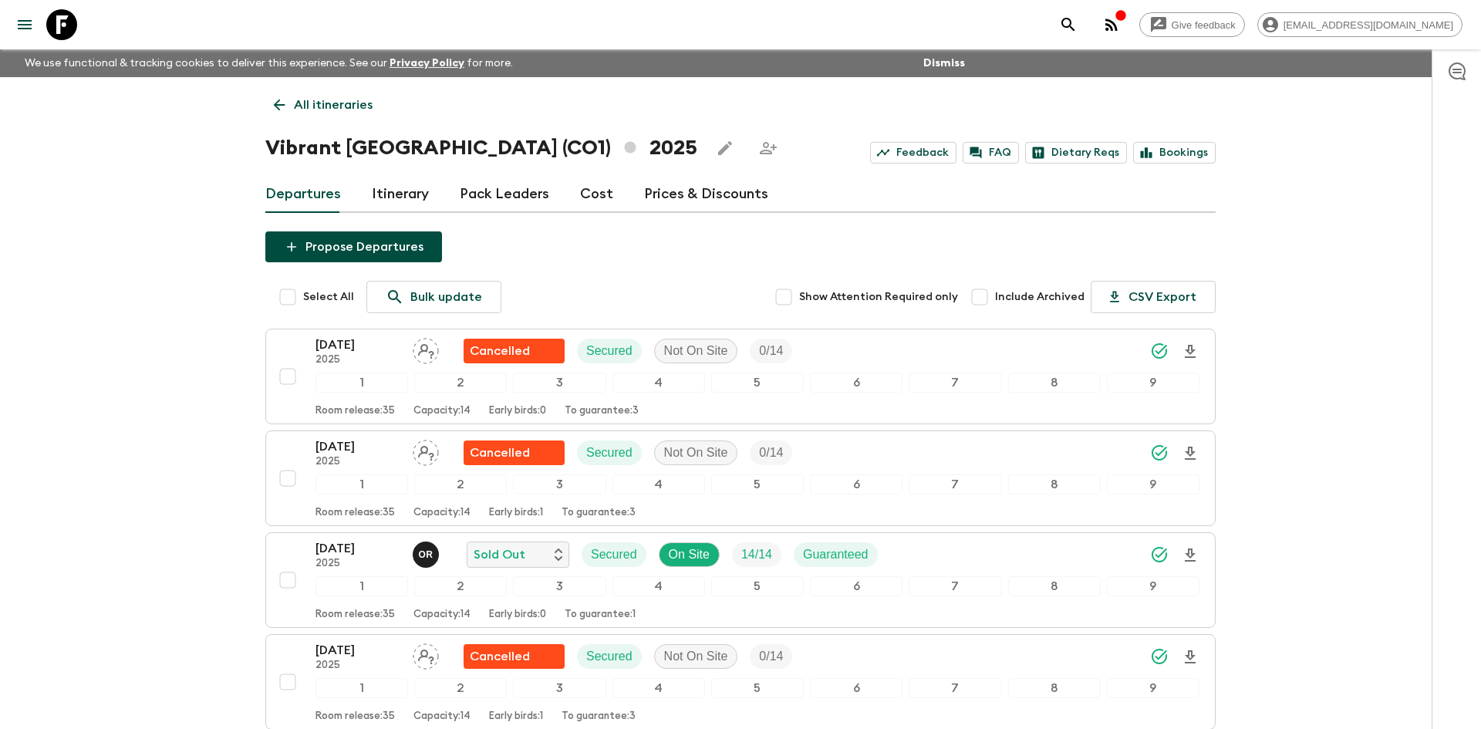
click at [355, 105] on p "All itineraries" at bounding box center [333, 105] width 79 height 19
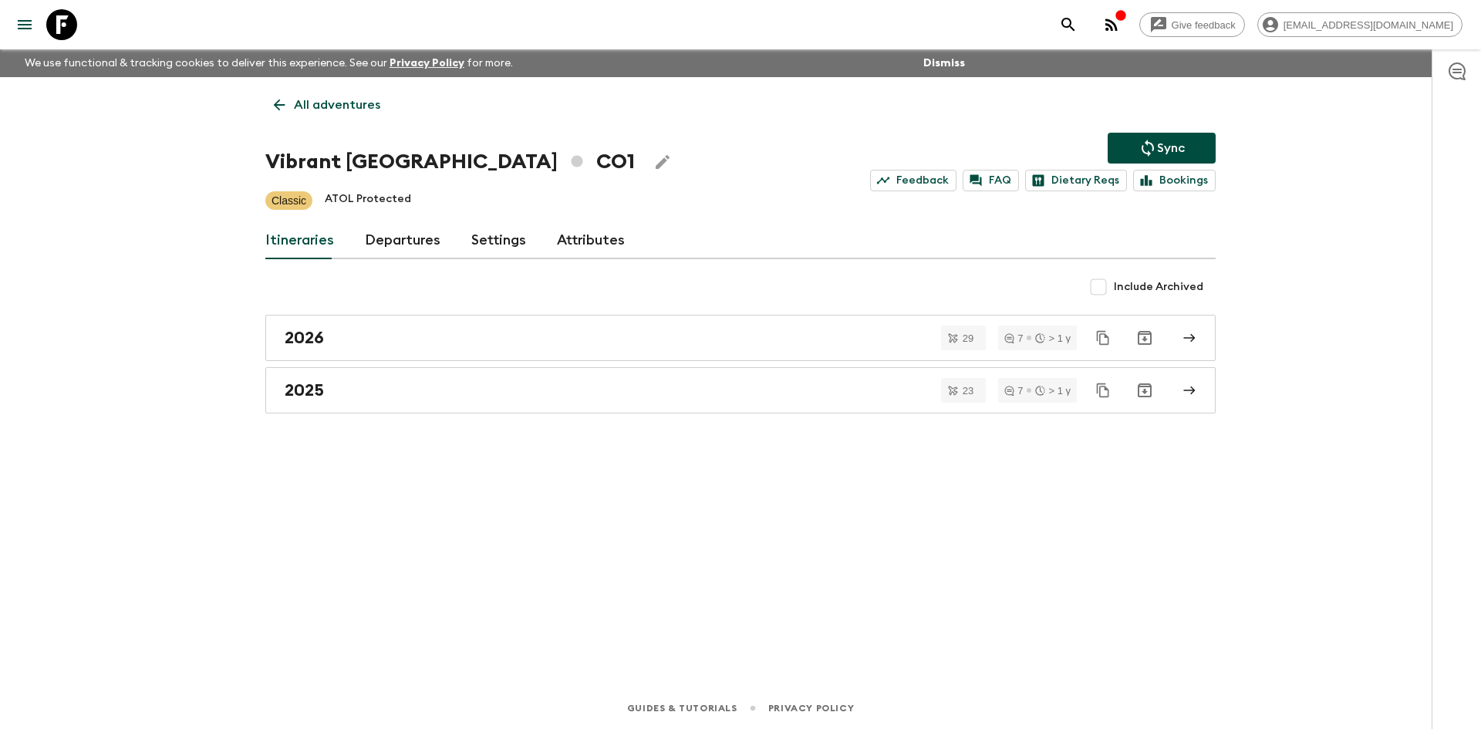
click at [355, 105] on p "All adventures" at bounding box center [337, 105] width 86 height 19
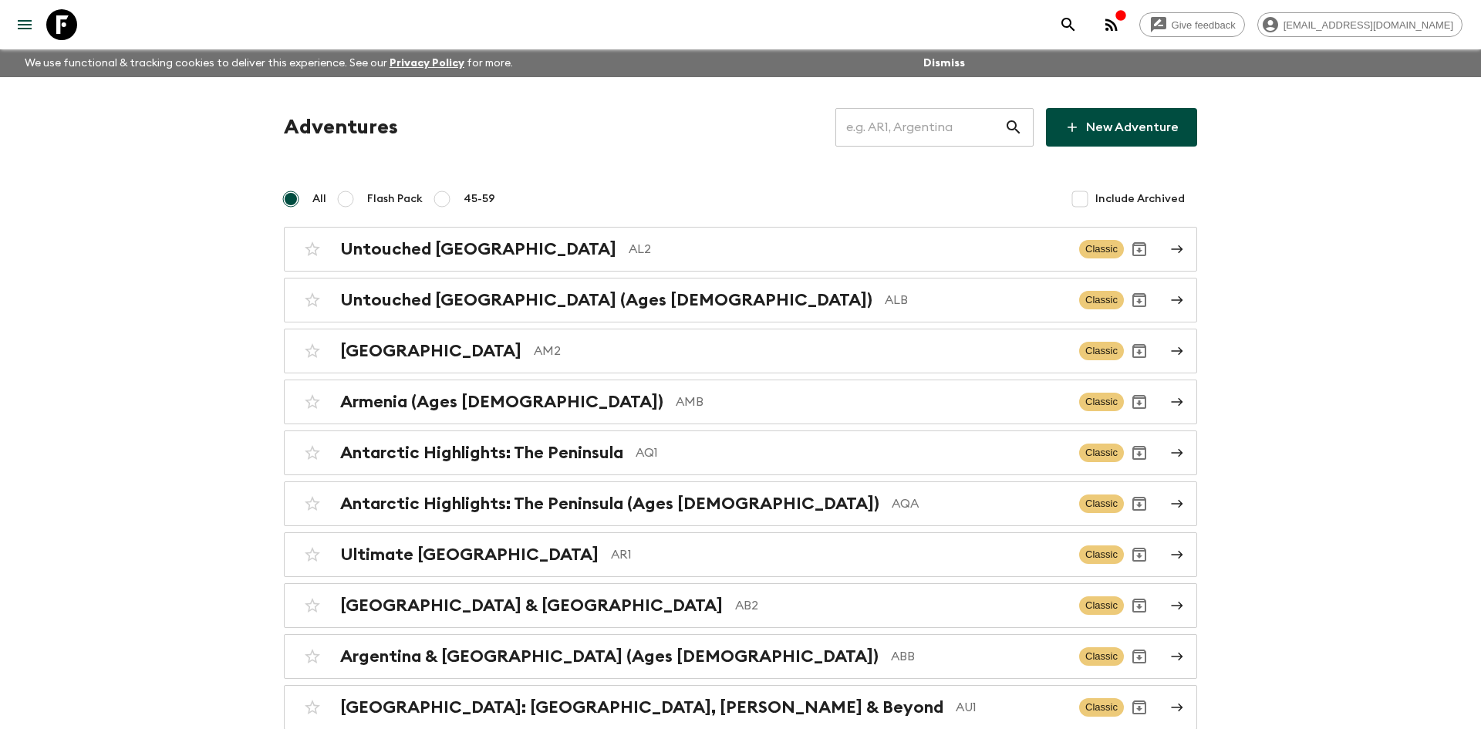
click at [920, 121] on input "text" at bounding box center [919, 127] width 169 height 43
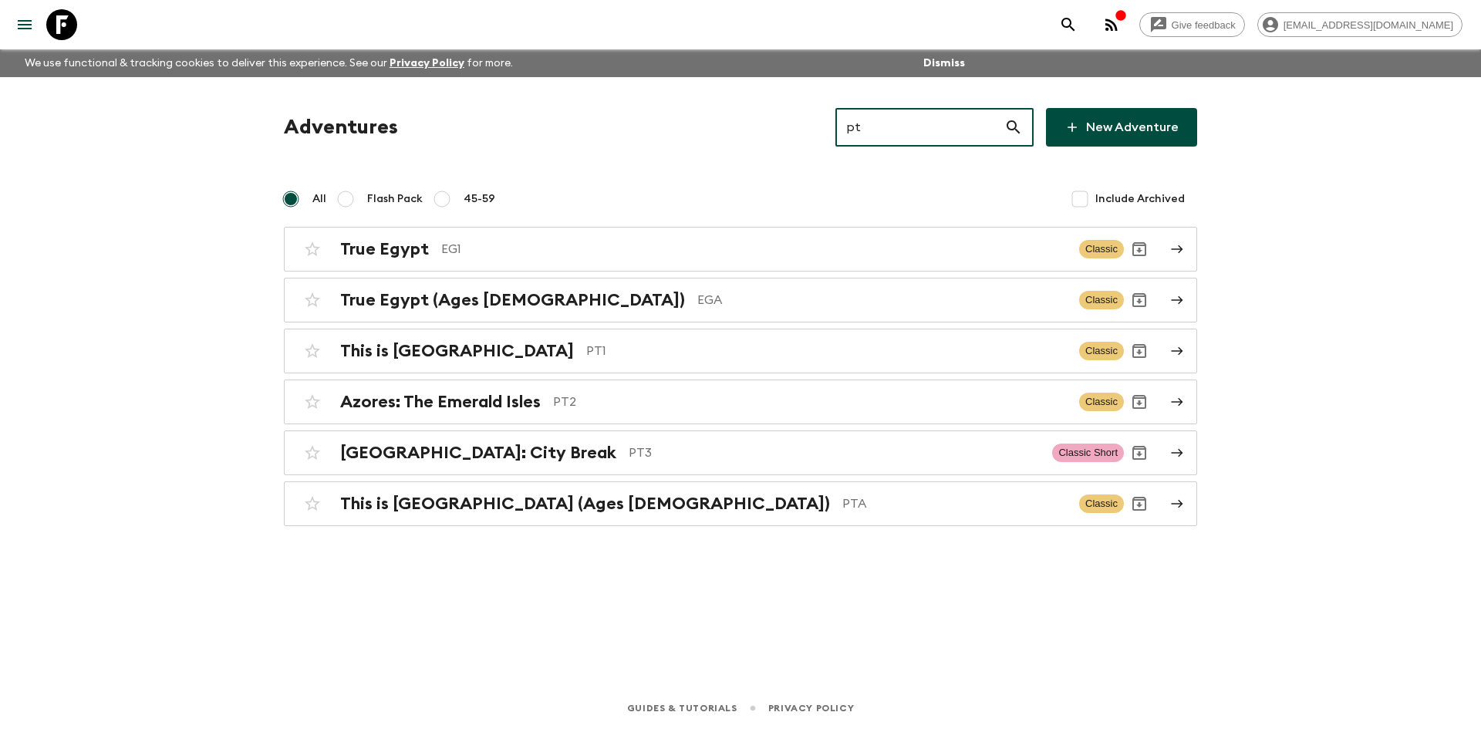
type input "pt2"
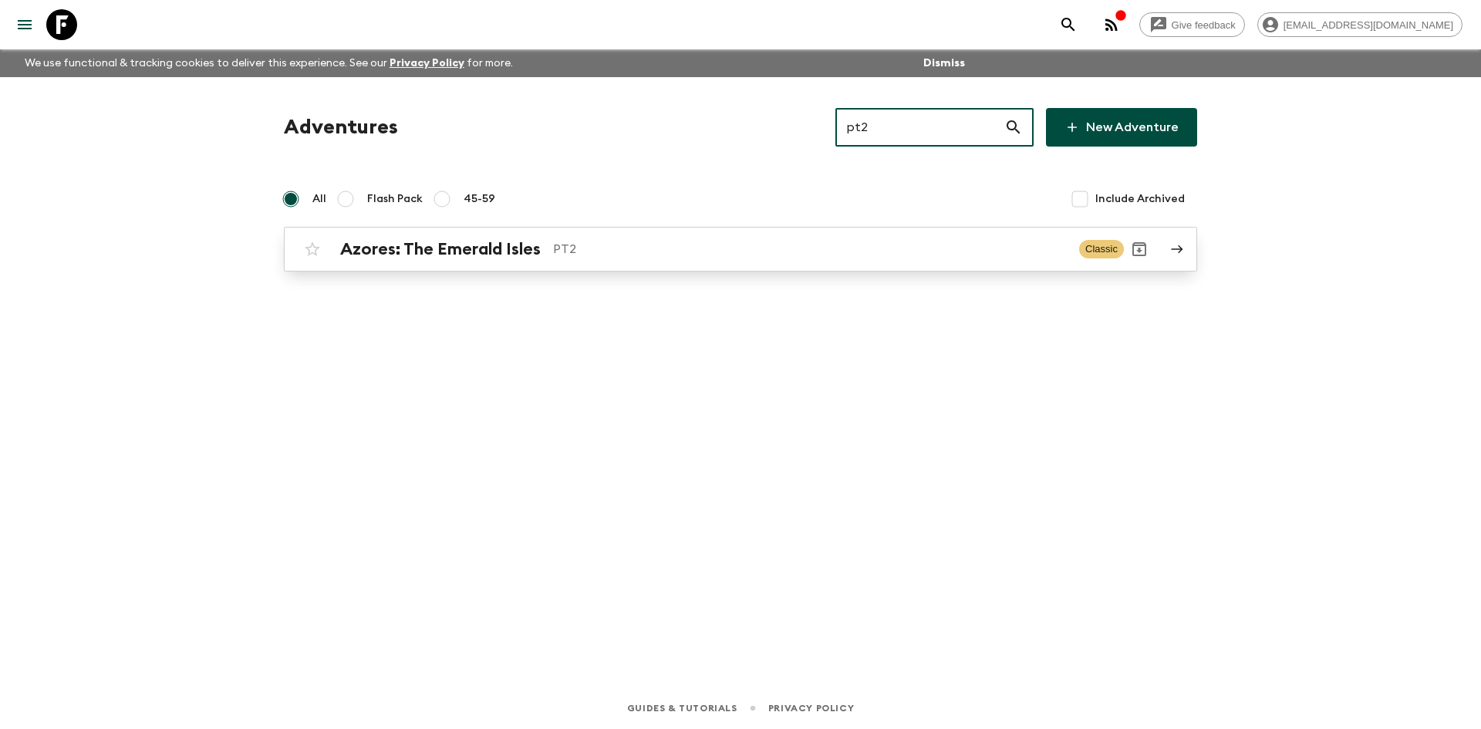
click at [649, 240] on p "PT2" at bounding box center [810, 249] width 514 height 19
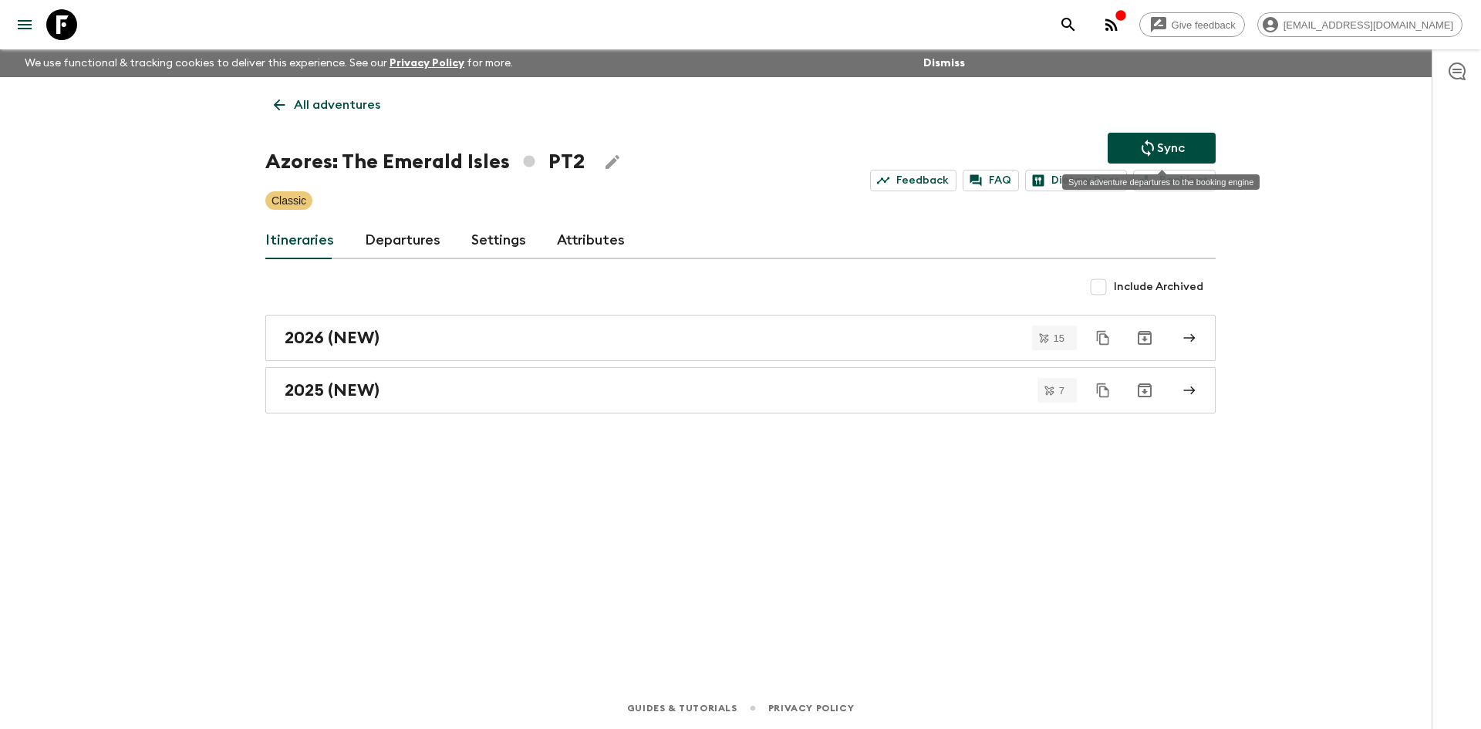
click at [1154, 147] on icon "Sync adventure departures to the booking engine" at bounding box center [1147, 148] width 19 height 19
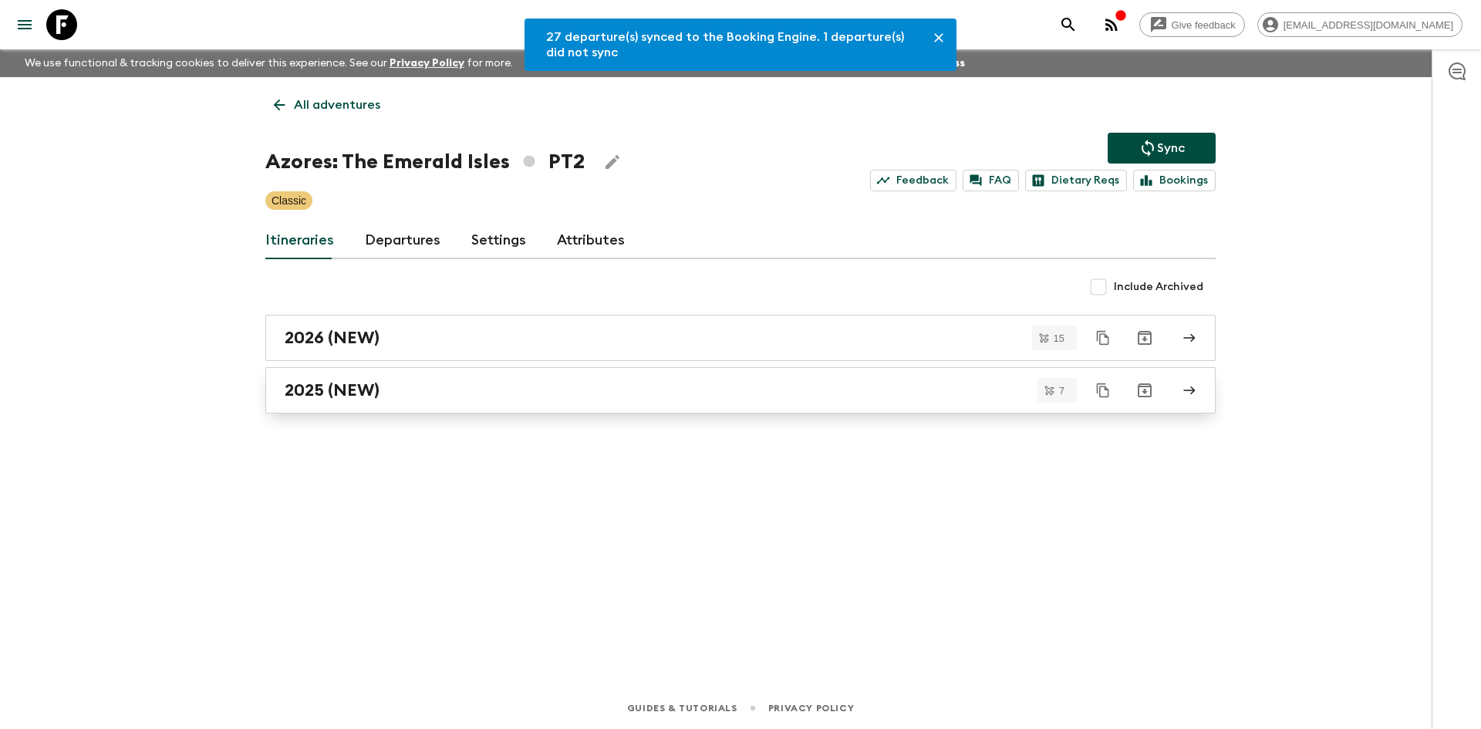
click at [382, 403] on link "2025 (NEW)" at bounding box center [740, 390] width 950 height 46
